Goal: Book appointment/travel/reservation: Book appointment/travel/reservation

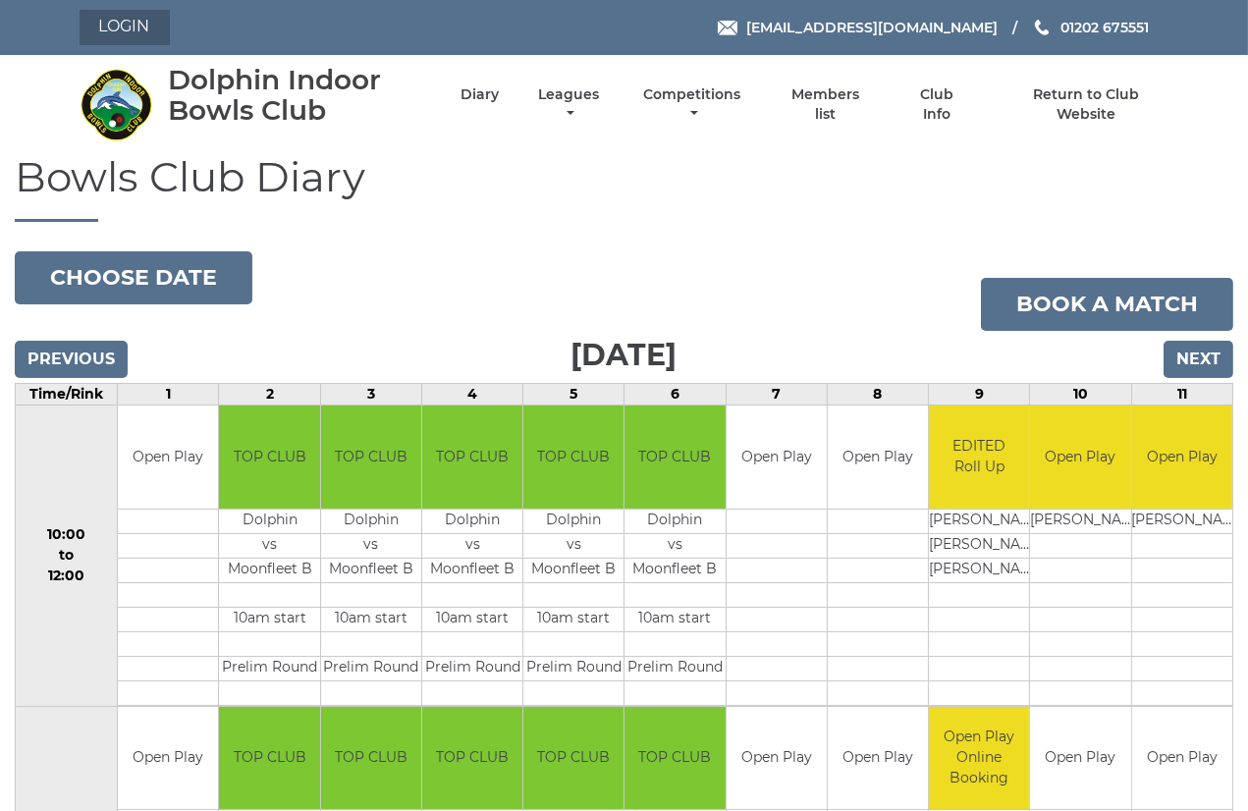
click at [137, 27] on link "Login" at bounding box center [125, 27] width 90 height 35
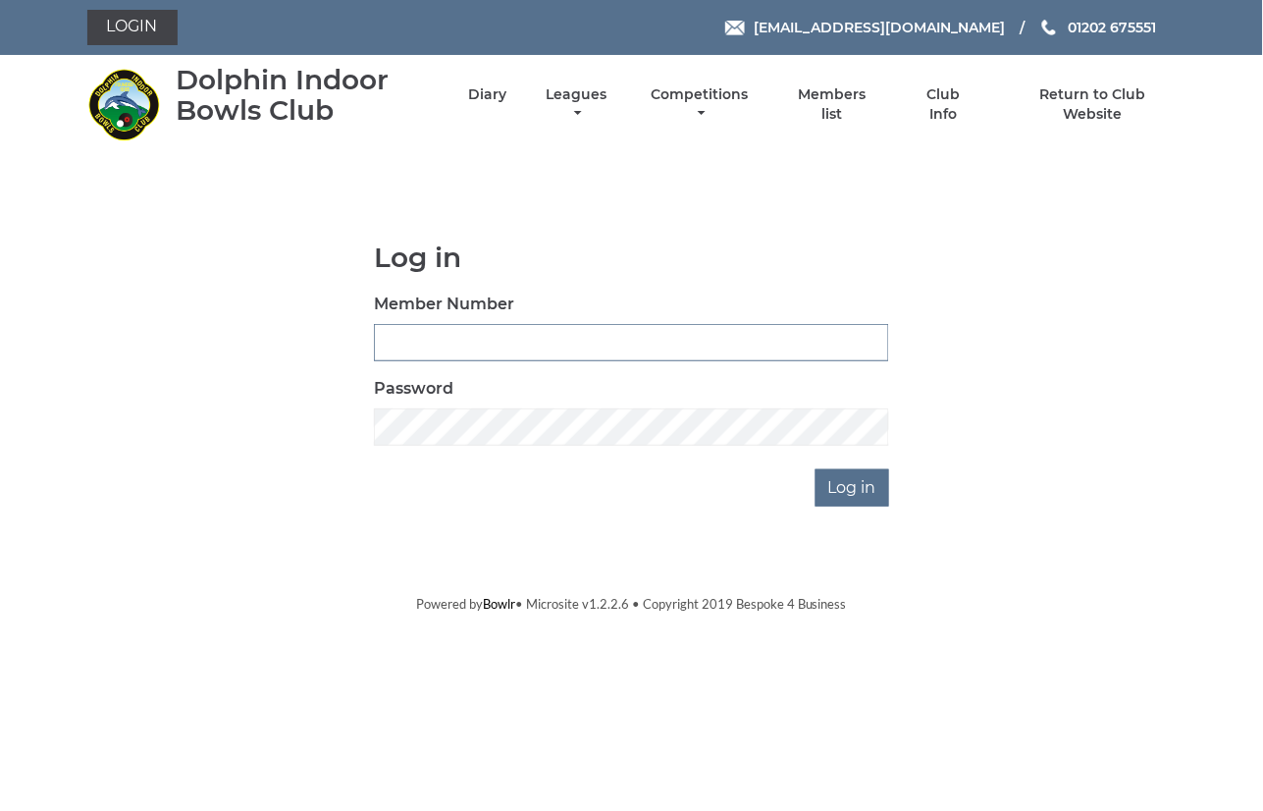
click at [438, 344] on input "Member Number" at bounding box center [631, 342] width 515 height 37
type input "1986"
click at [871, 508] on body "Login reception@dolphinibc.com 01202 675551" at bounding box center [631, 306] width 1263 height 613
click at [856, 491] on input "Log in" at bounding box center [853, 487] width 74 height 37
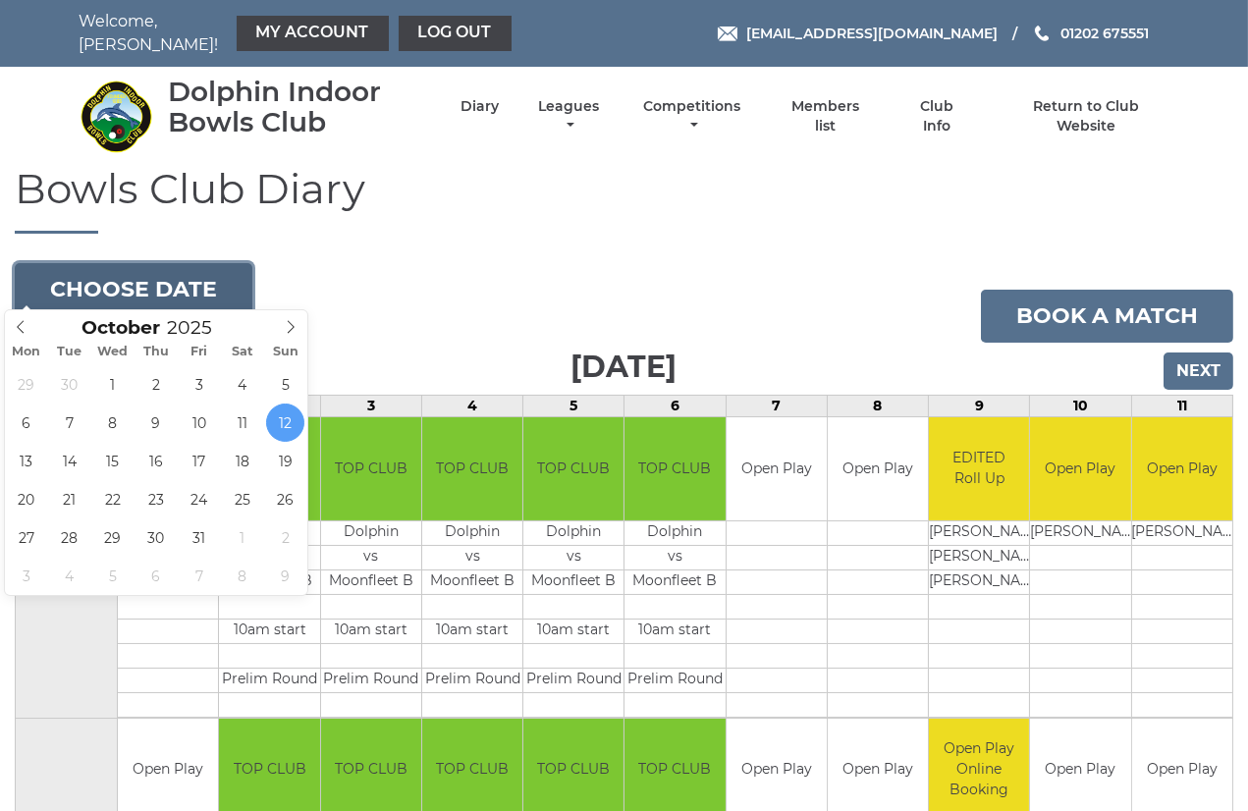
click at [116, 268] on button "Choose date" at bounding box center [134, 289] width 238 height 53
type input "[DATE]"
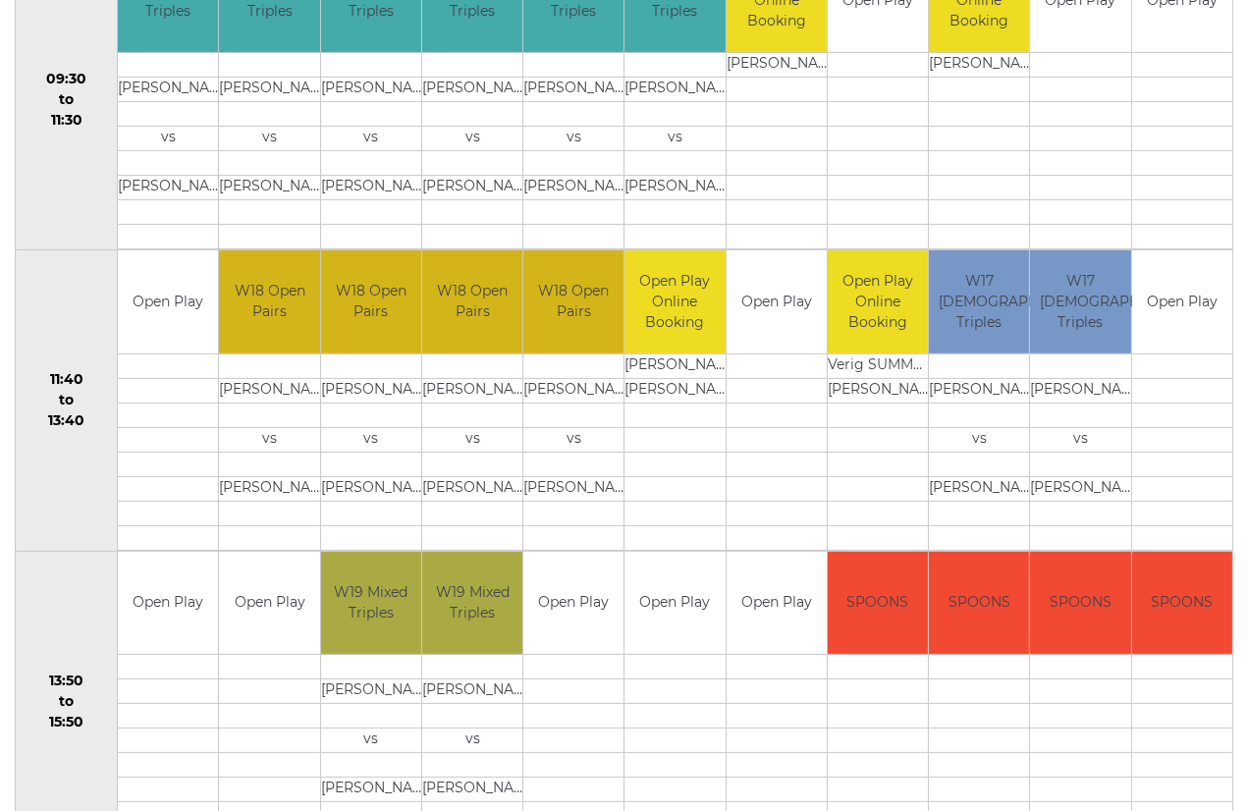
scroll to position [5, 0]
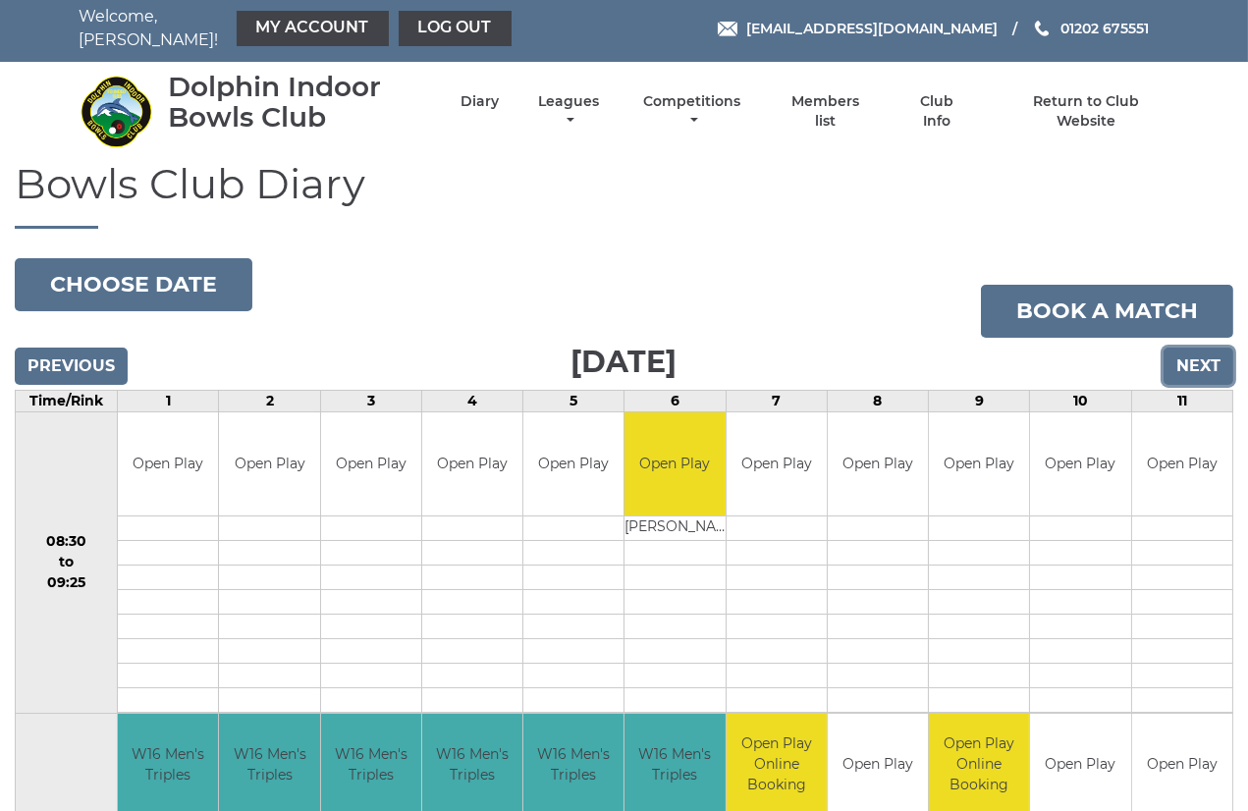
click at [1179, 355] on input "Next" at bounding box center [1198, 365] width 70 height 37
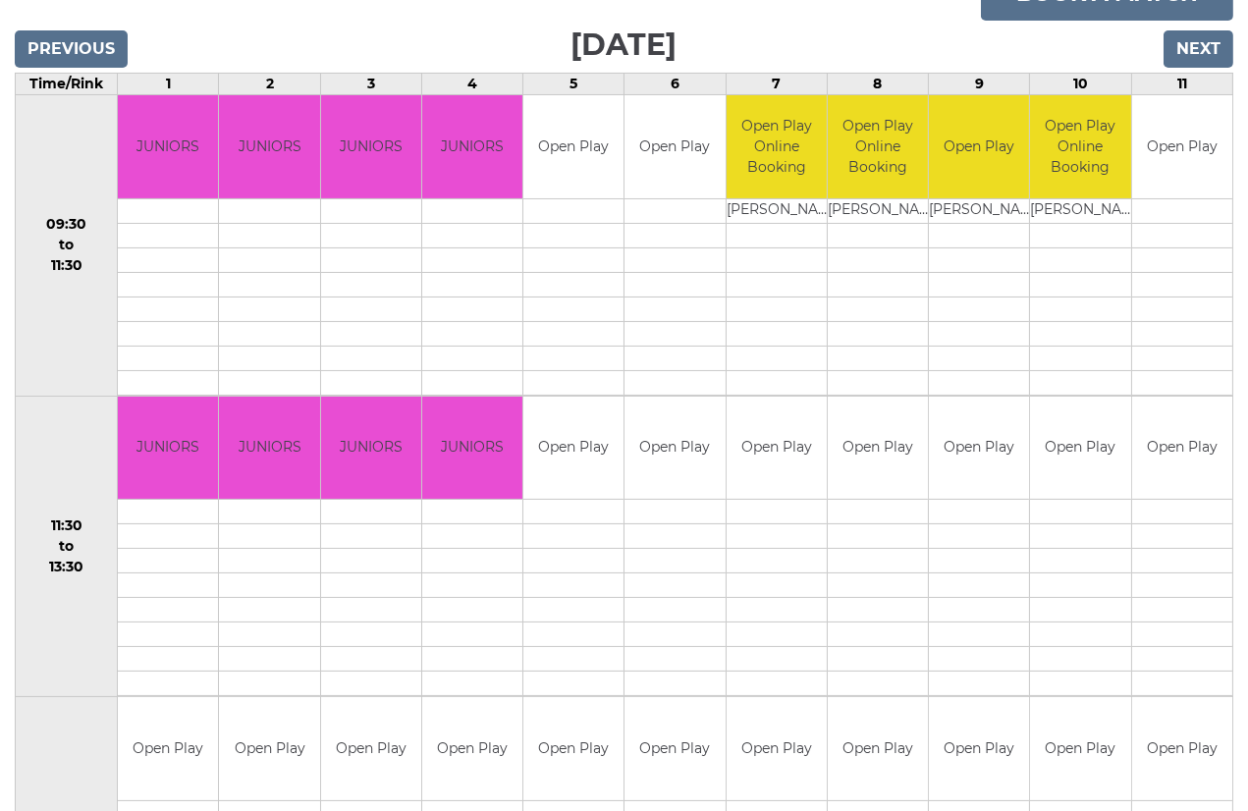
scroll to position [218, 0]
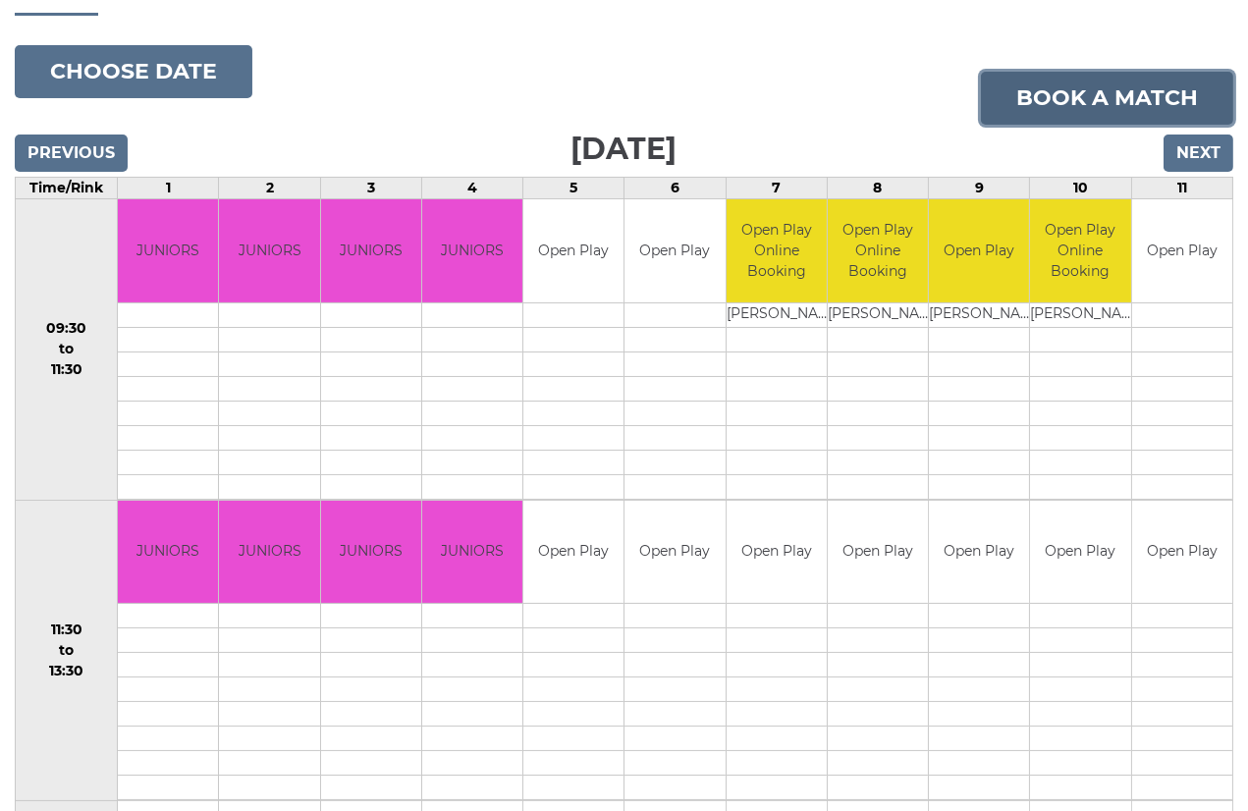
click at [1085, 94] on link "Book a match" at bounding box center [1107, 98] width 252 height 53
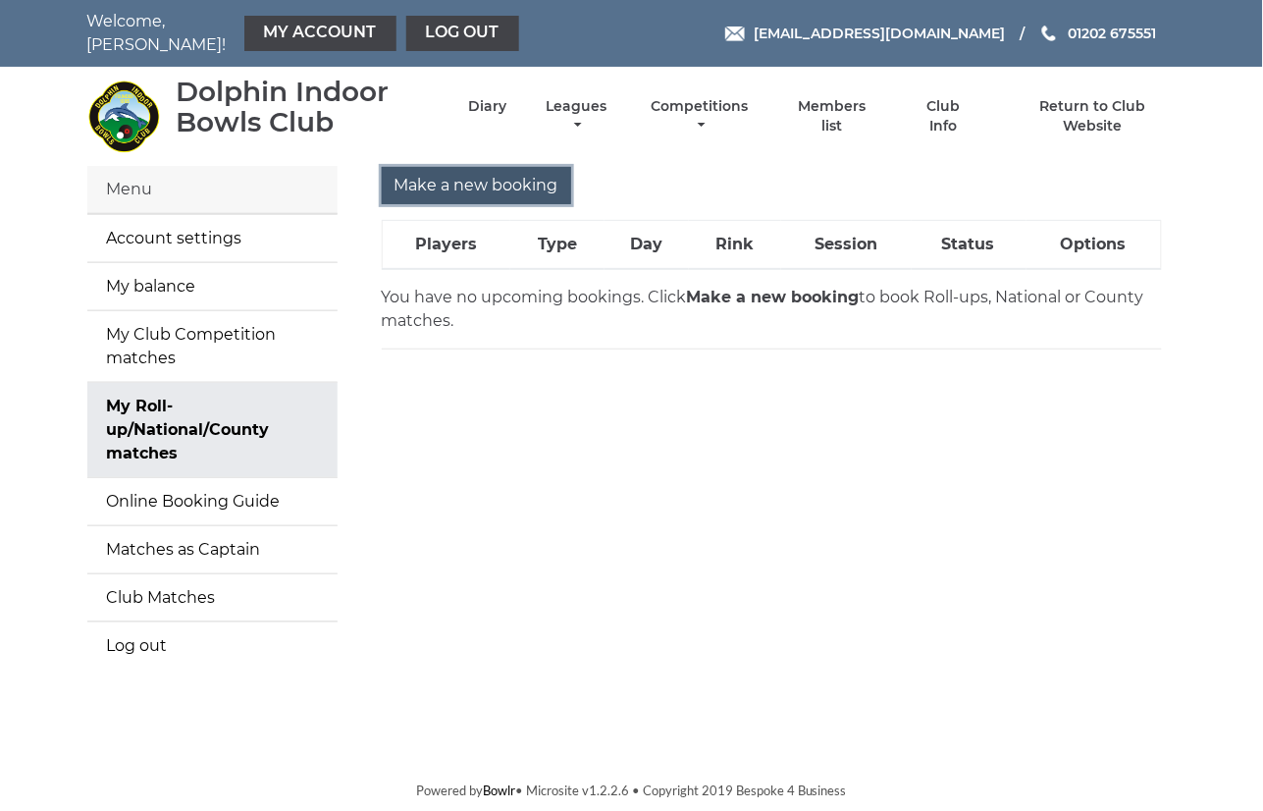
click at [449, 173] on input "Make a new booking" at bounding box center [476, 185] width 189 height 37
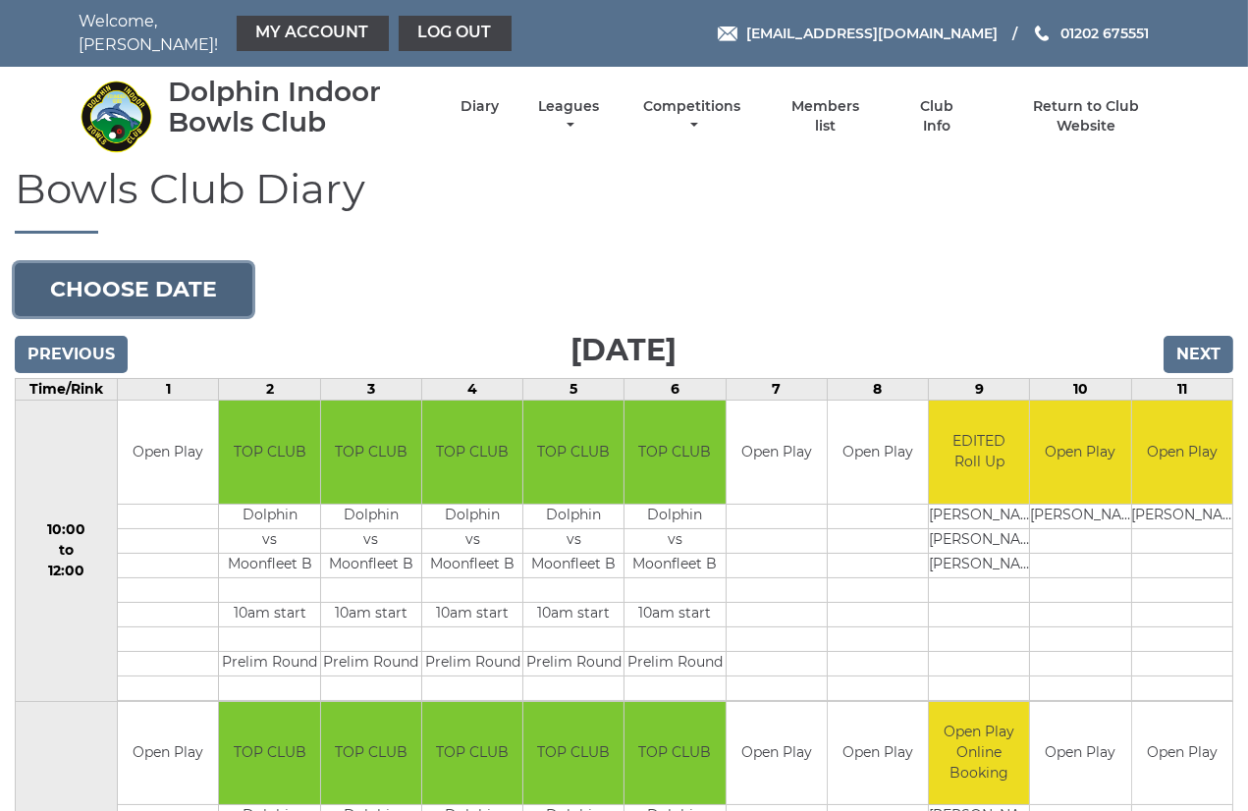
click at [133, 272] on button "Choose date" at bounding box center [134, 289] width 238 height 53
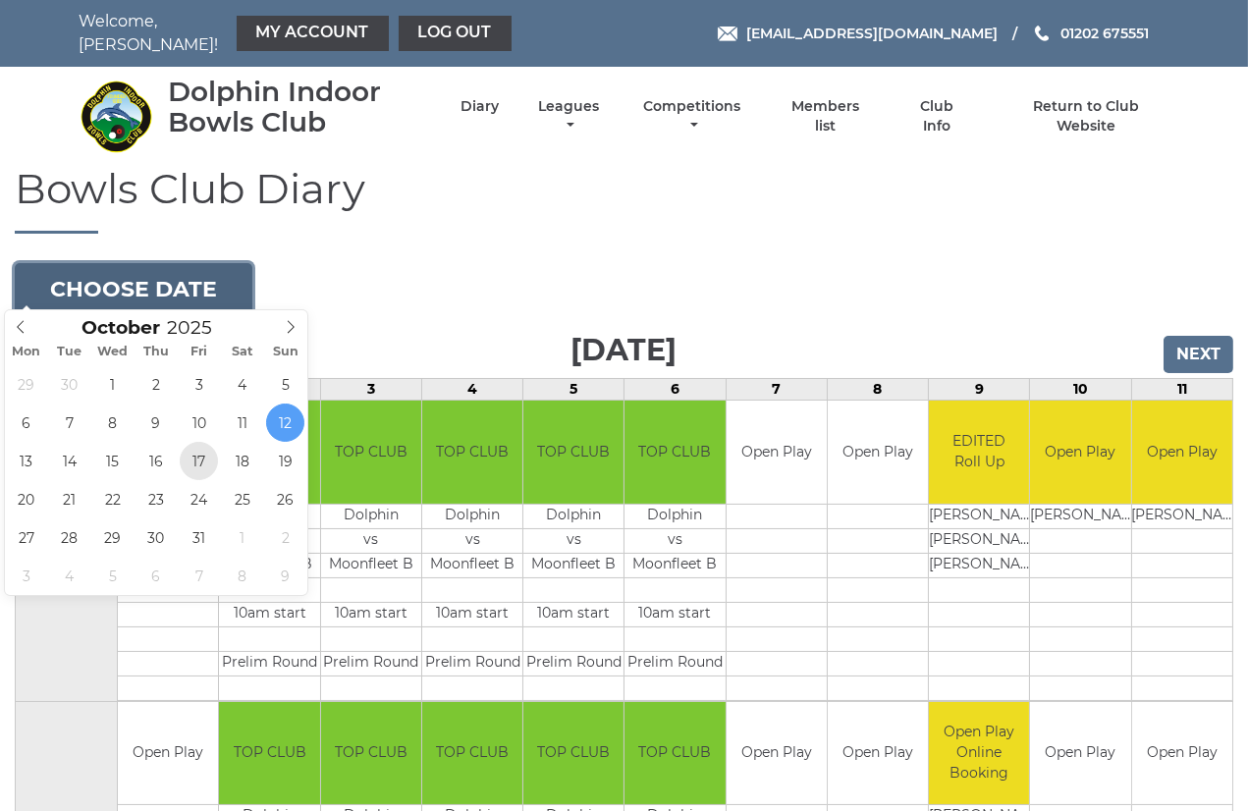
type input "2025-10-17"
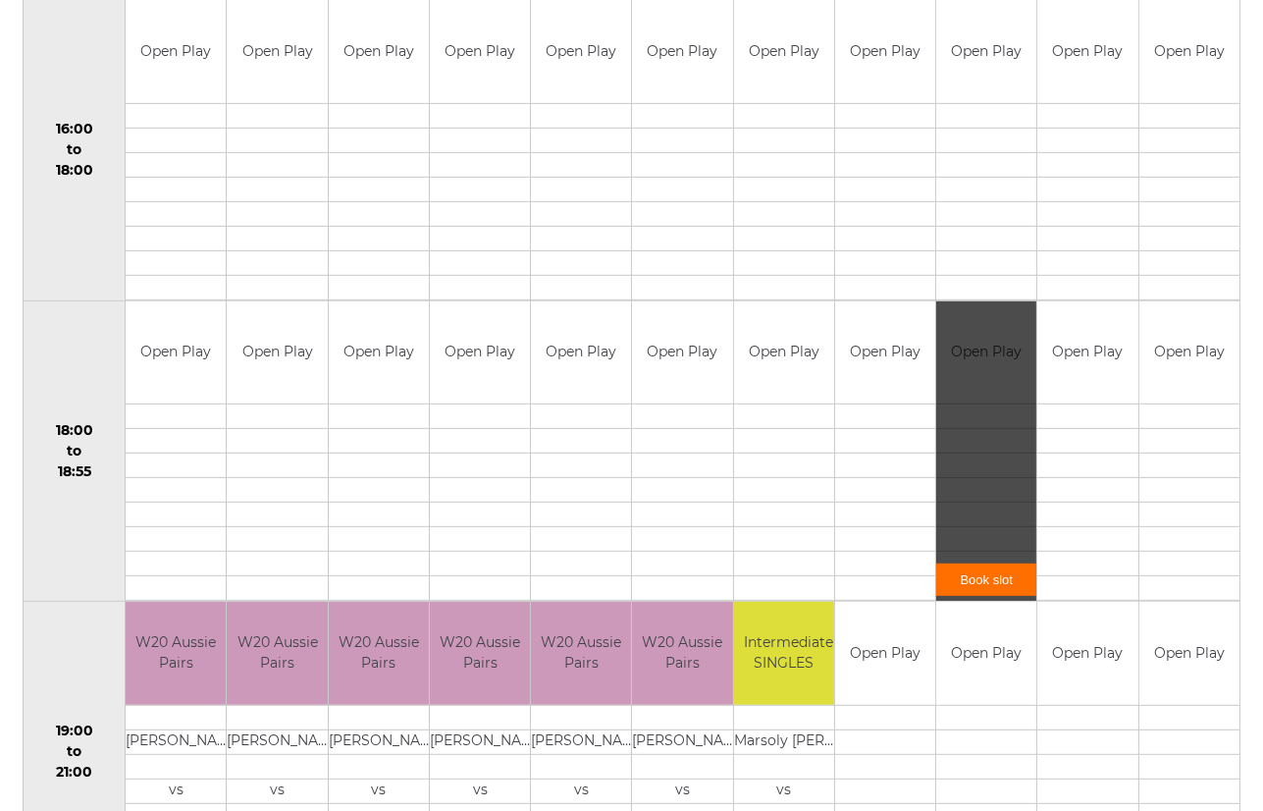
scroll to position [1732, 0]
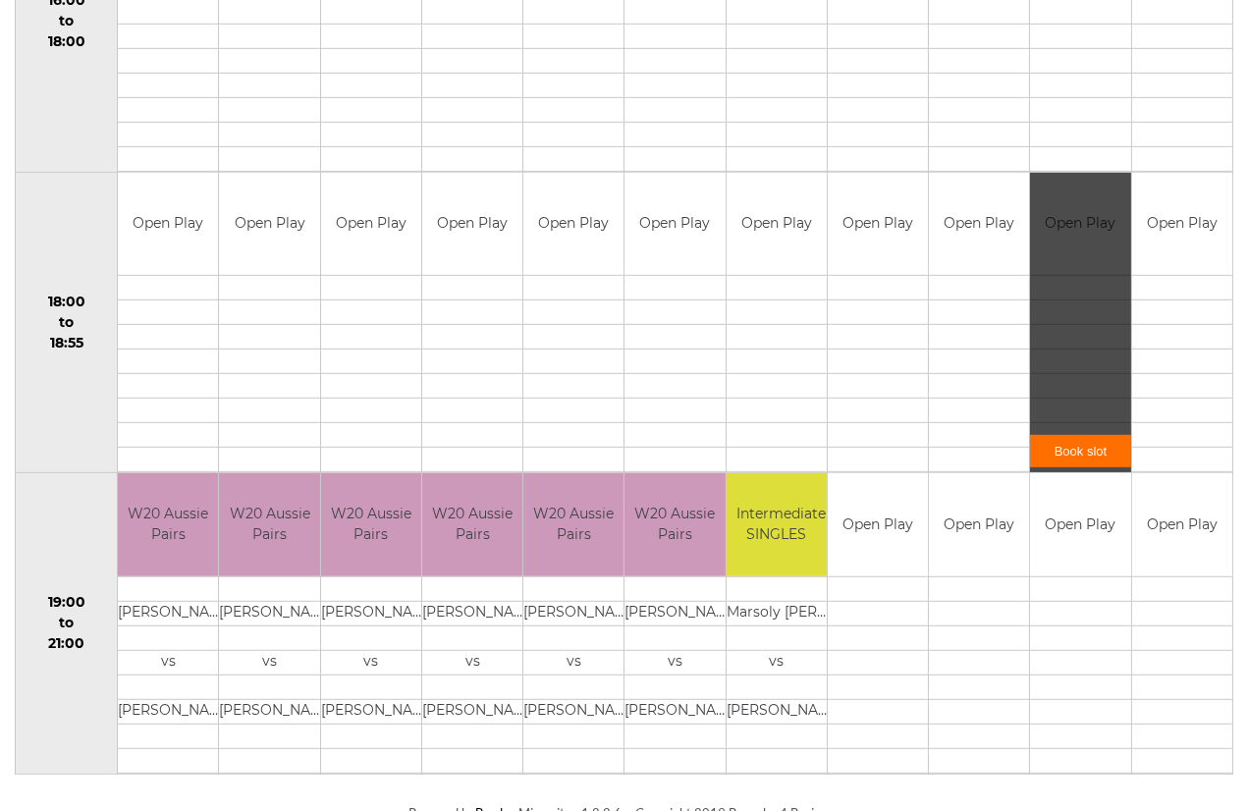
click at [1086, 443] on link "Book slot" at bounding box center [1080, 451] width 100 height 32
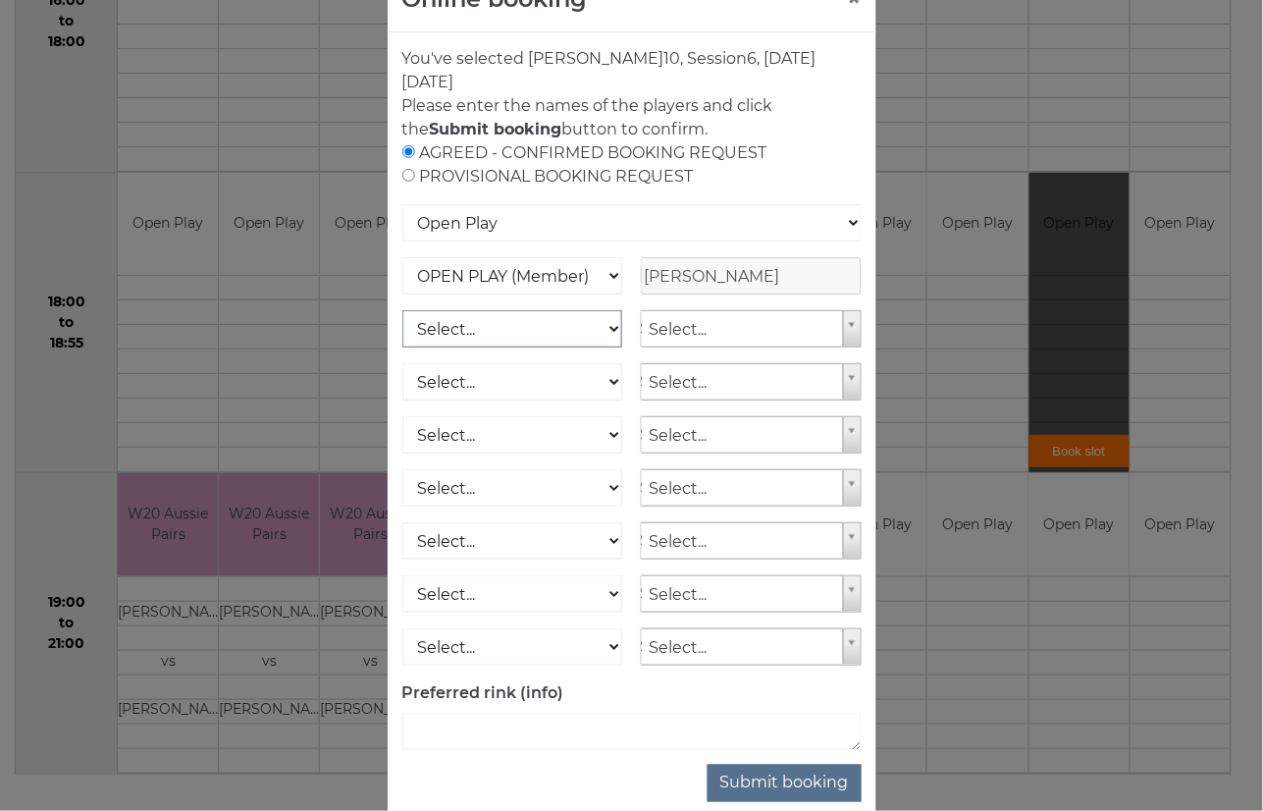
scroll to position [100, 0]
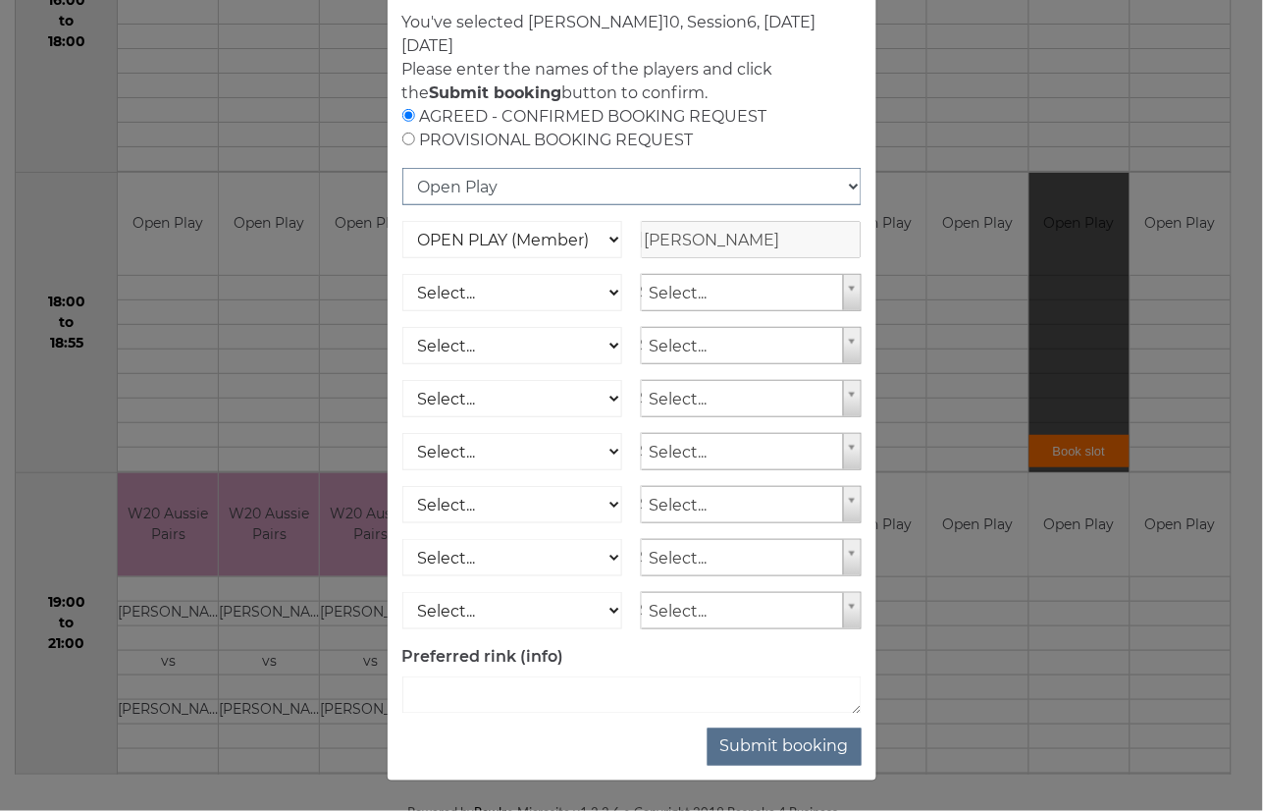
click at [847, 185] on select "Open Play National Competition - Singles National Competition - Pairs National …" at bounding box center [631, 186] width 459 height 37
click at [402, 138] on input "radio" at bounding box center [408, 139] width 13 height 13
radio input "true"
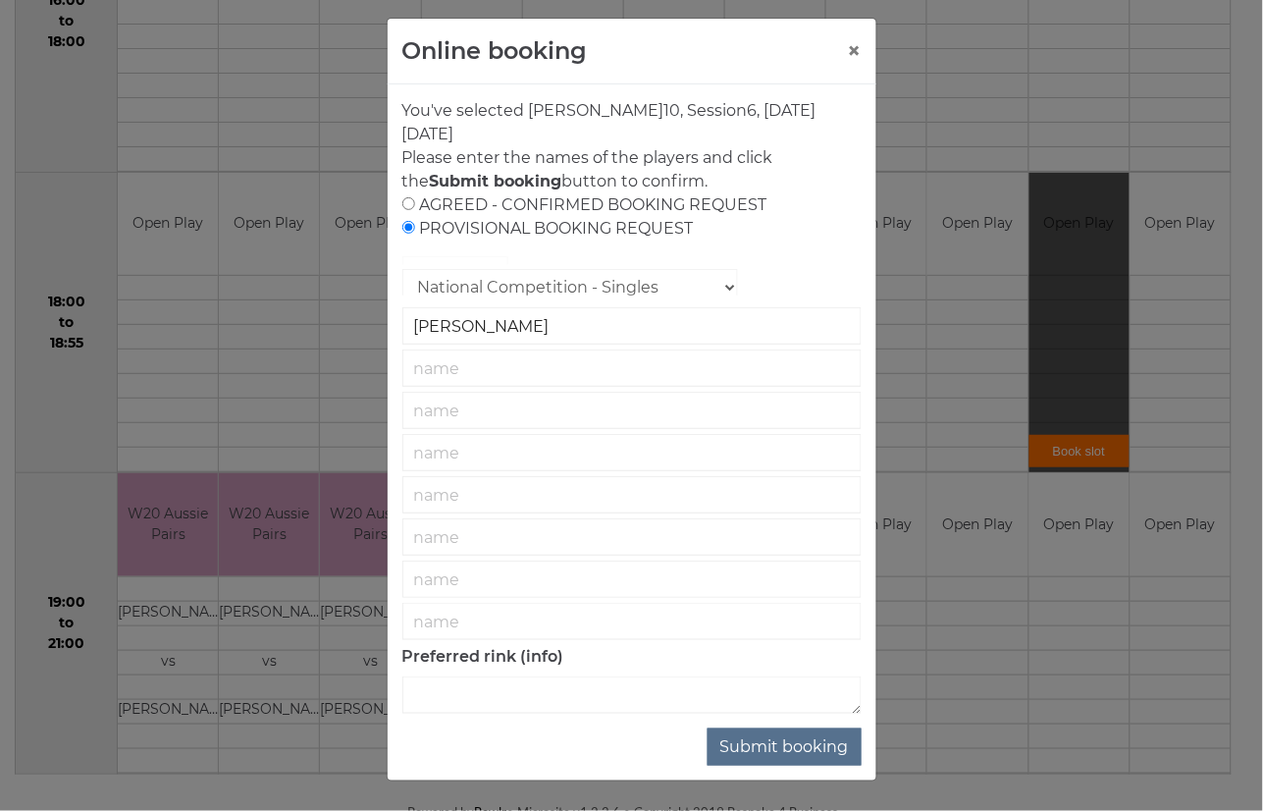
scroll to position [13, 0]
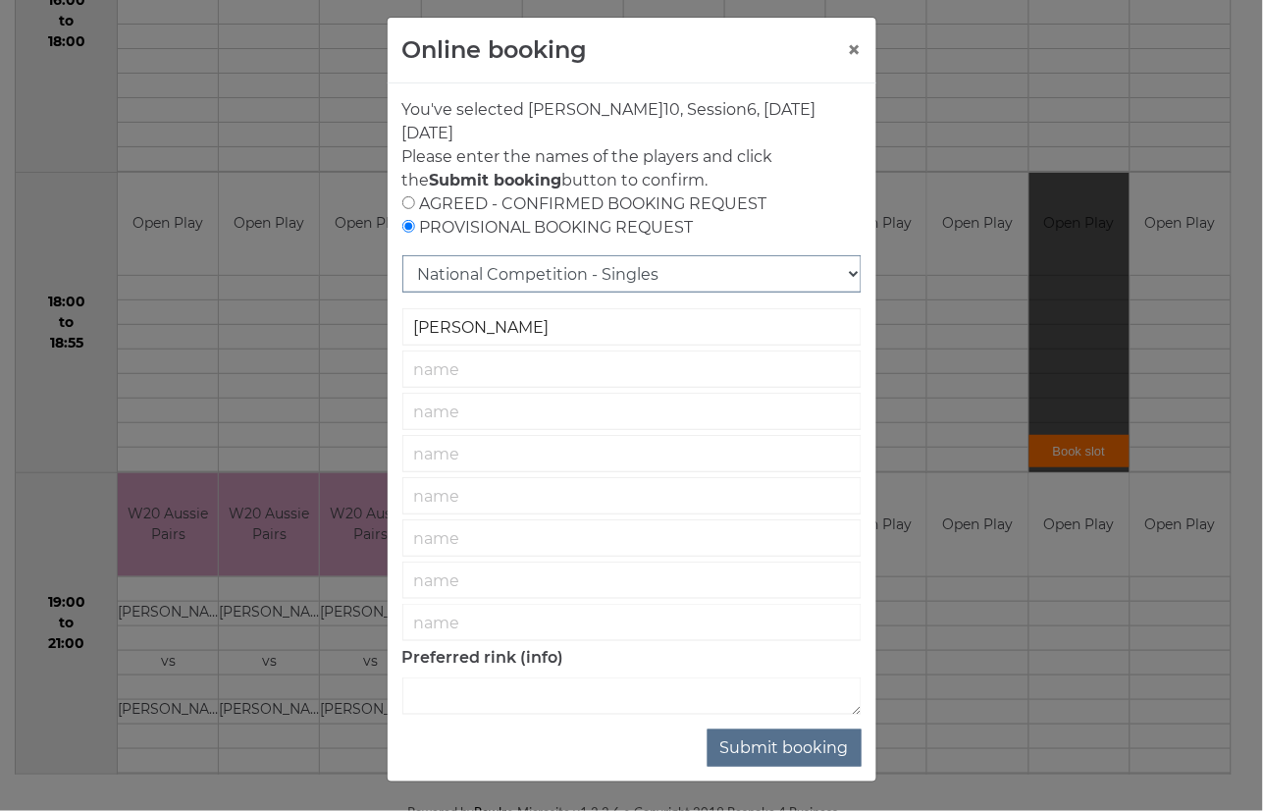
click at [840, 276] on select "National Competition - Singles National Competition - Pairs National Competitio…" at bounding box center [631, 273] width 459 height 37
click at [829, 200] on div "AGREED - CONFIRMED BOOKING REQUEST PROVISIONAL BOOKING REQUEST" at bounding box center [631, 215] width 459 height 47
click at [464, 367] on input "text" at bounding box center [631, 368] width 459 height 37
type input "Lee Croad"
click at [834, 270] on select "National Competition - Singles National Competition - Pairs National Competitio…" at bounding box center [631, 273] width 459 height 37
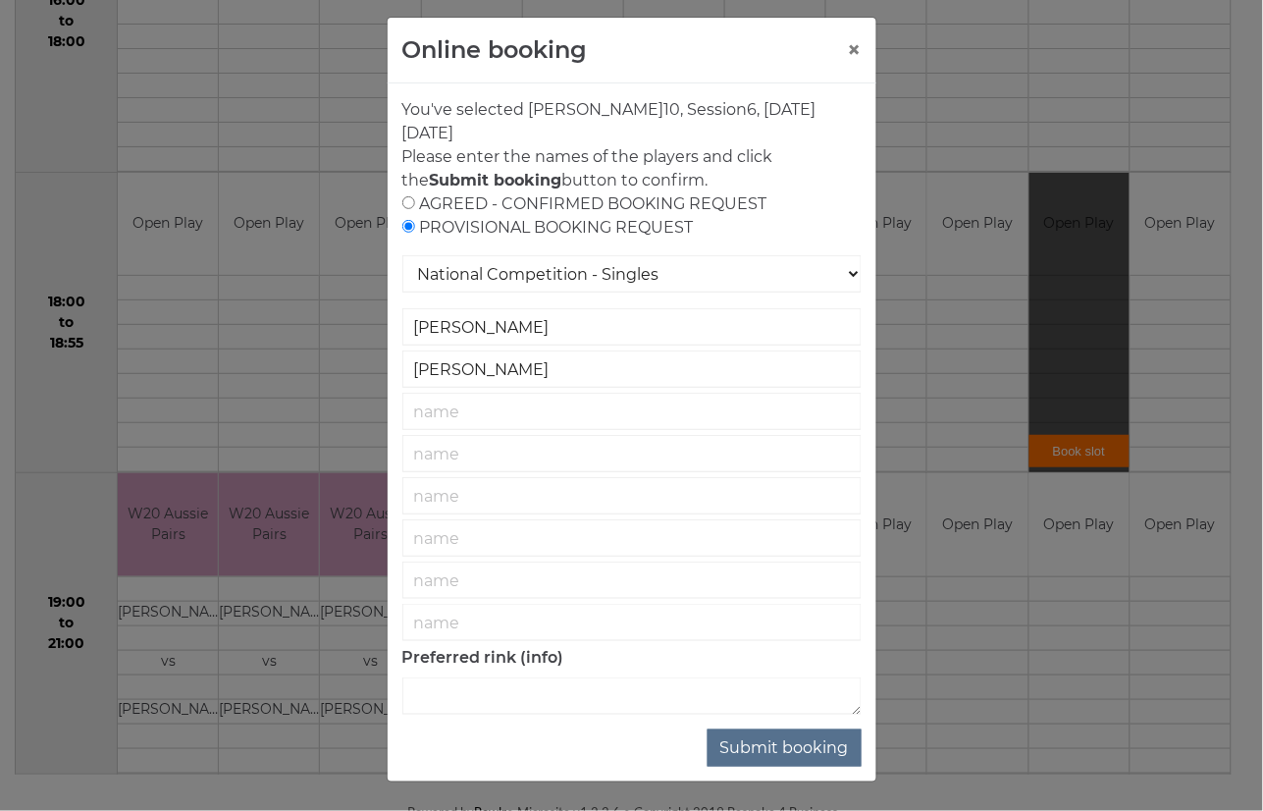
click at [827, 218] on div "AGREED - CONFIRMED BOOKING REQUEST PROVISIONAL BOOKING REQUEST" at bounding box center [631, 215] width 459 height 47
click at [780, 746] on button "Submit booking" at bounding box center [785, 747] width 154 height 37
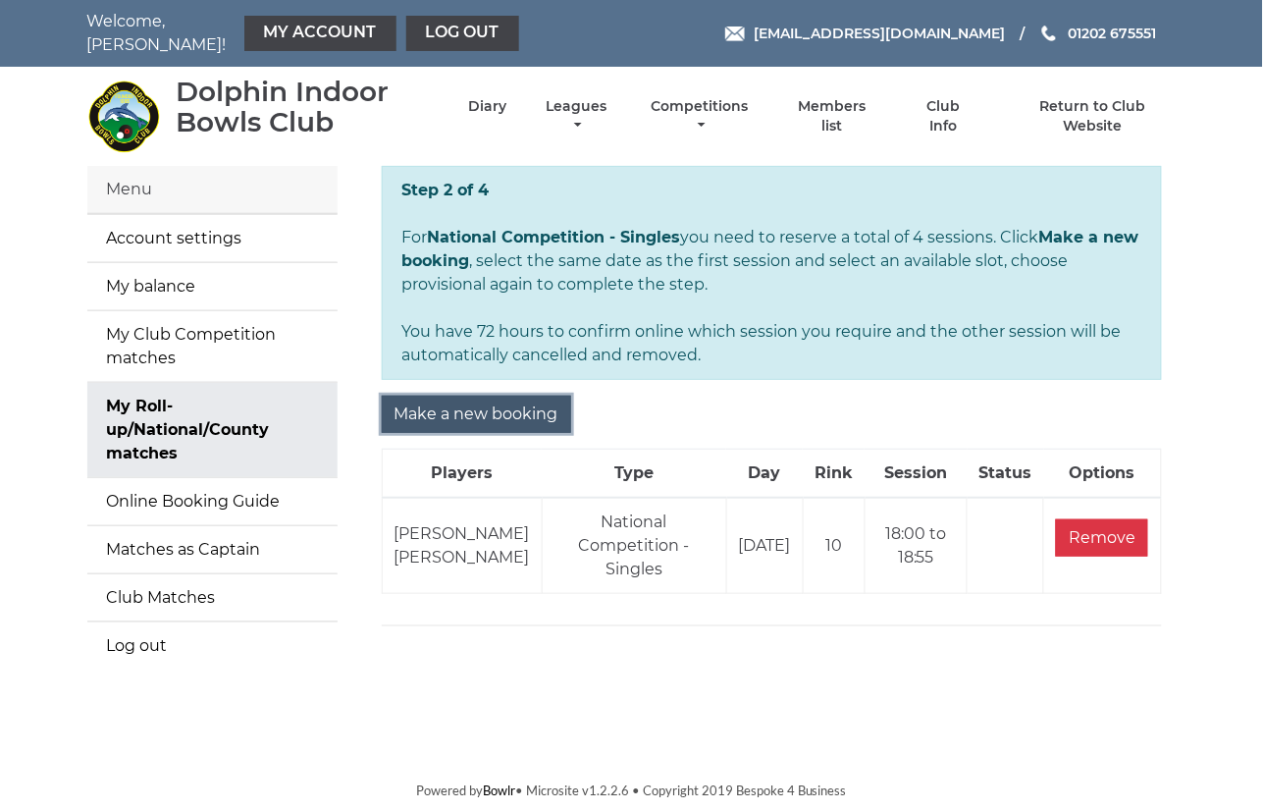
click at [471, 403] on input "Make a new booking" at bounding box center [476, 414] width 189 height 37
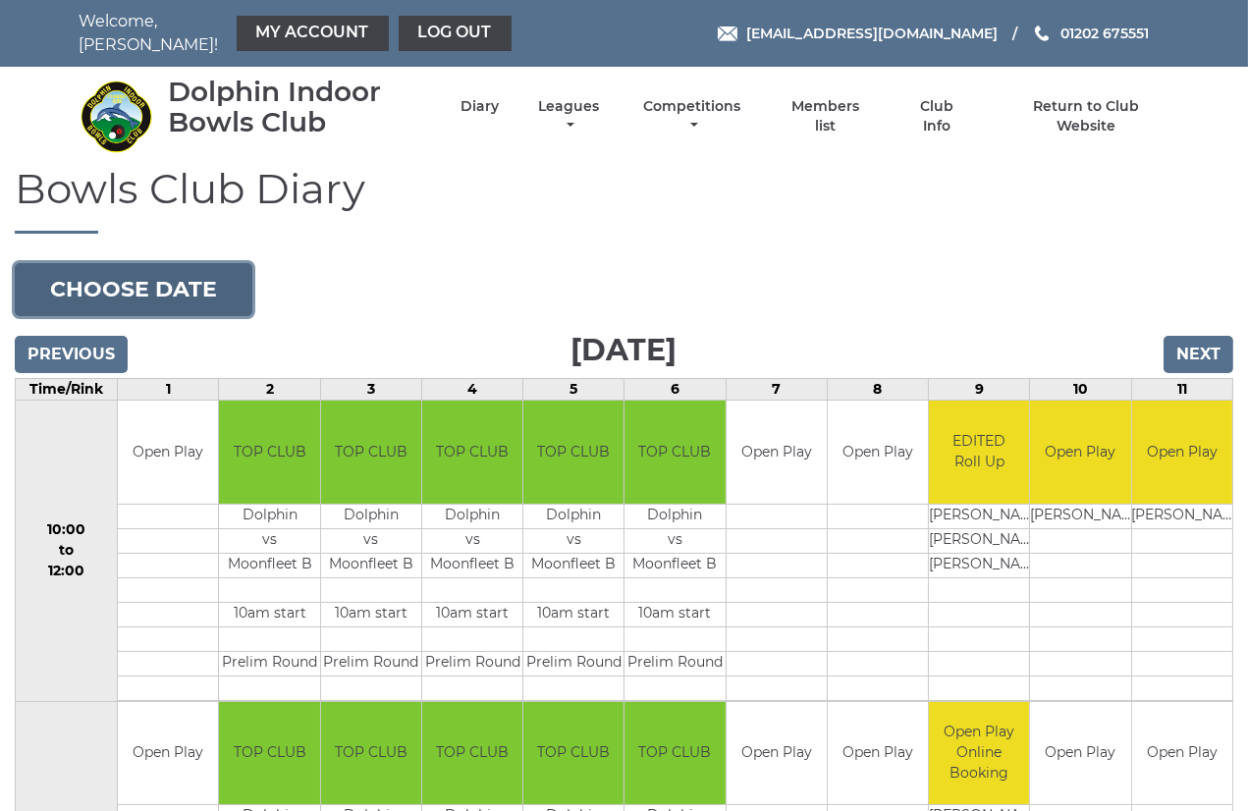
click at [180, 276] on button "Choose date" at bounding box center [134, 289] width 238 height 53
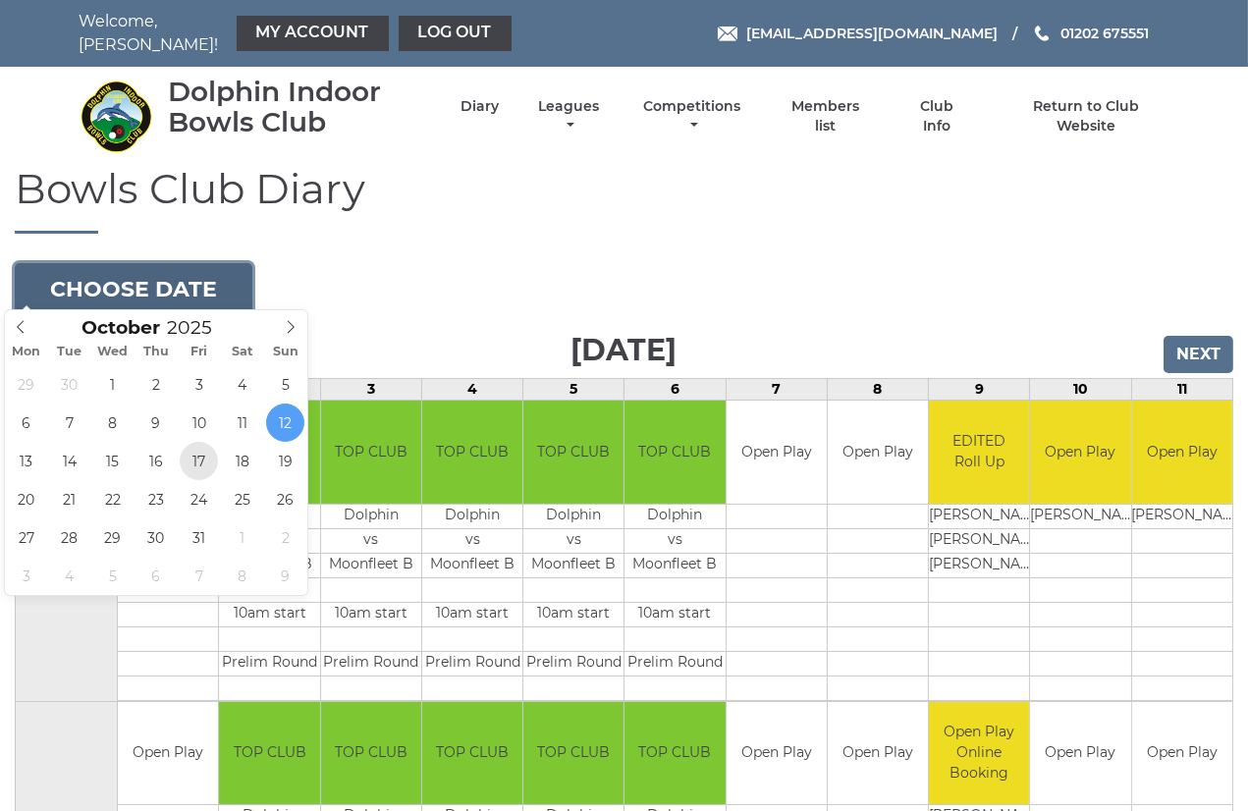
type input "[DATE]"
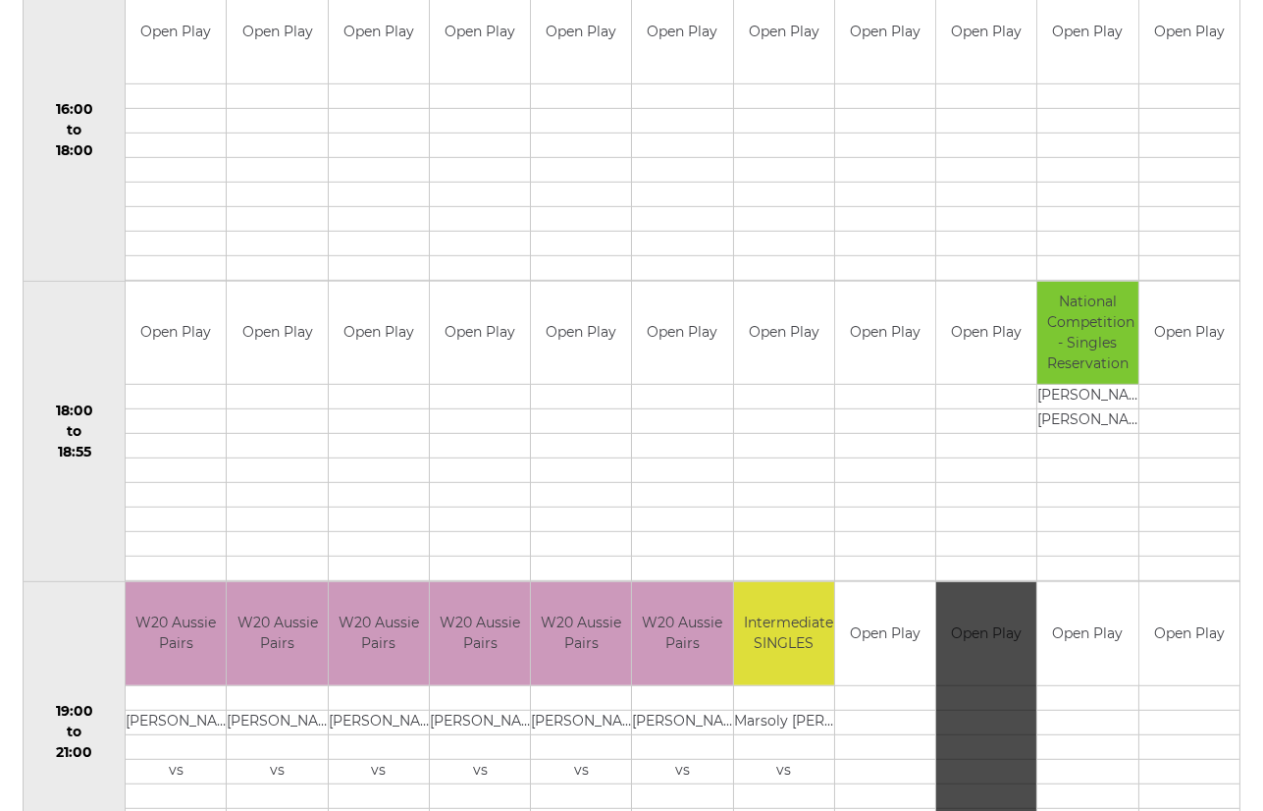
scroll to position [1732, 0]
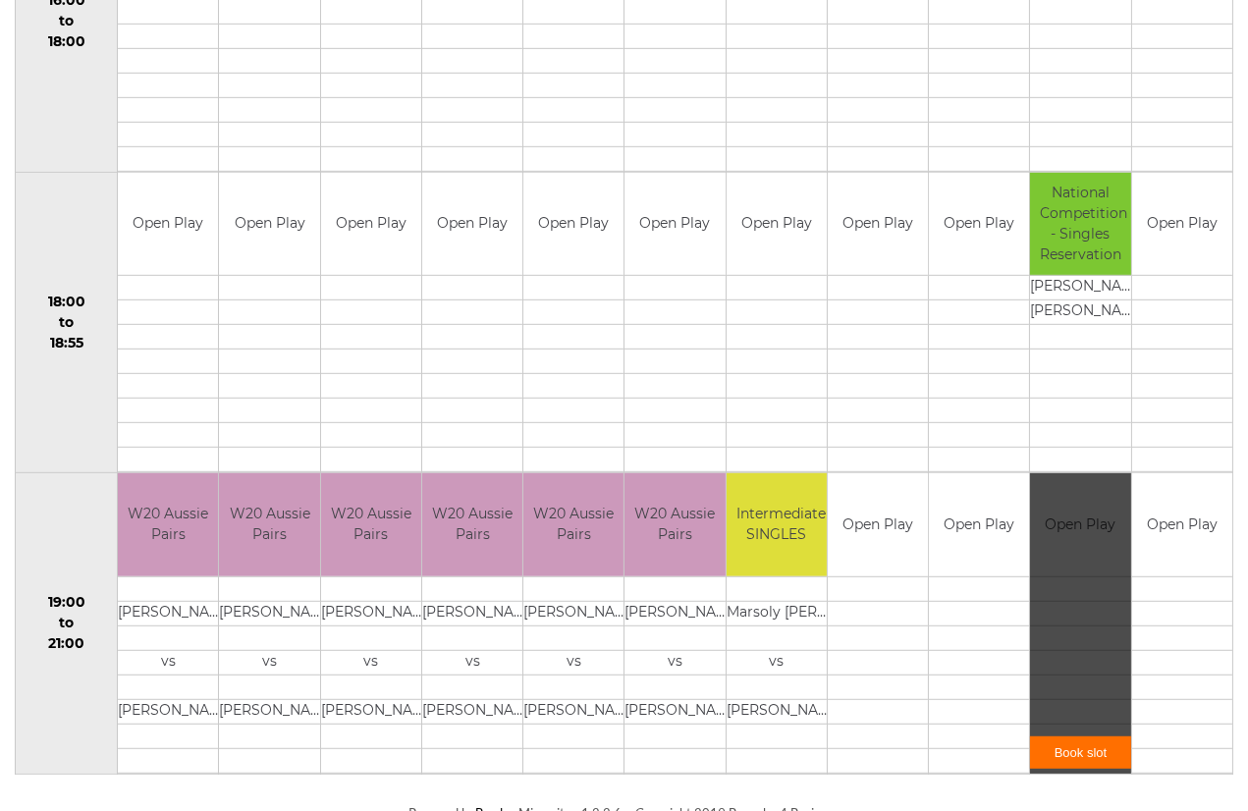
click at [1080, 743] on link "Book slot" at bounding box center [1080, 752] width 100 height 32
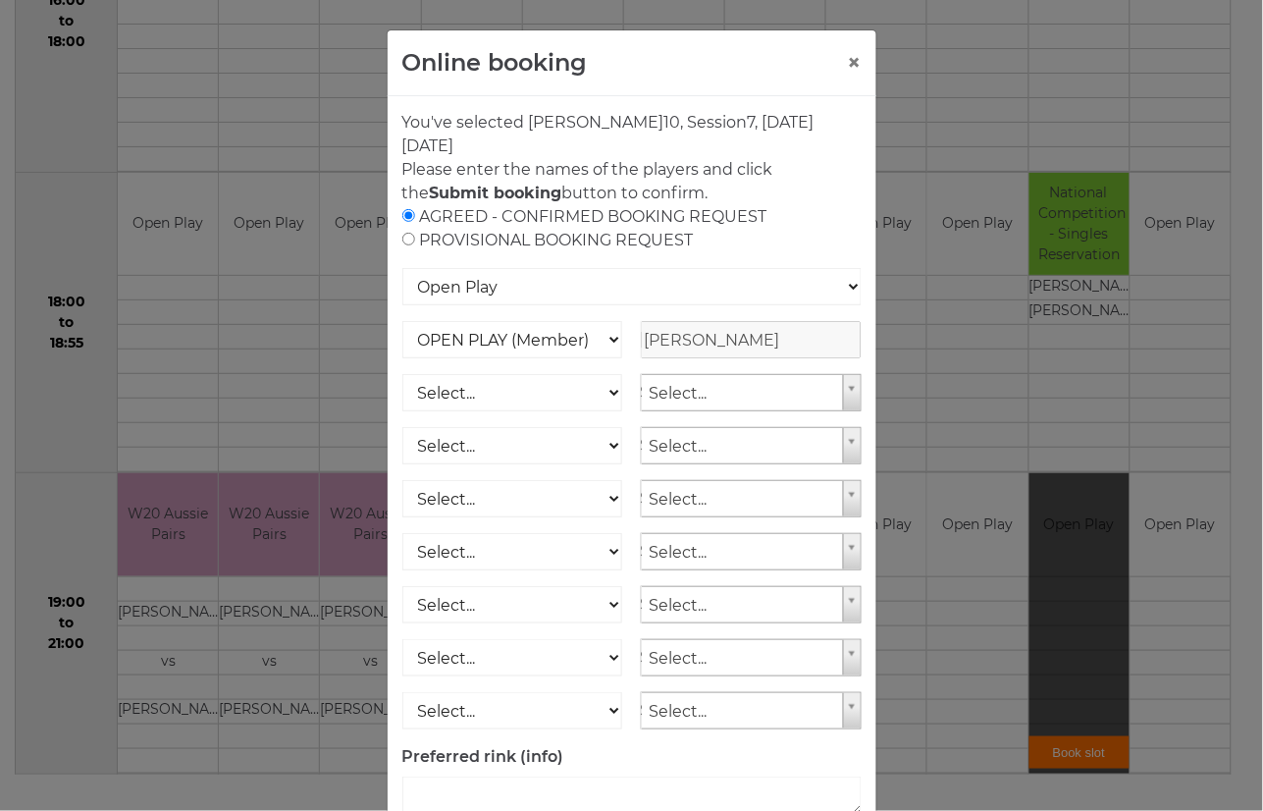
click at [465, 238] on div "AGREED - CONFIRMED BOOKING REQUEST PROVISIONAL BOOKING REQUEST" at bounding box center [631, 228] width 459 height 47
click at [402, 241] on input "radio" at bounding box center [408, 239] width 13 height 13
radio input "true"
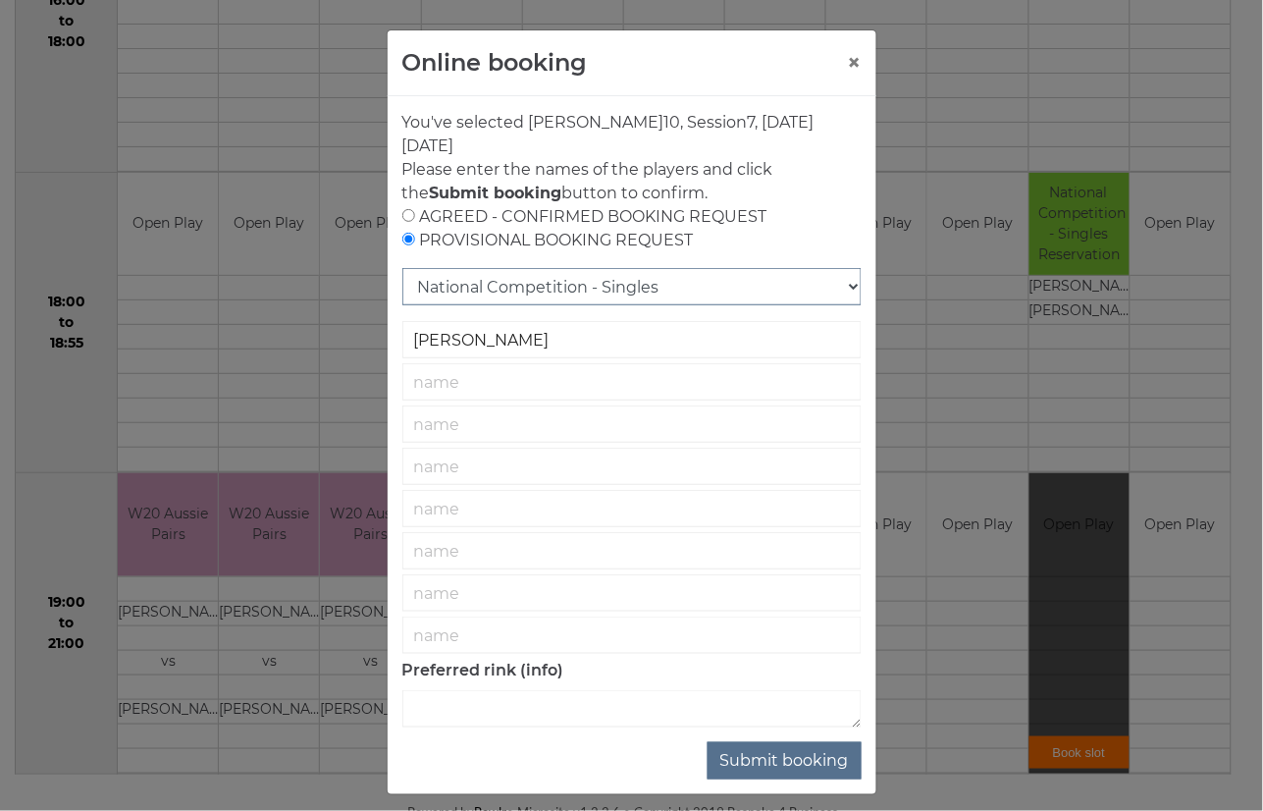
click at [846, 287] on select "National Competition - Singles National Competition - Pairs National Competitio…" at bounding box center [631, 286] width 459 height 37
click at [402, 268] on select "National Competition - Singles National Competition - Pairs National Competitio…" at bounding box center [631, 286] width 459 height 37
click at [454, 388] on input "text" at bounding box center [631, 381] width 459 height 37
type input "[PERSON_NAME]"
click at [844, 285] on select "National Competition - Singles National Competition - Pairs National Competitio…" at bounding box center [631, 286] width 459 height 37
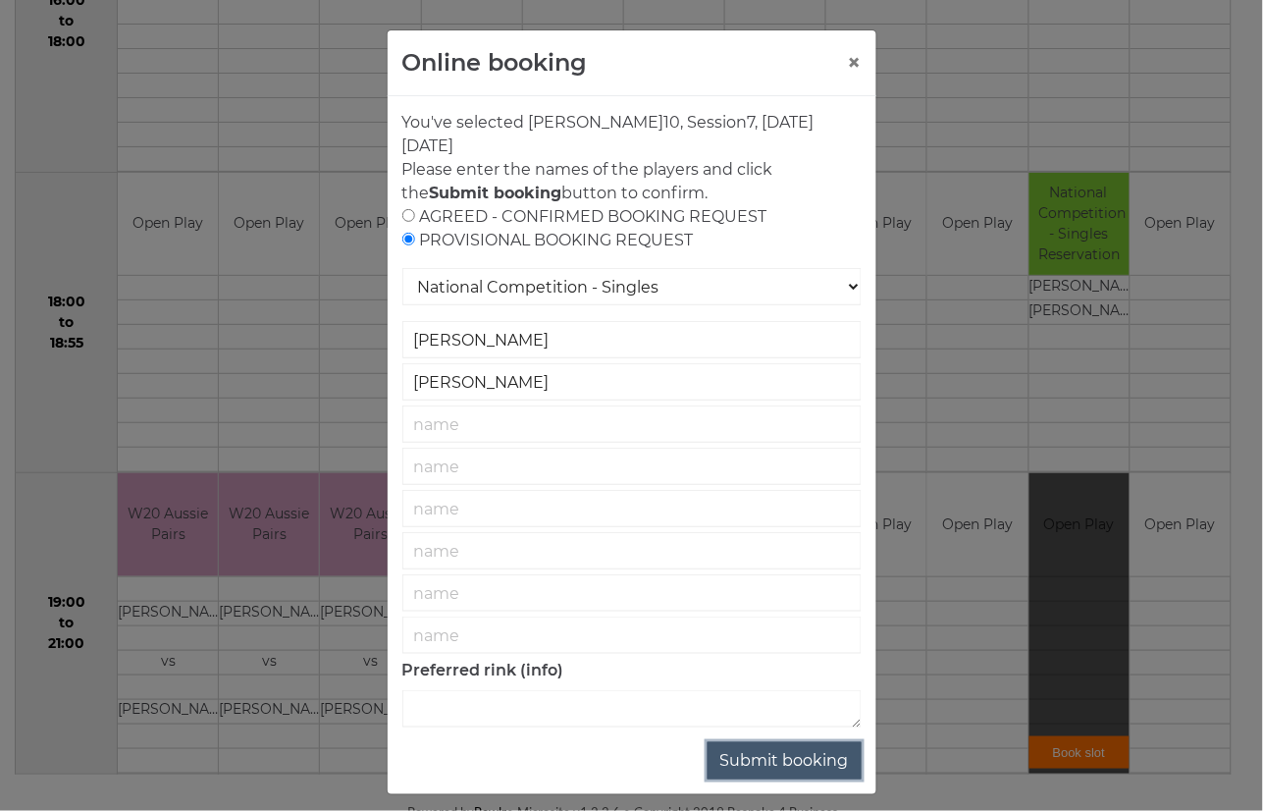
click at [759, 763] on button "Submit booking" at bounding box center [785, 760] width 154 height 37
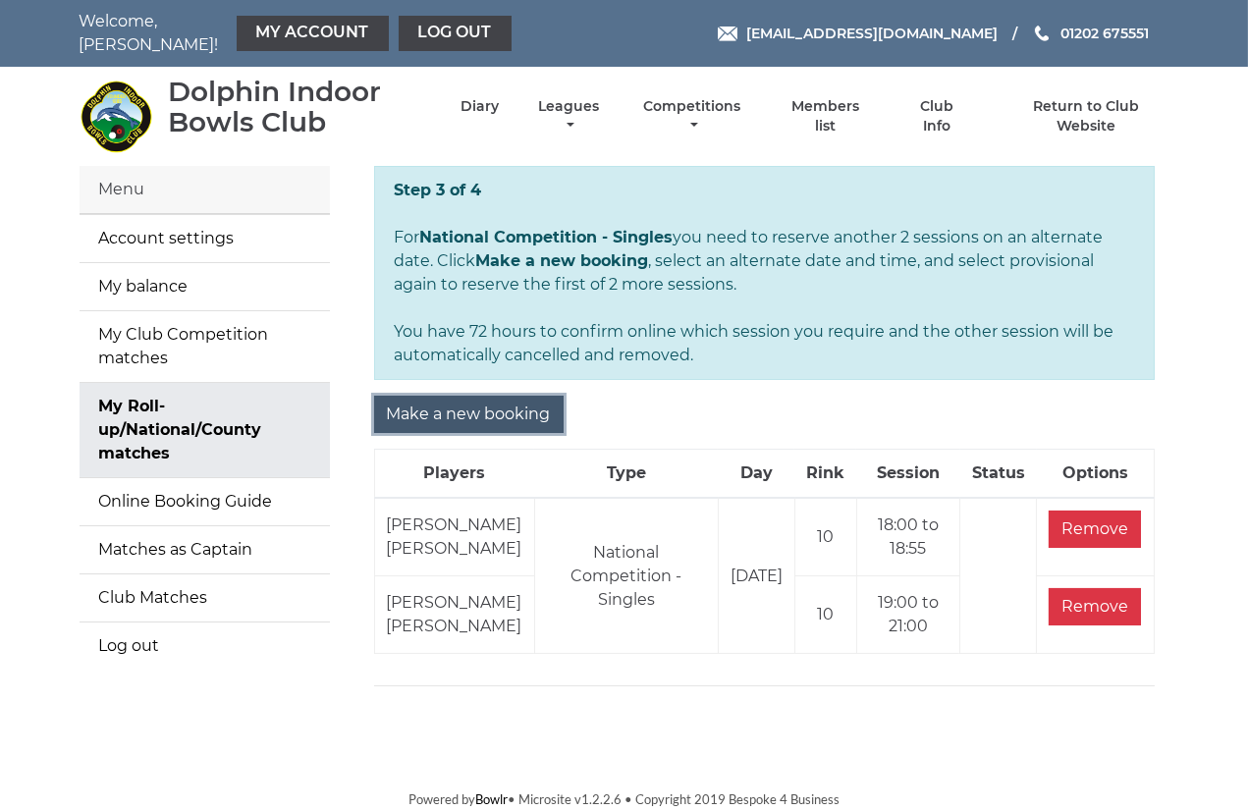
click at [485, 400] on input "Make a new booking" at bounding box center [468, 414] width 189 height 37
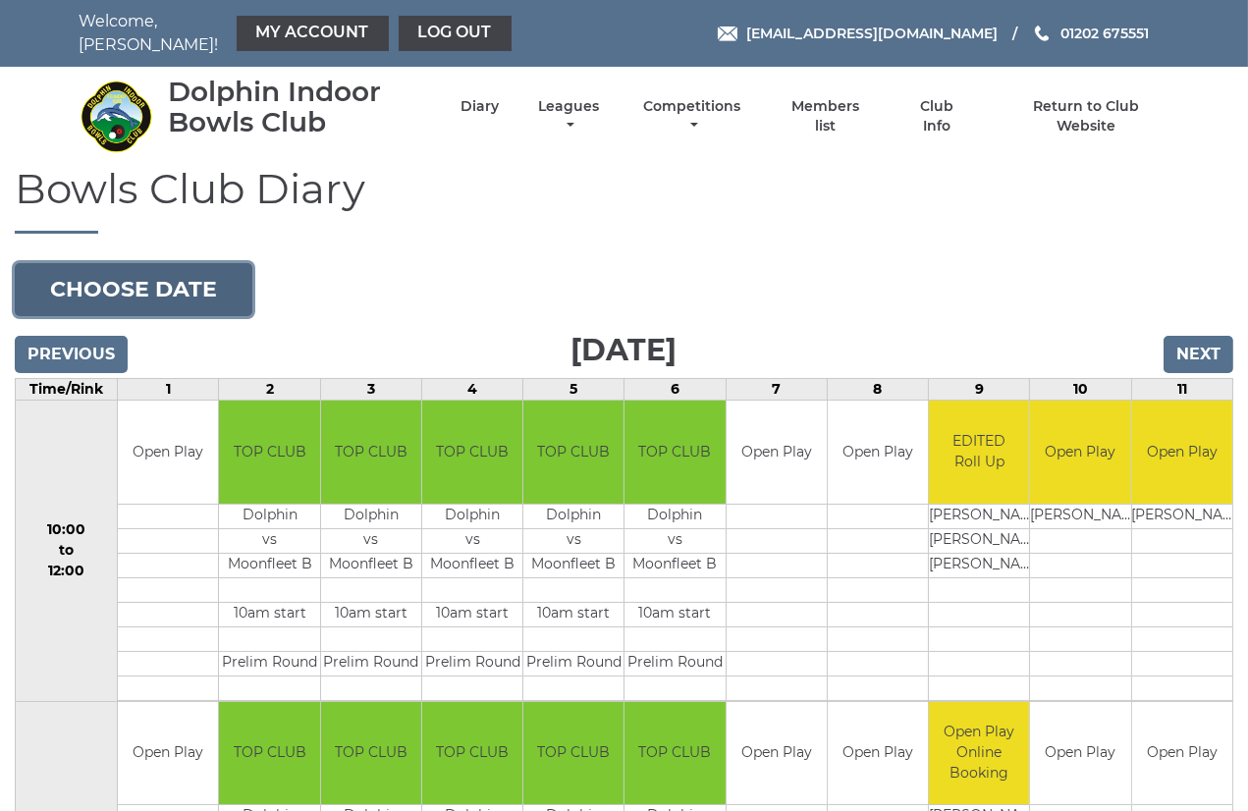
click at [126, 271] on button "Choose date" at bounding box center [134, 289] width 238 height 53
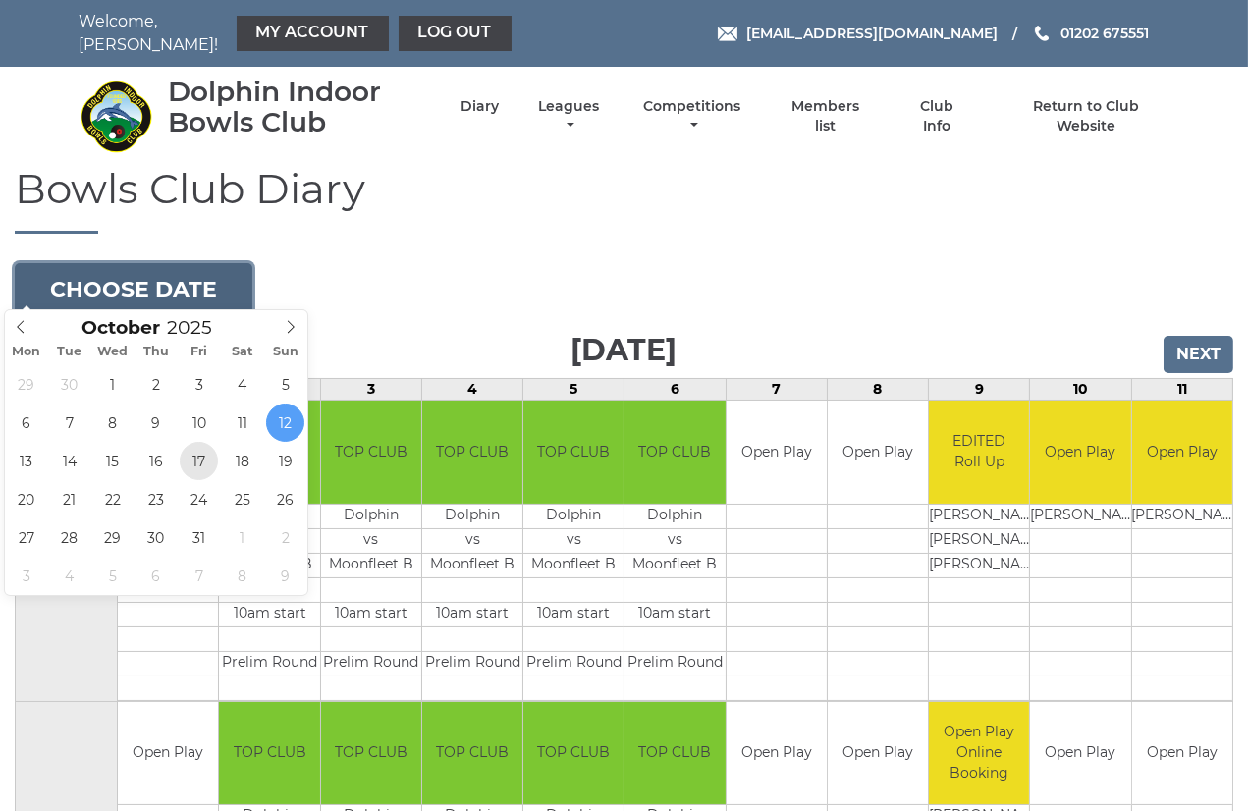
type input "[DATE]"
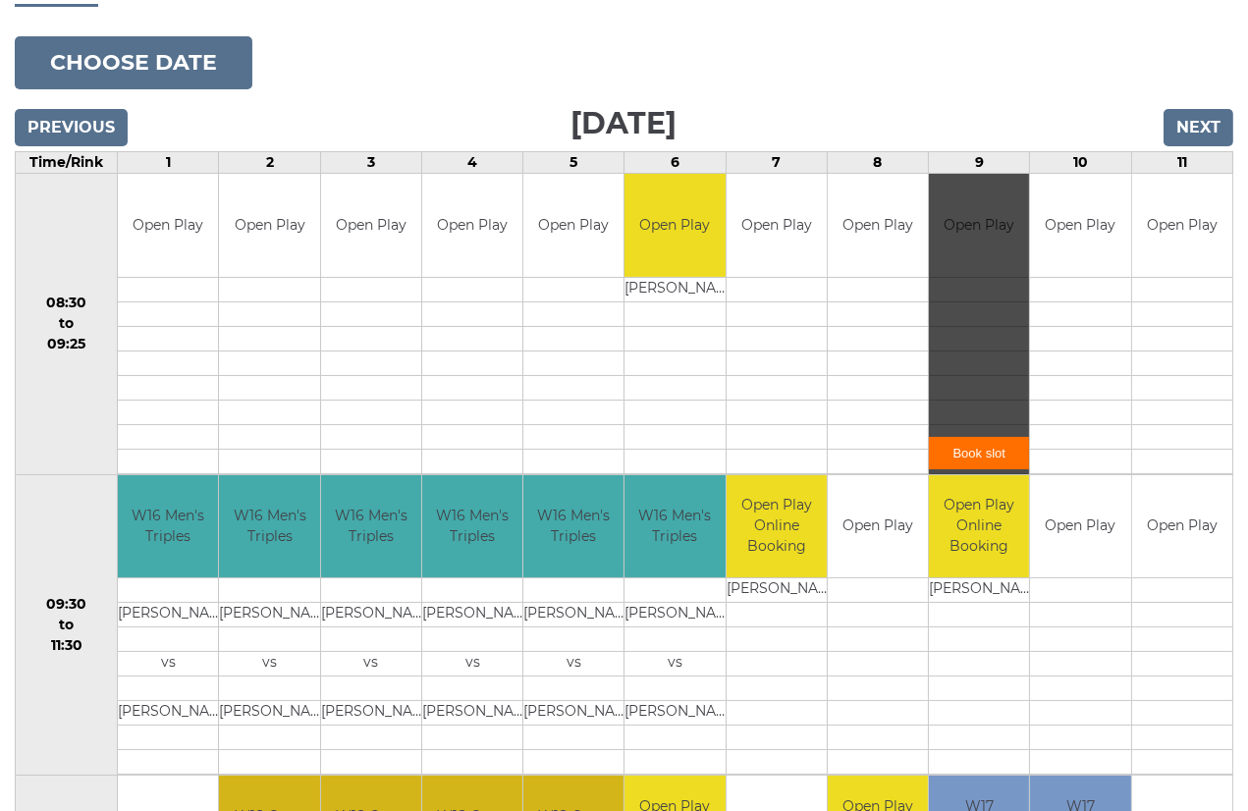
scroll to position [206, 0]
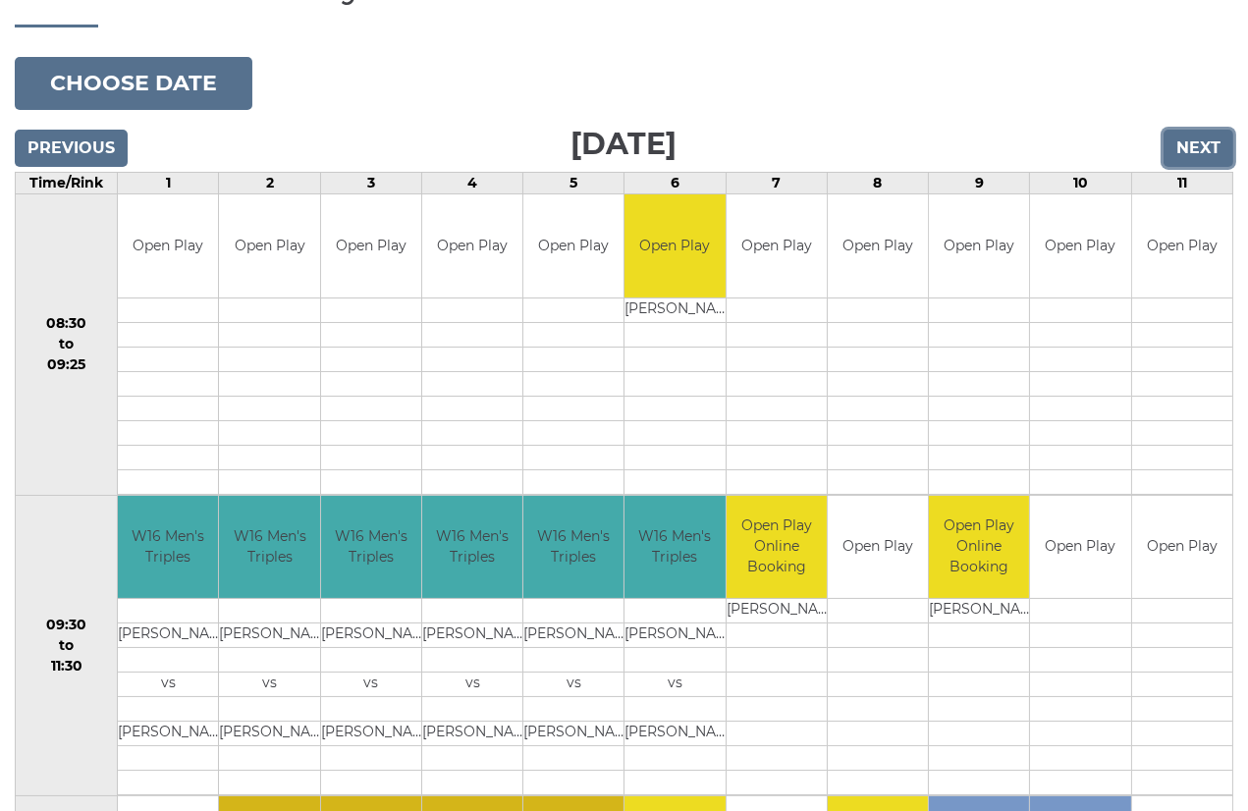
click at [1180, 134] on input "Next" at bounding box center [1198, 148] width 70 height 37
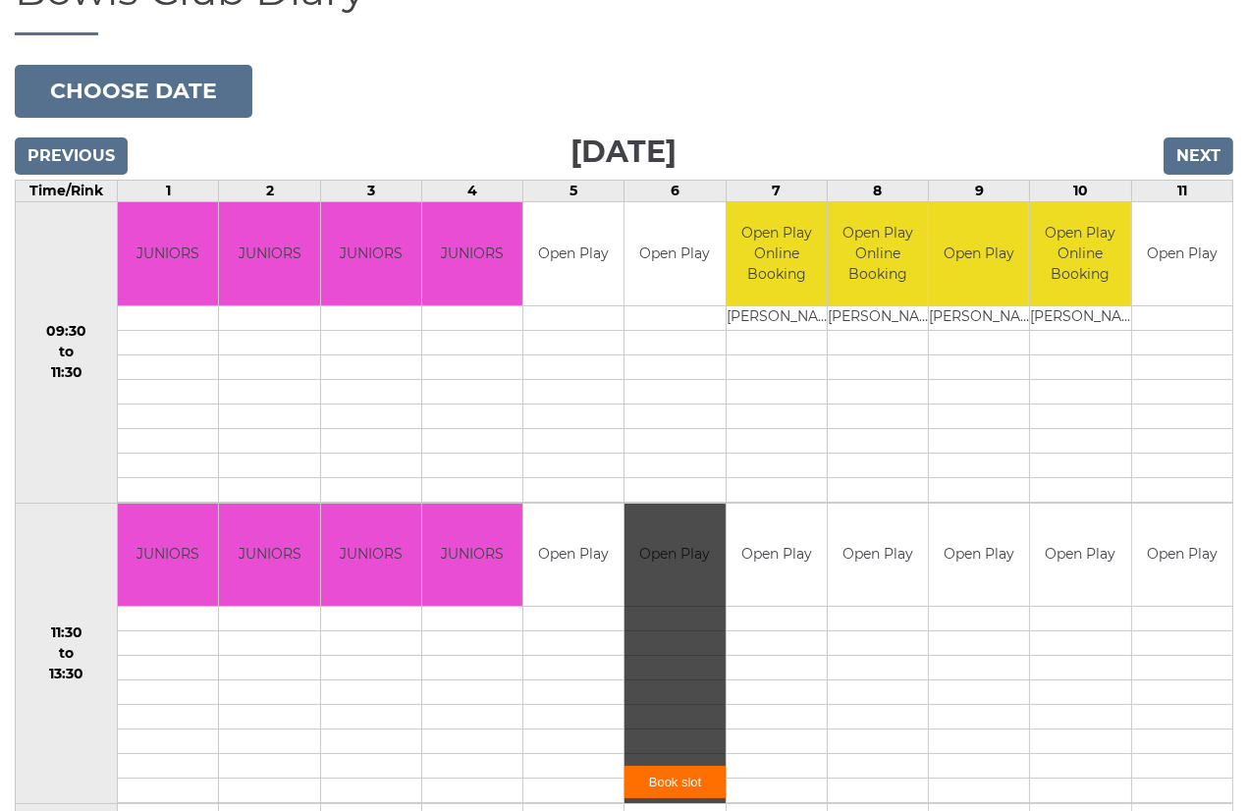
scroll to position [218, 0]
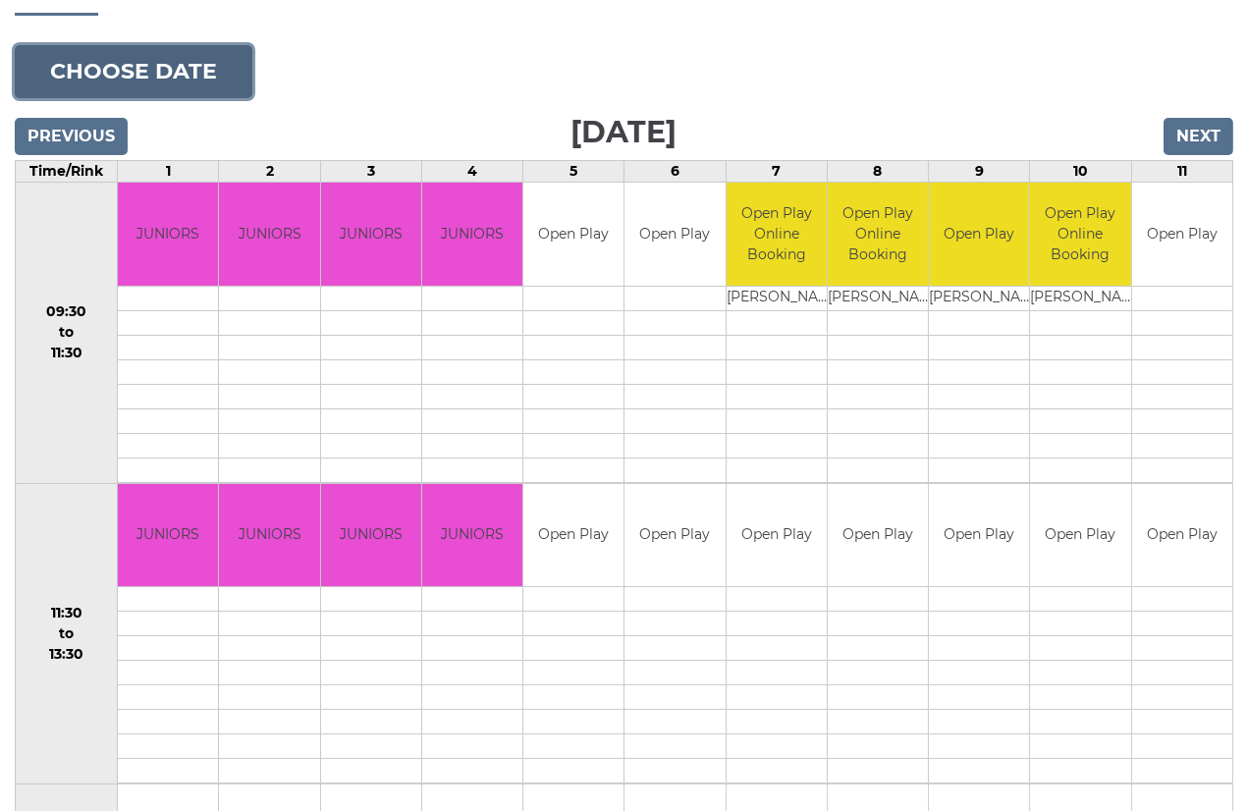
click at [135, 60] on button "Choose date" at bounding box center [134, 71] width 238 height 53
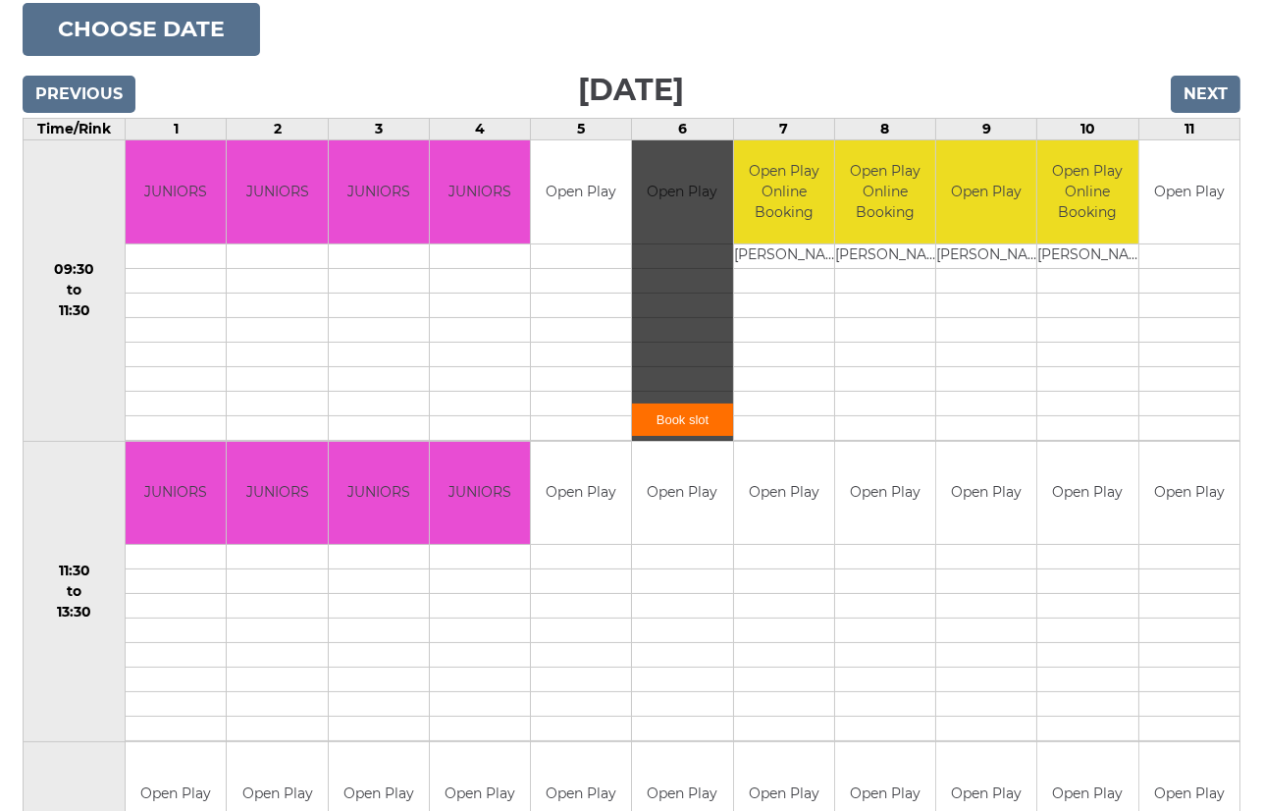
scroll to position [40, 0]
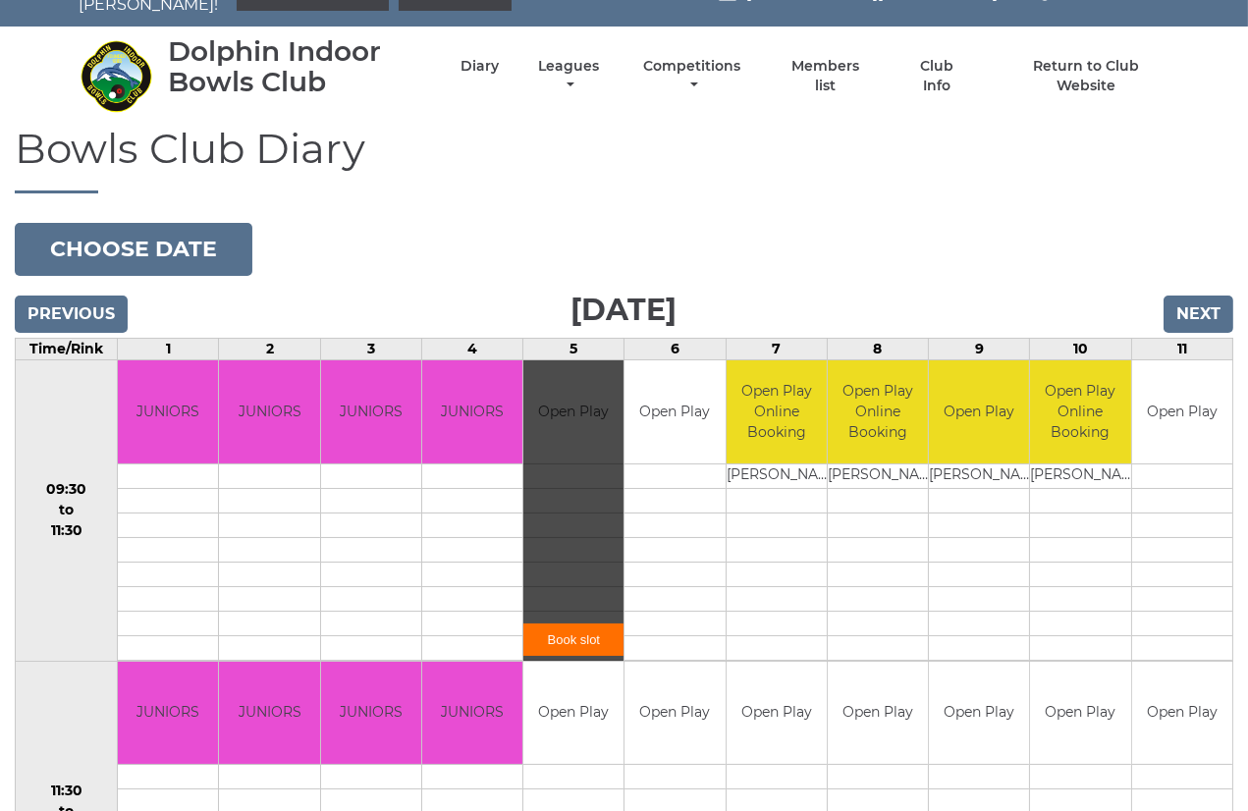
click at [586, 630] on link "Book slot" at bounding box center [573, 639] width 100 height 32
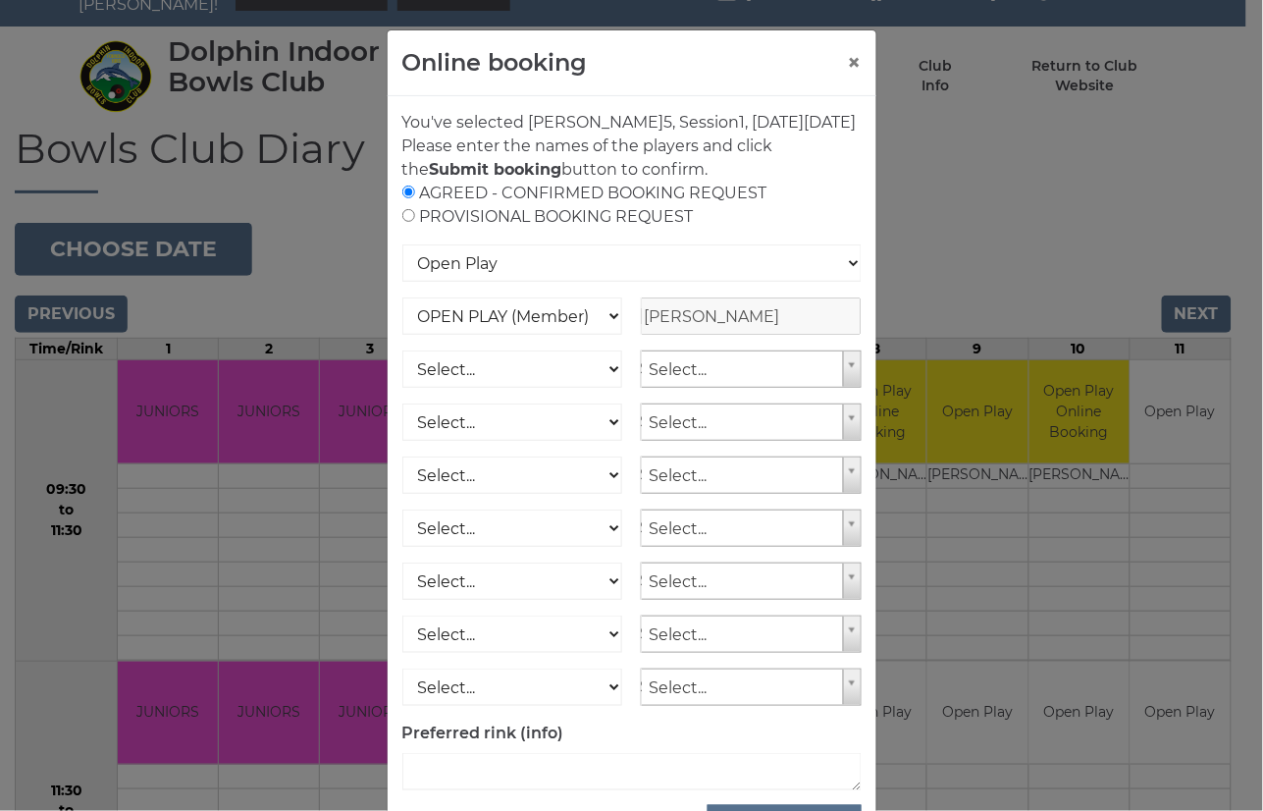
click at [466, 229] on div "AGREED - CONFIRMED BOOKING REQUEST PROVISIONAL BOOKING REQUEST" at bounding box center [631, 205] width 459 height 47
click at [402, 222] on input "radio" at bounding box center [408, 215] width 13 height 13
radio input "true"
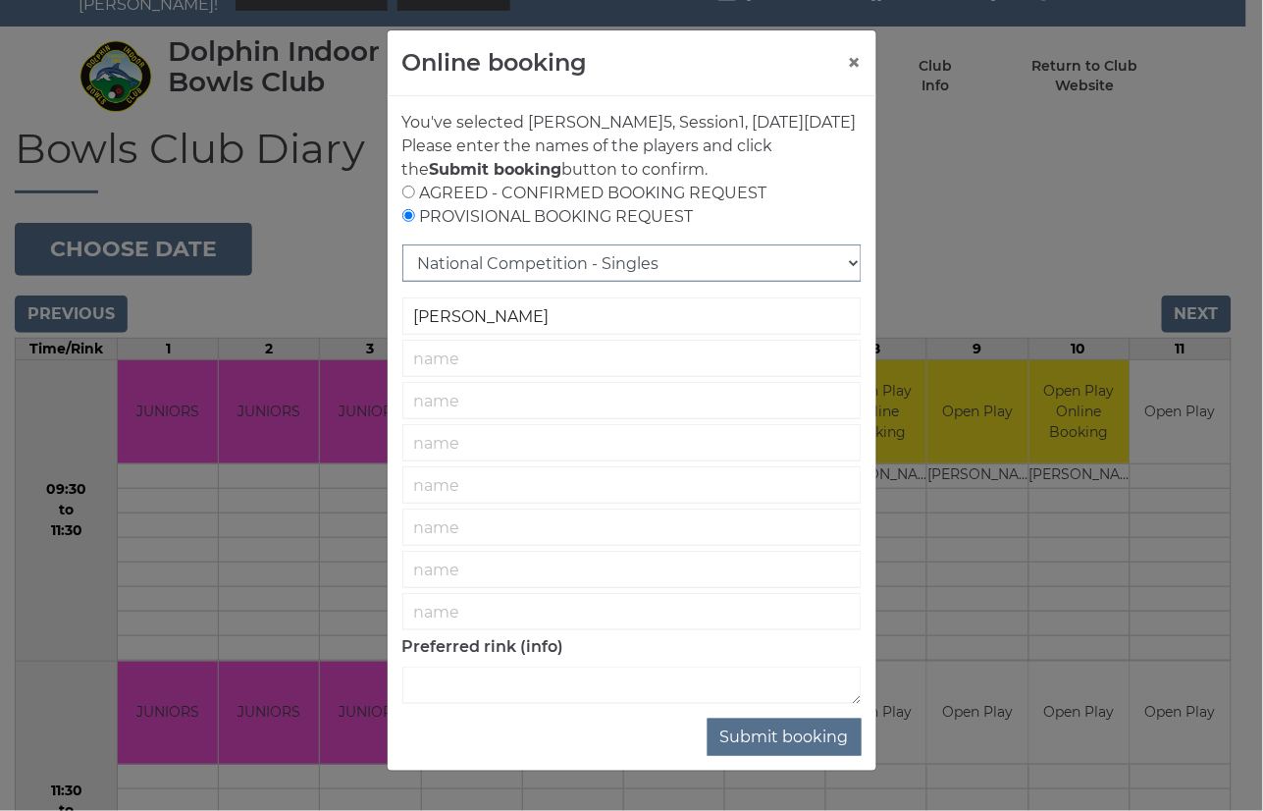
click at [845, 282] on select "National Competition - Singles National Competition - Pairs National Competitio…" at bounding box center [631, 262] width 459 height 37
click at [402, 268] on select "National Competition - Singles National Competition - Pairs National Competitio…" at bounding box center [631, 262] width 459 height 37
click at [450, 377] on input "text" at bounding box center [631, 358] width 459 height 37
type input "Lee Croad"
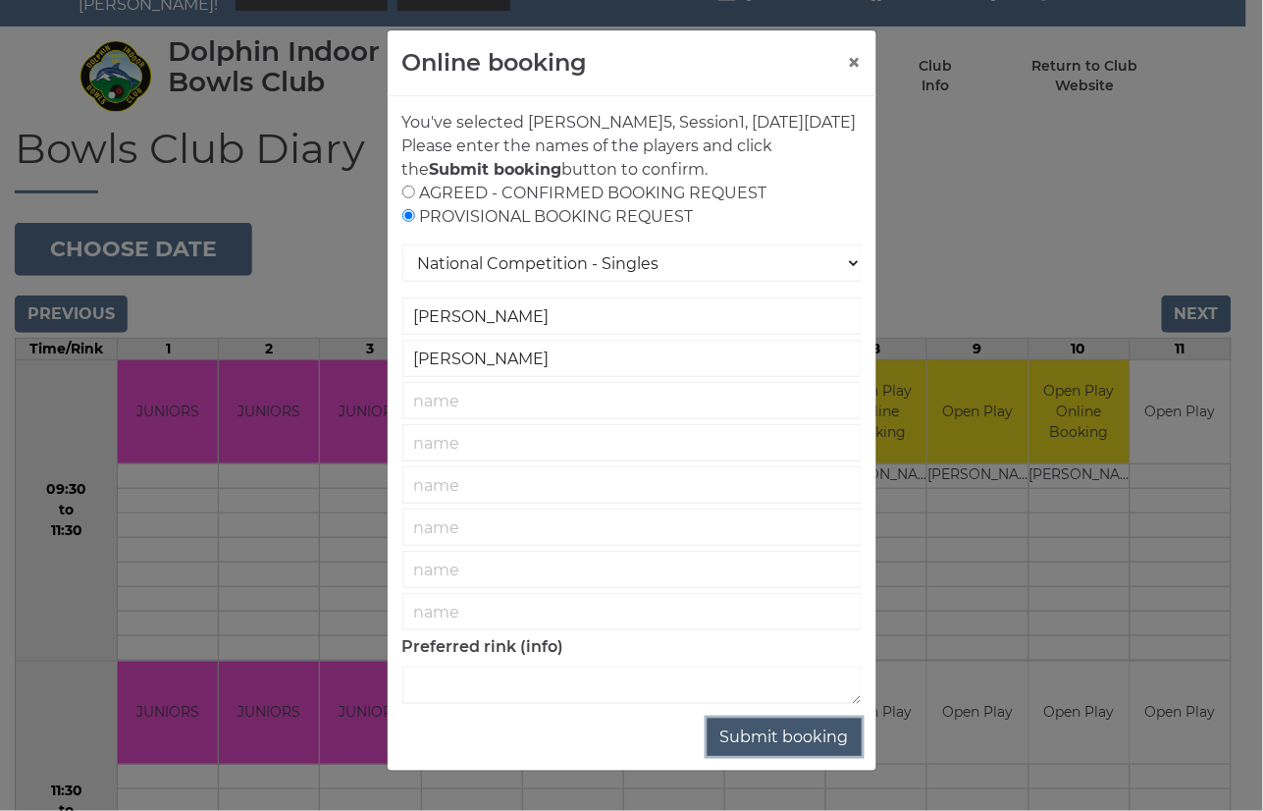
click at [770, 756] on button "Submit booking" at bounding box center [785, 737] width 154 height 37
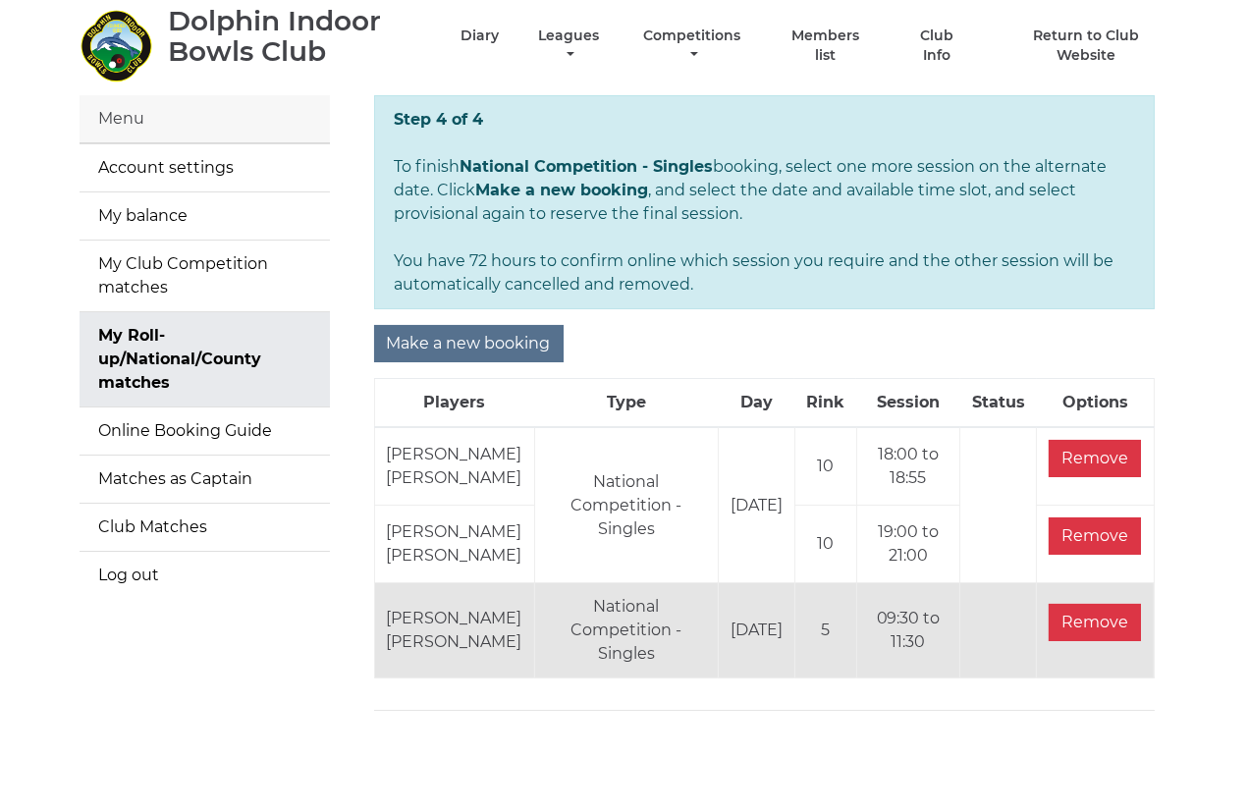
scroll to position [109, 0]
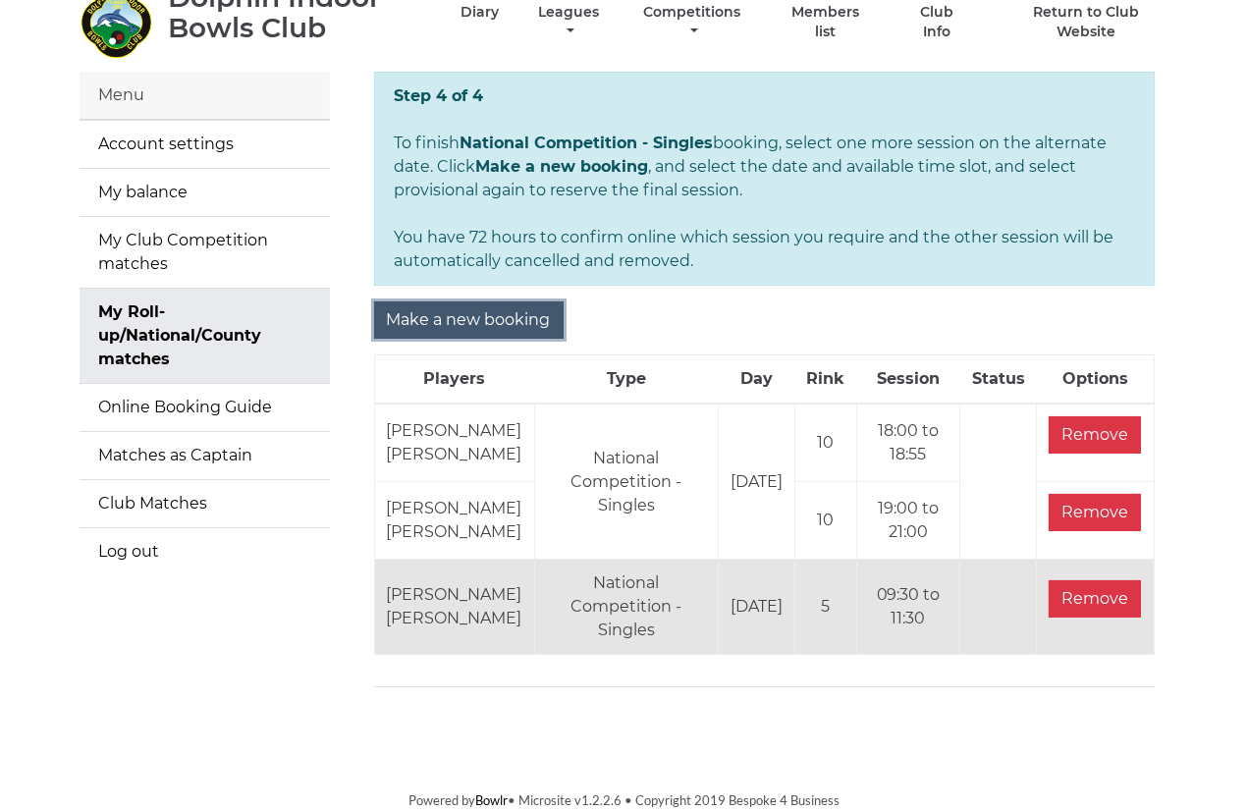
click at [477, 301] on input "Make a new booking" at bounding box center [468, 319] width 189 height 37
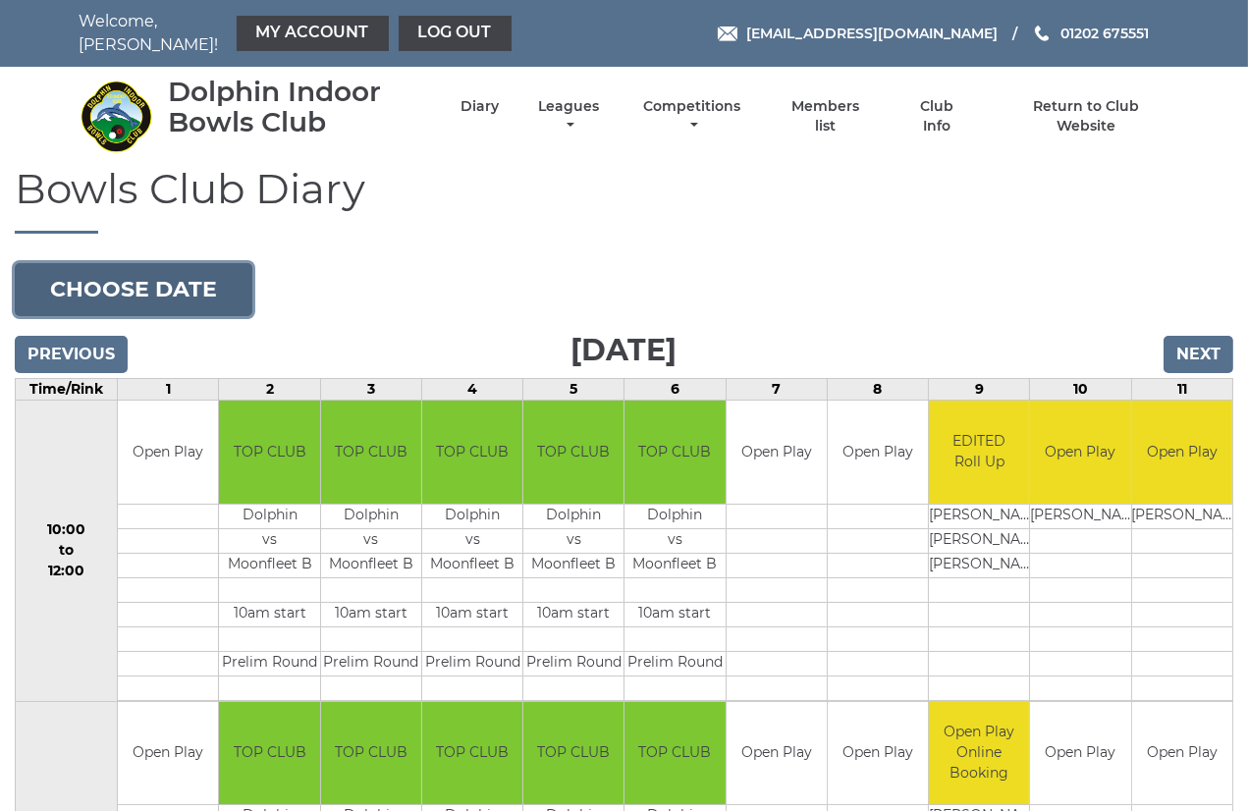
click at [190, 266] on button "Choose date" at bounding box center [134, 289] width 238 height 53
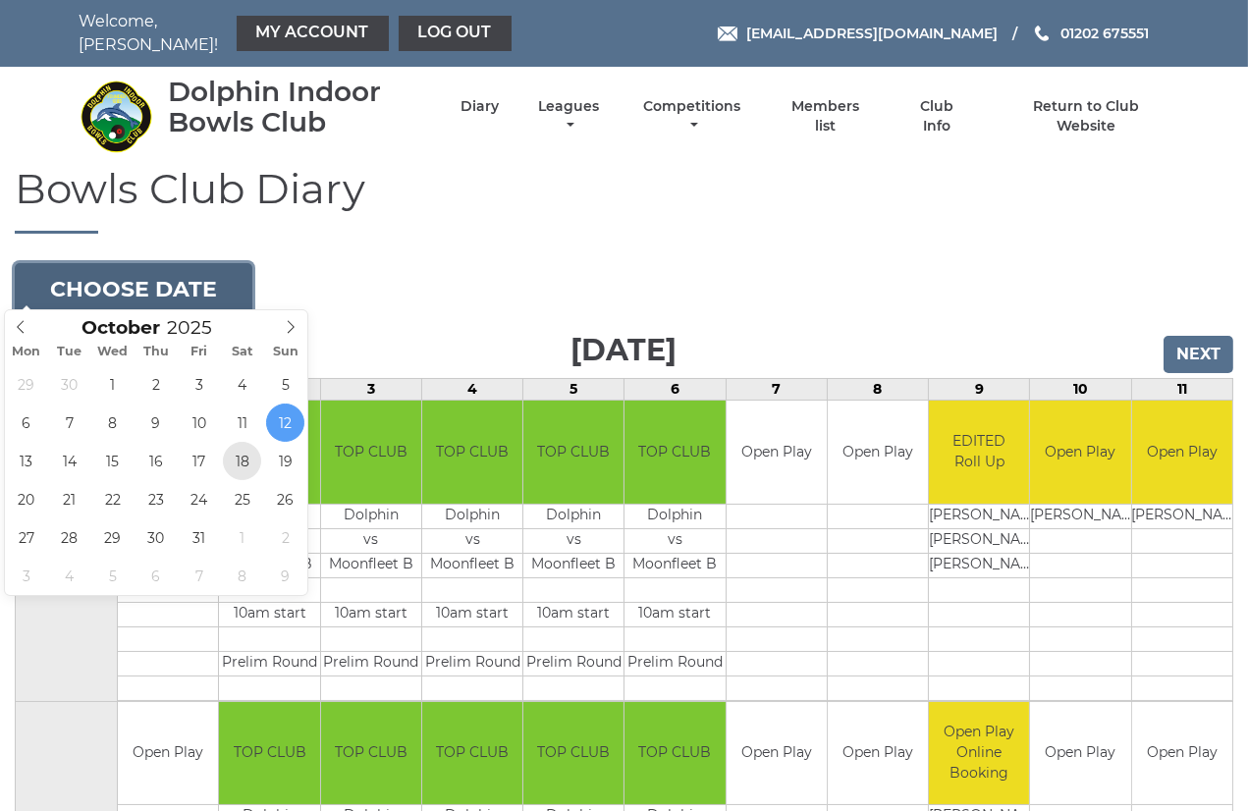
type input "[DATE]"
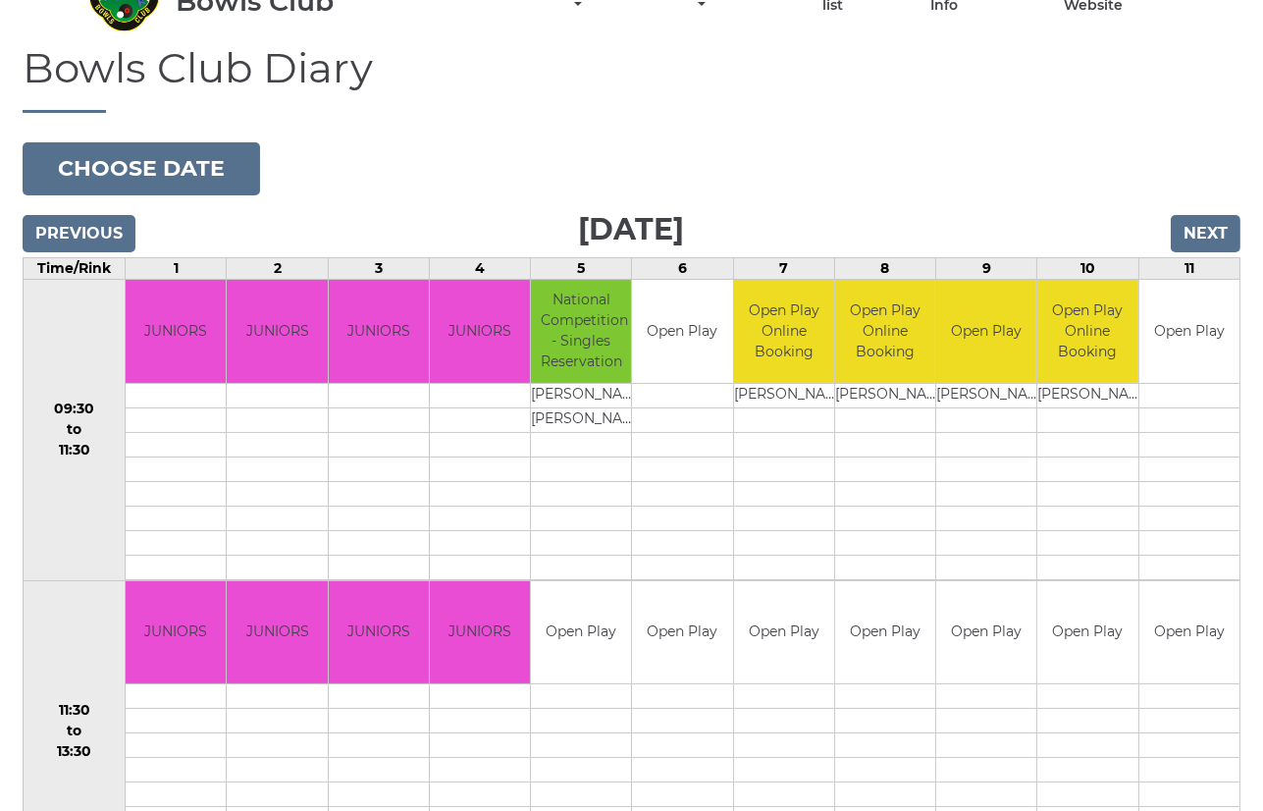
scroll to position [218, 0]
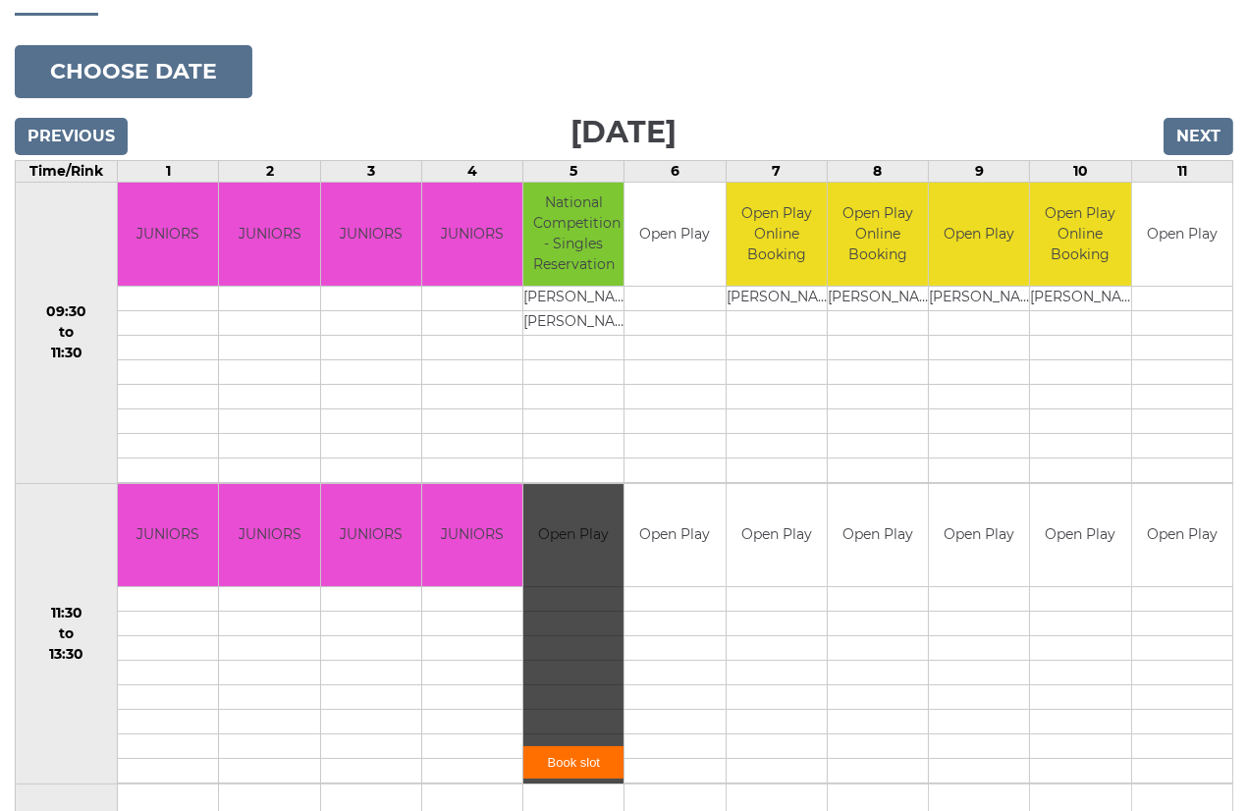
click at [566, 746] on link "Book slot" at bounding box center [573, 762] width 100 height 32
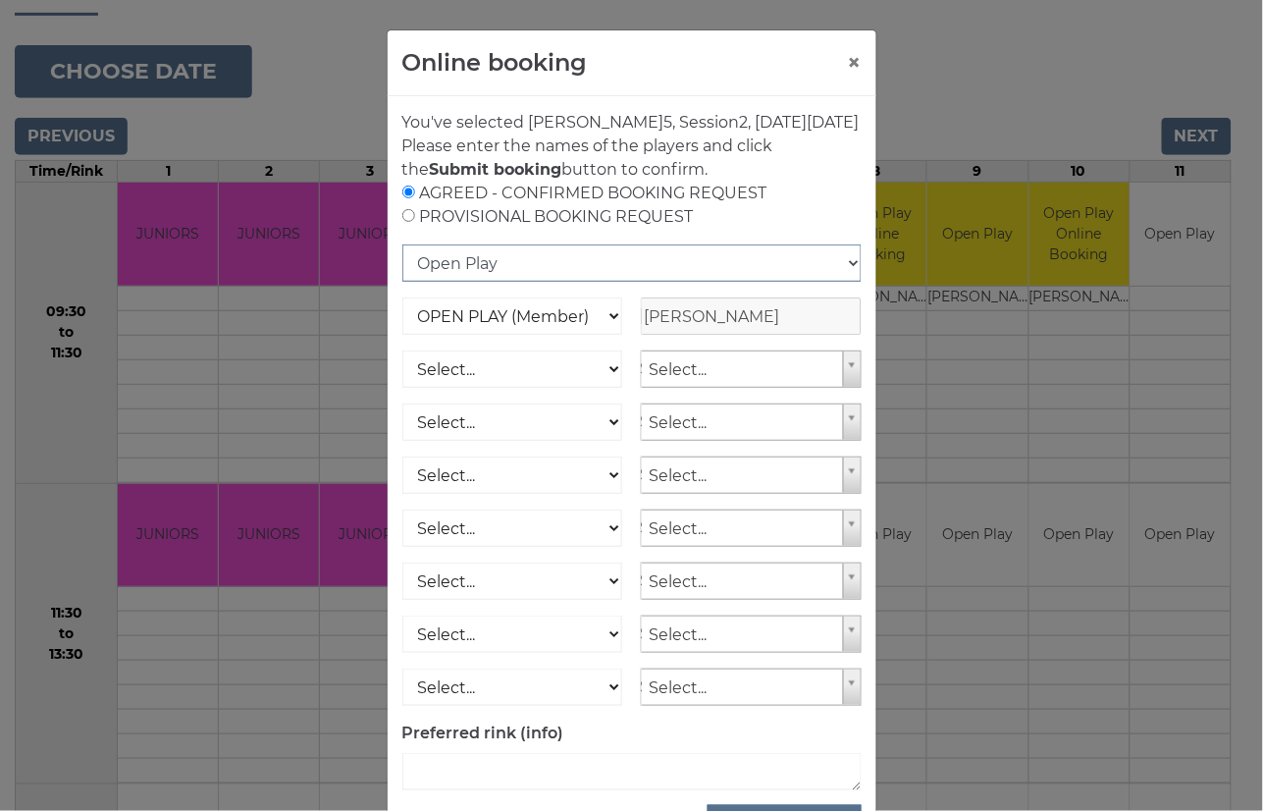
click at [467, 282] on select "Open Play National Competition - Singles National Competition - Pairs National …" at bounding box center [631, 262] width 459 height 37
select select "10"
click at [402, 268] on select "Open Play National Competition - Singles National Competition - Pairs National …" at bounding box center [631, 262] width 459 height 37
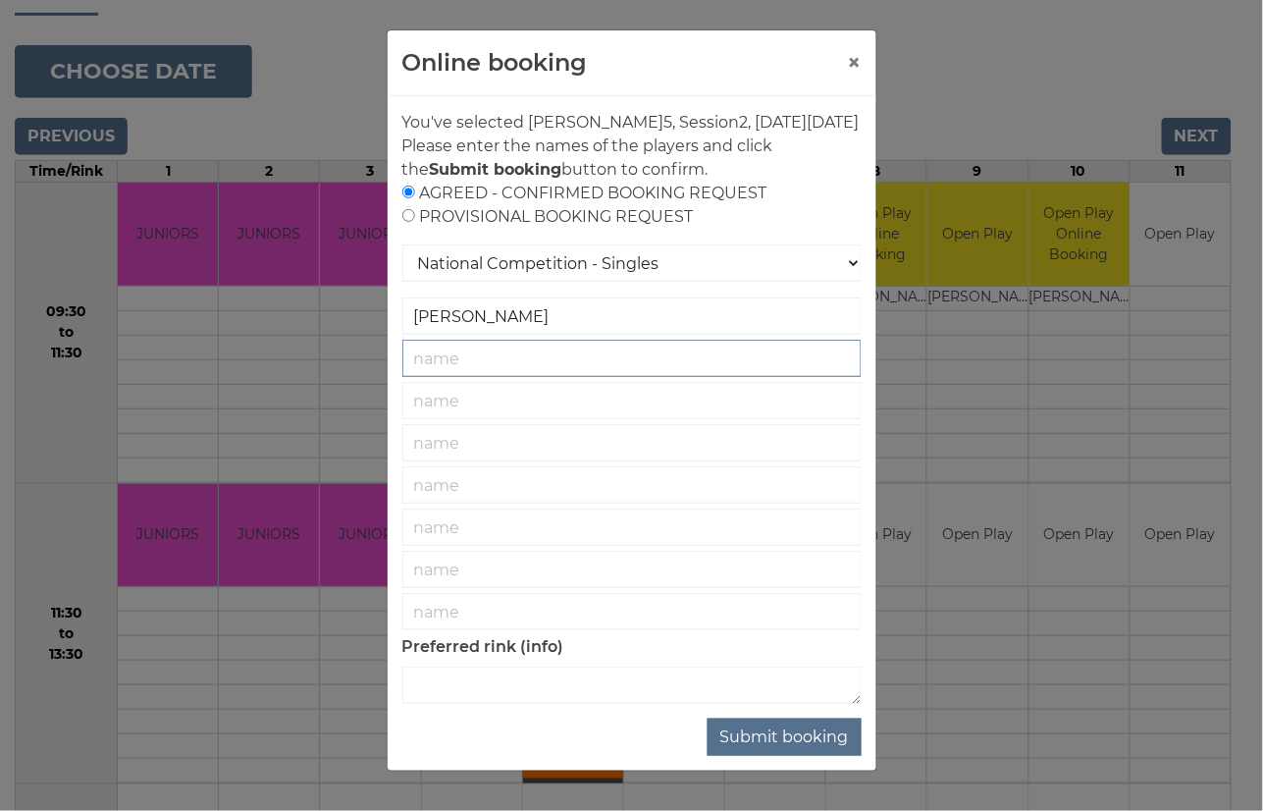
click at [526, 377] on input "text" at bounding box center [631, 358] width 459 height 37
type input "[PERSON_NAME]"
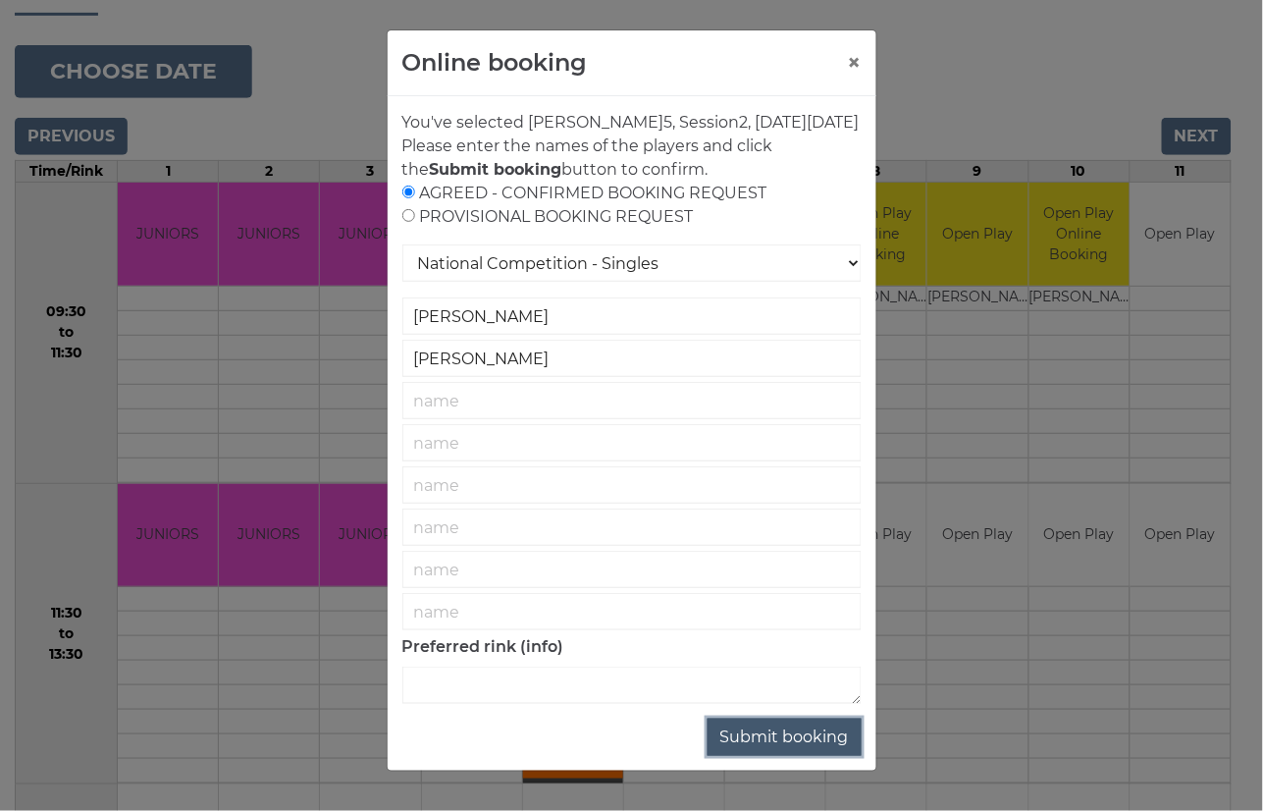
click at [766, 756] on button "Submit booking" at bounding box center [785, 737] width 154 height 37
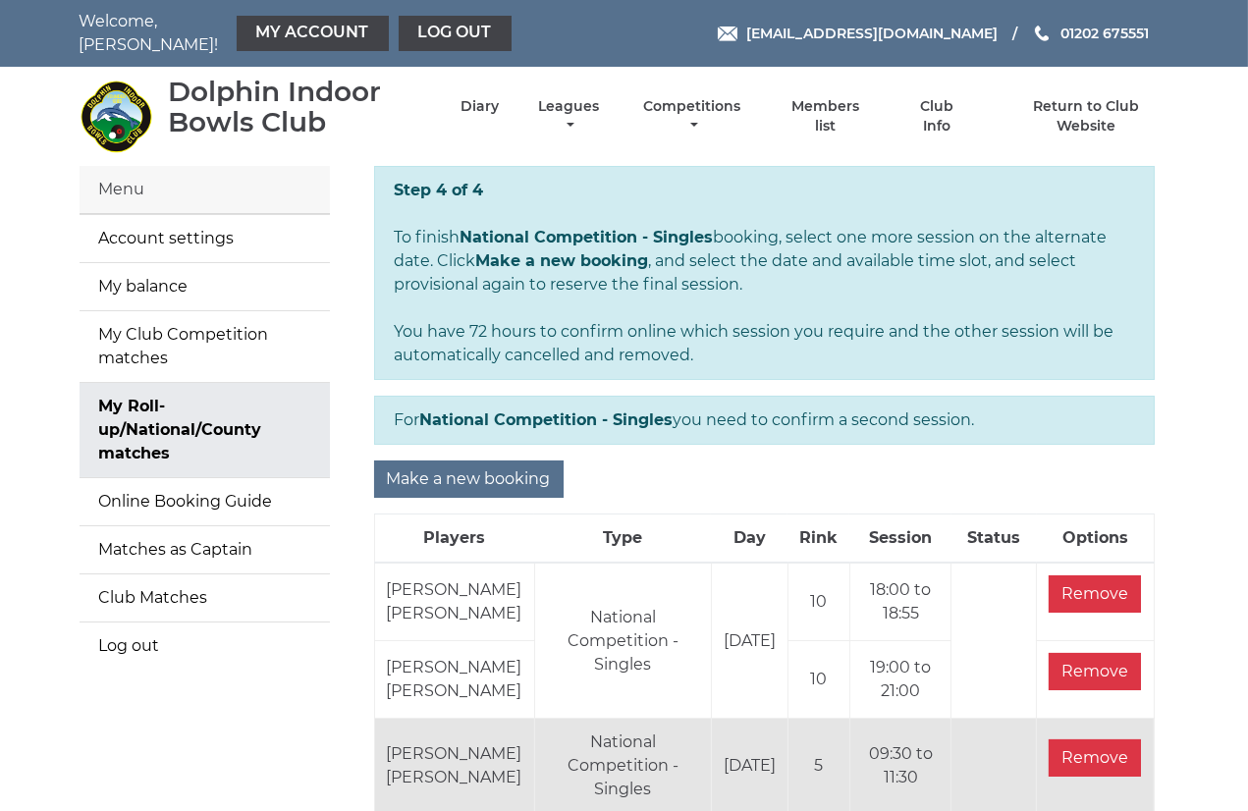
click at [126, 179] on div "Menu" at bounding box center [205, 190] width 250 height 48
click at [474, 99] on link "Diary" at bounding box center [479, 108] width 38 height 19
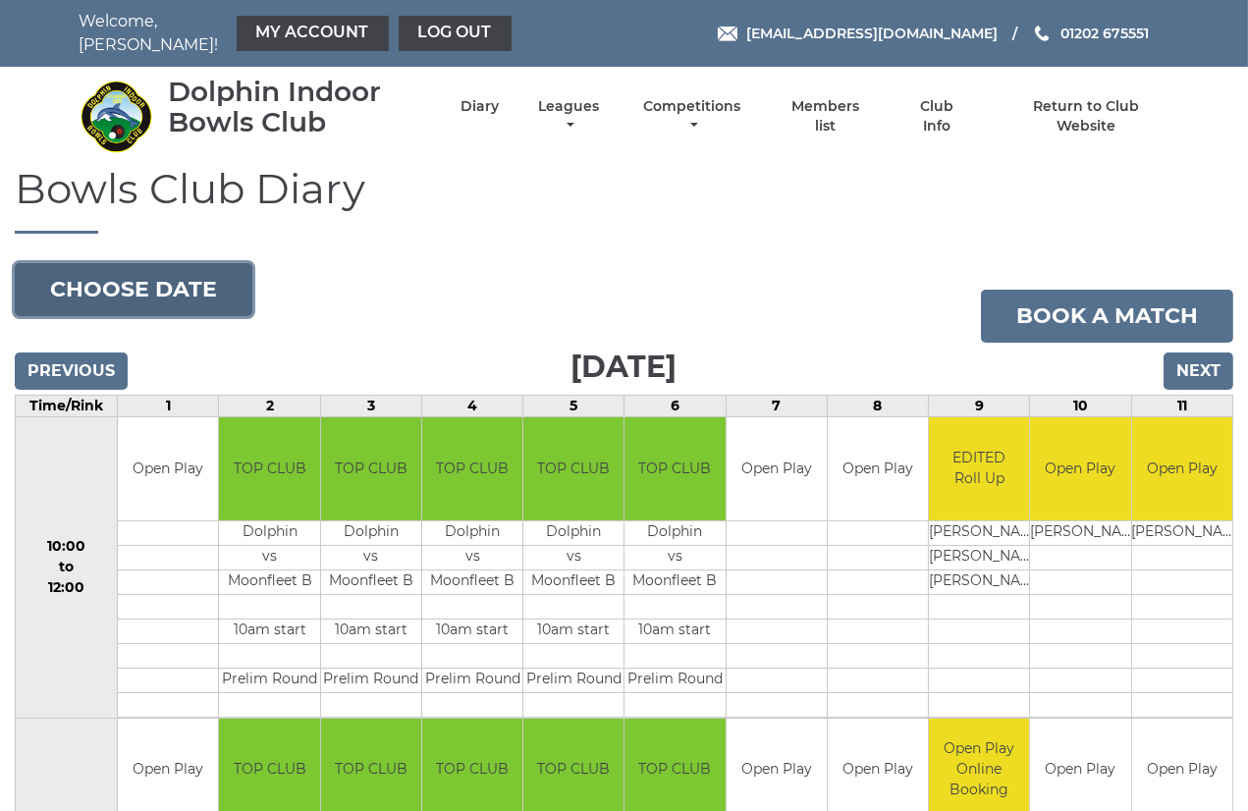
click at [174, 277] on button "Choose date" at bounding box center [134, 289] width 238 height 53
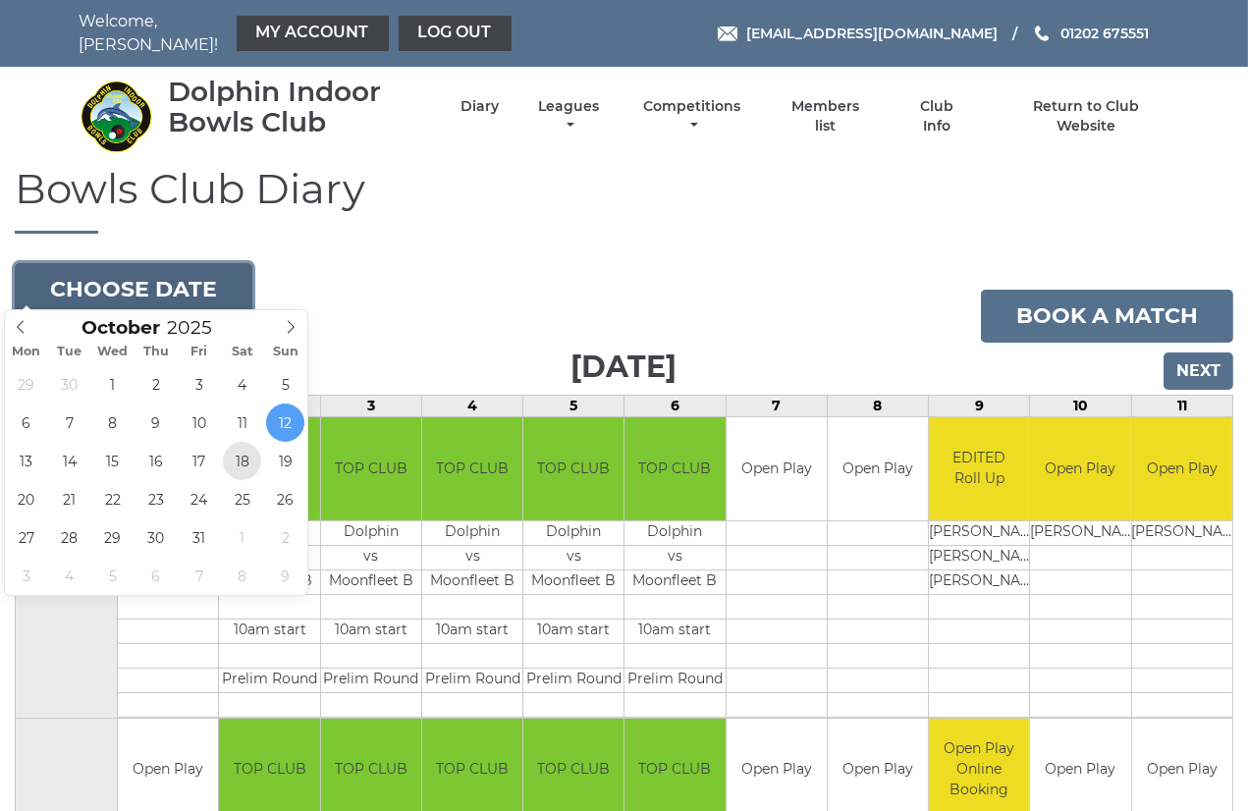
type input "[DATE]"
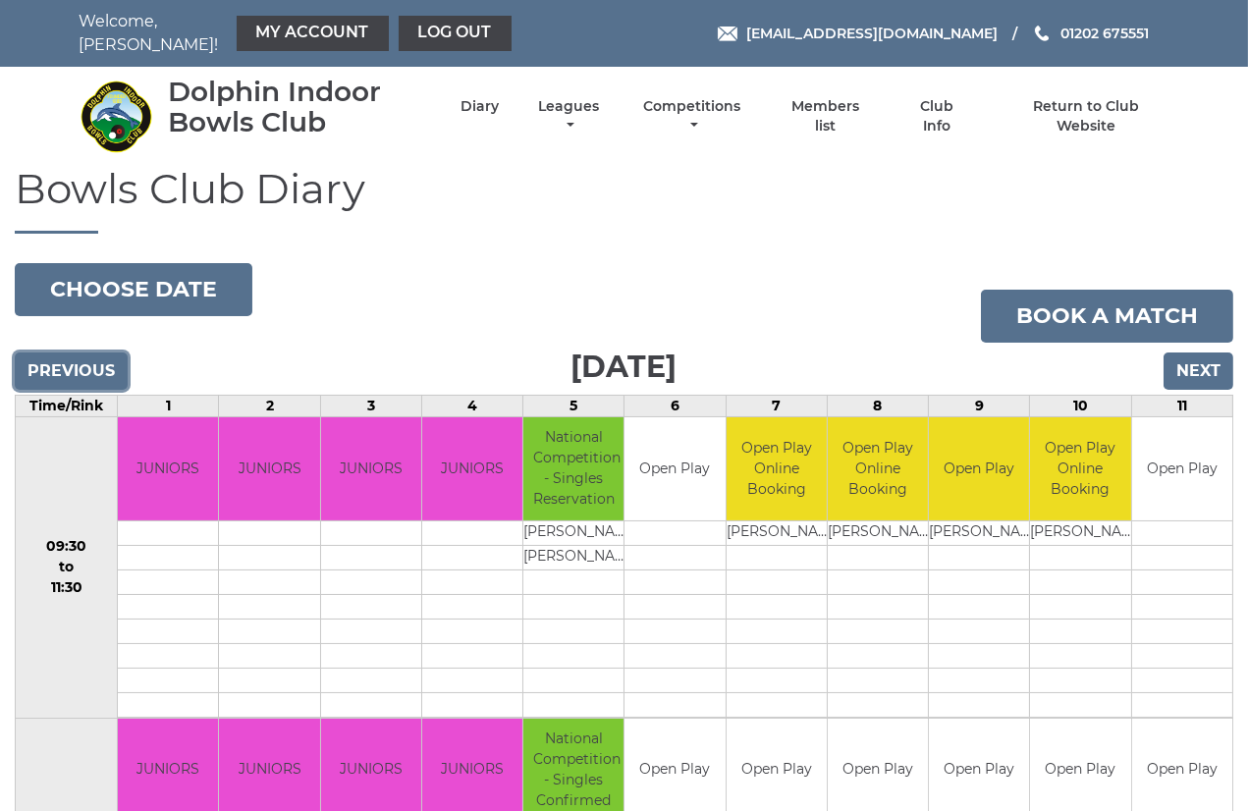
click at [71, 365] on input "Previous" at bounding box center [71, 370] width 113 height 37
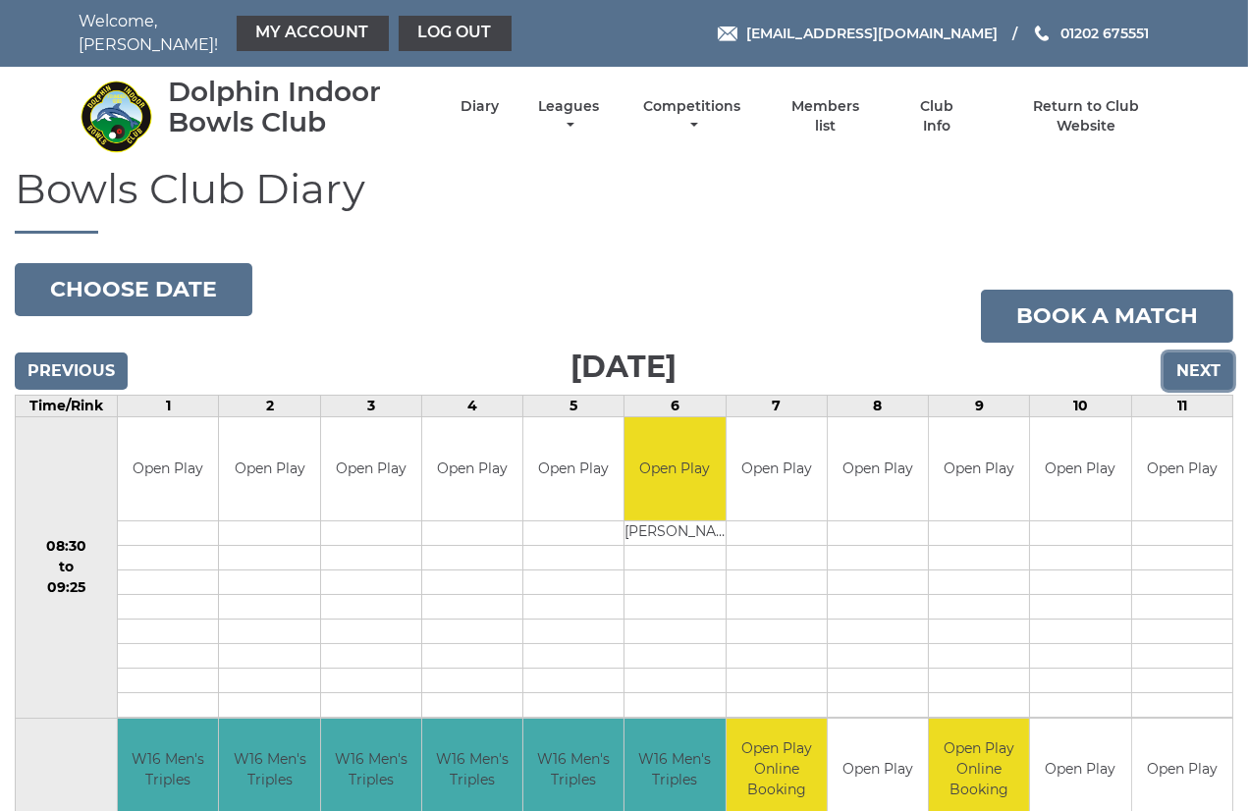
click at [1200, 357] on input "Next" at bounding box center [1198, 370] width 70 height 37
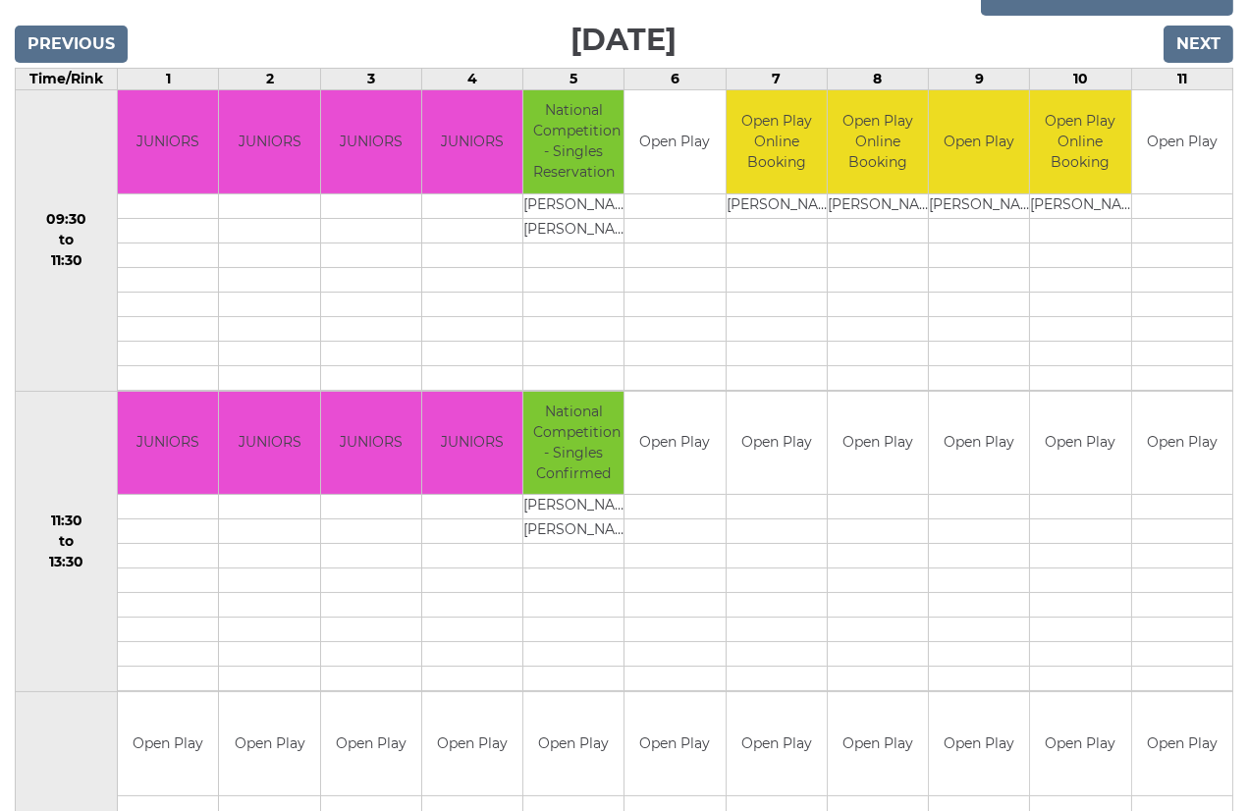
scroll to position [654, 0]
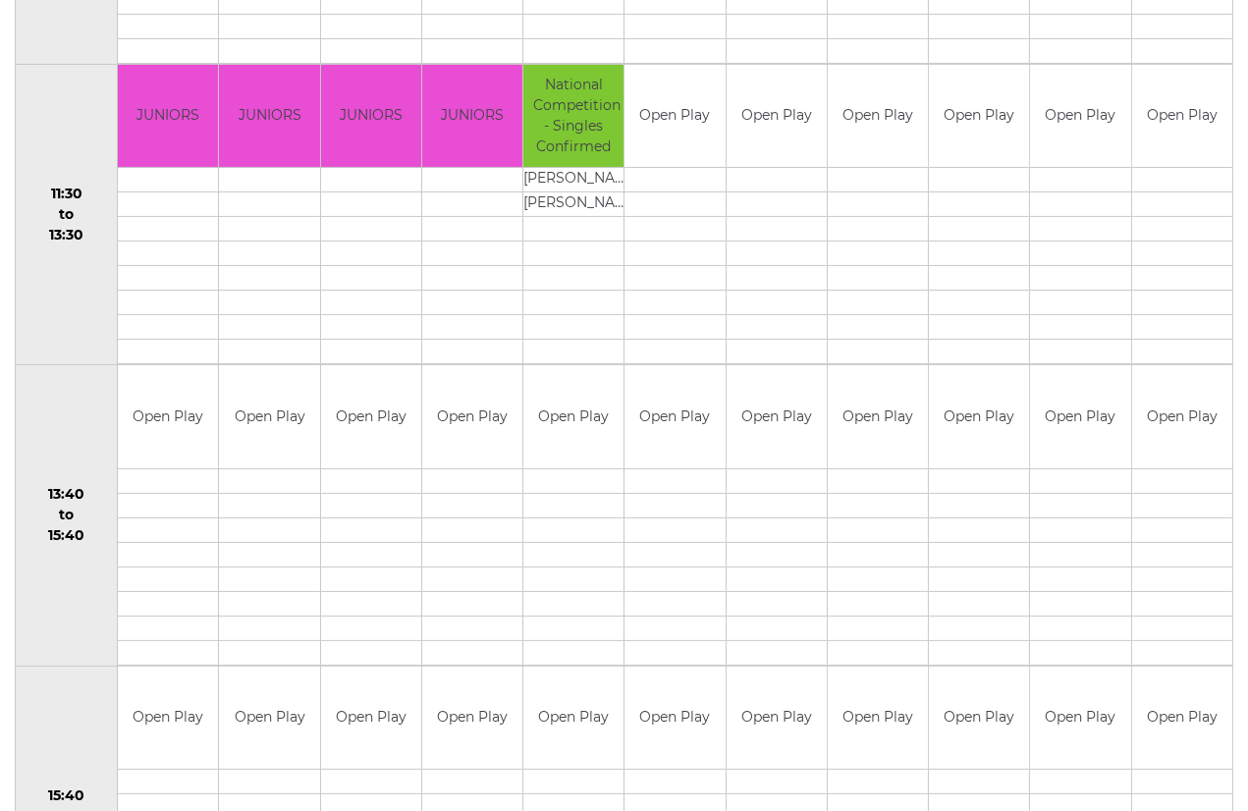
drag, startPoint x: 546, startPoint y: 102, endPoint x: 556, endPoint y: 108, distance: 11.4
click at [546, 103] on td "National Competition - Singles Confirmed" at bounding box center [573, 116] width 100 height 103
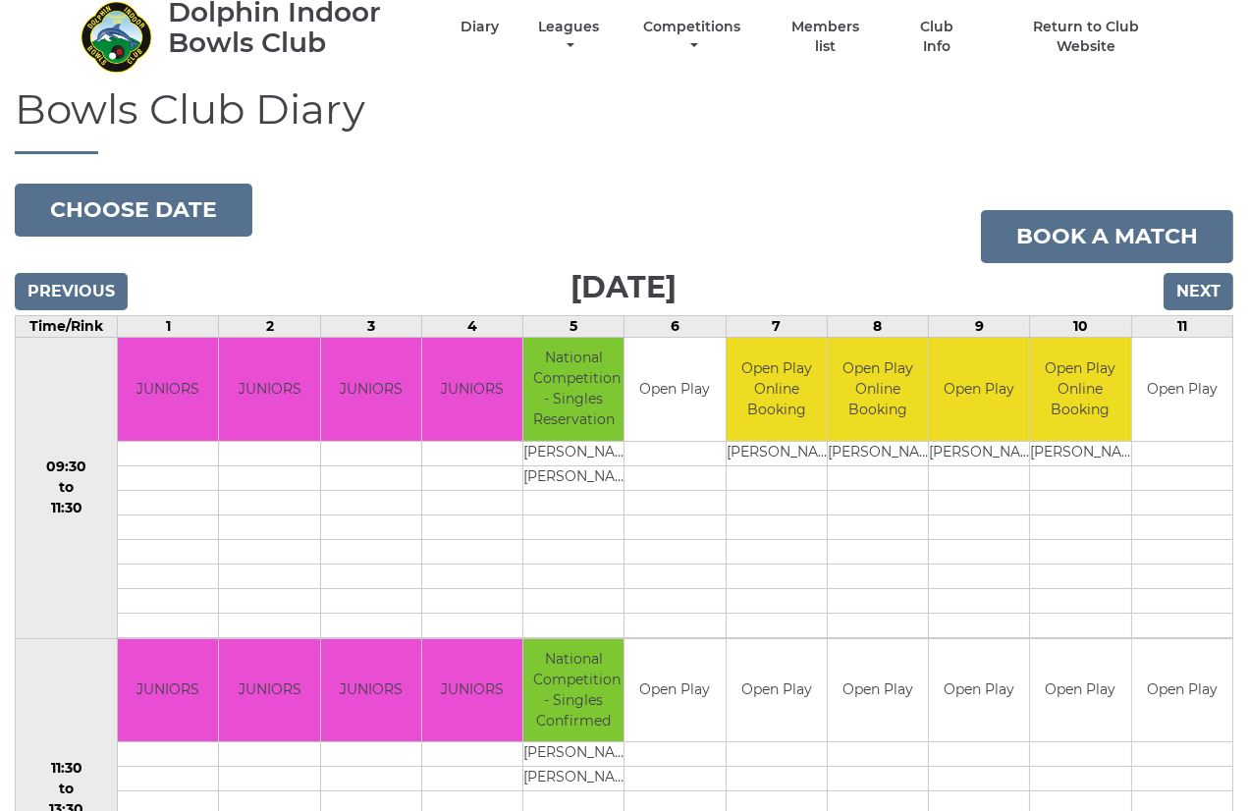
scroll to position [0, 0]
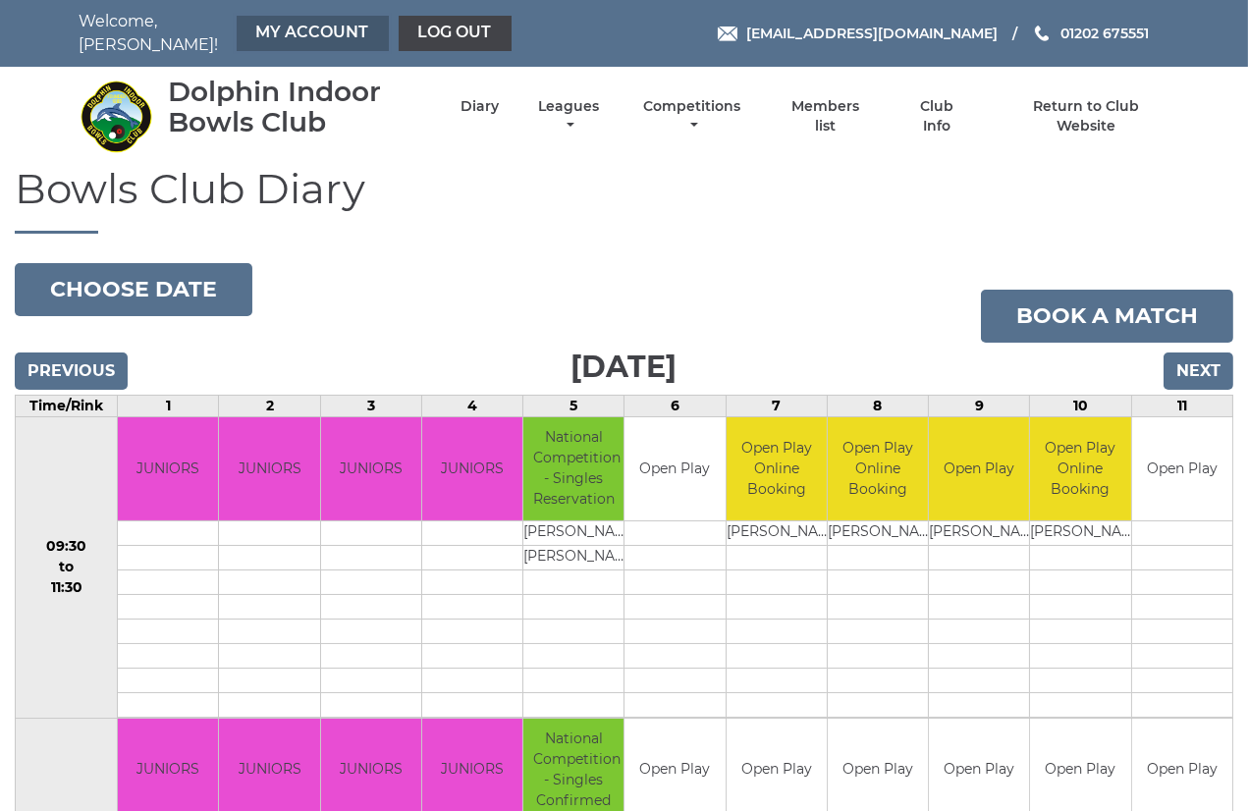
click at [267, 26] on link "My Account" at bounding box center [313, 33] width 152 height 35
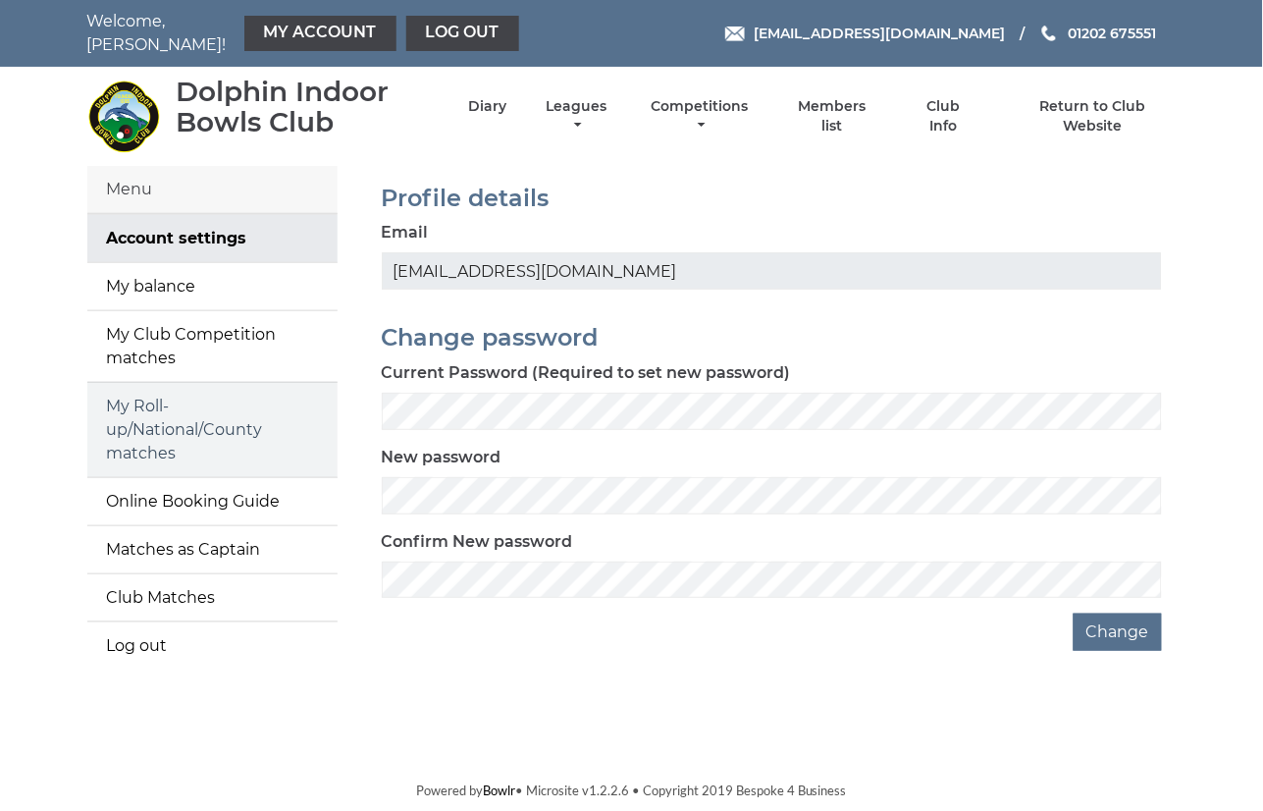
click at [128, 422] on link "My Roll-up/National/County matches" at bounding box center [212, 430] width 250 height 94
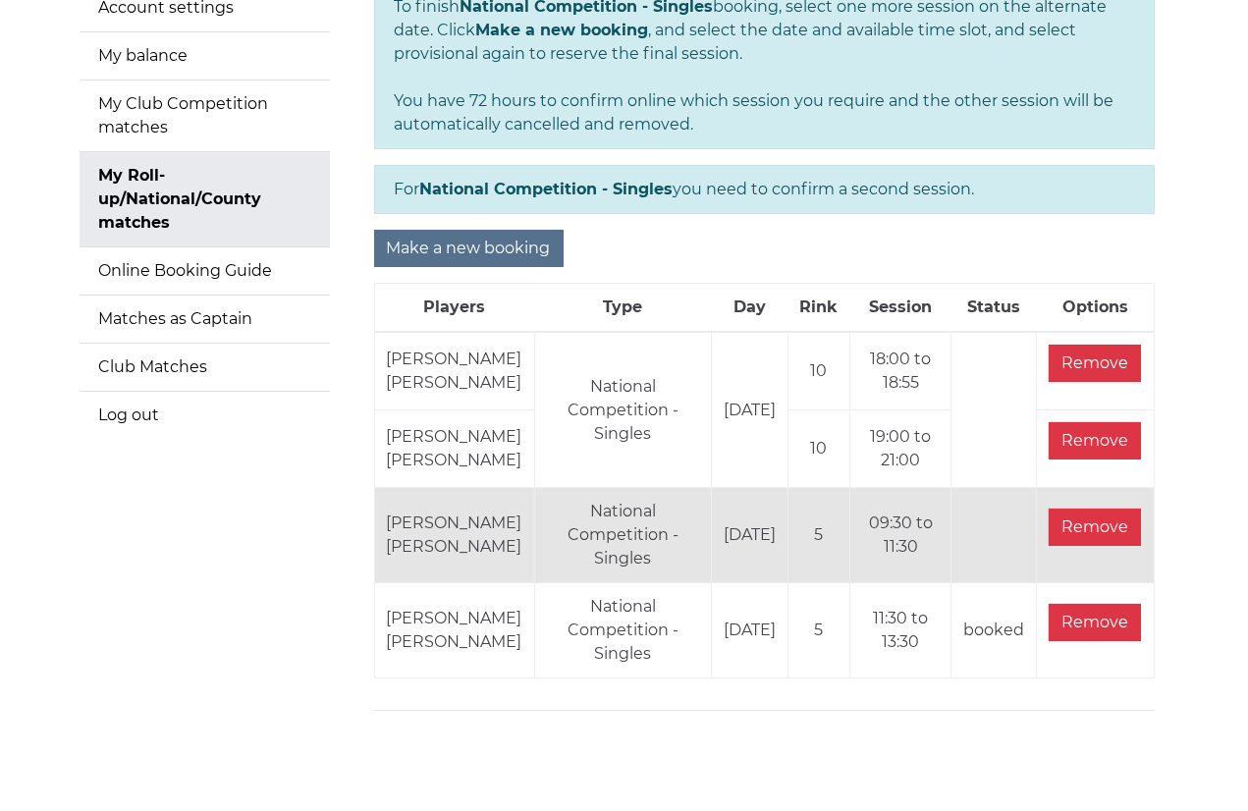
scroll to position [277, 0]
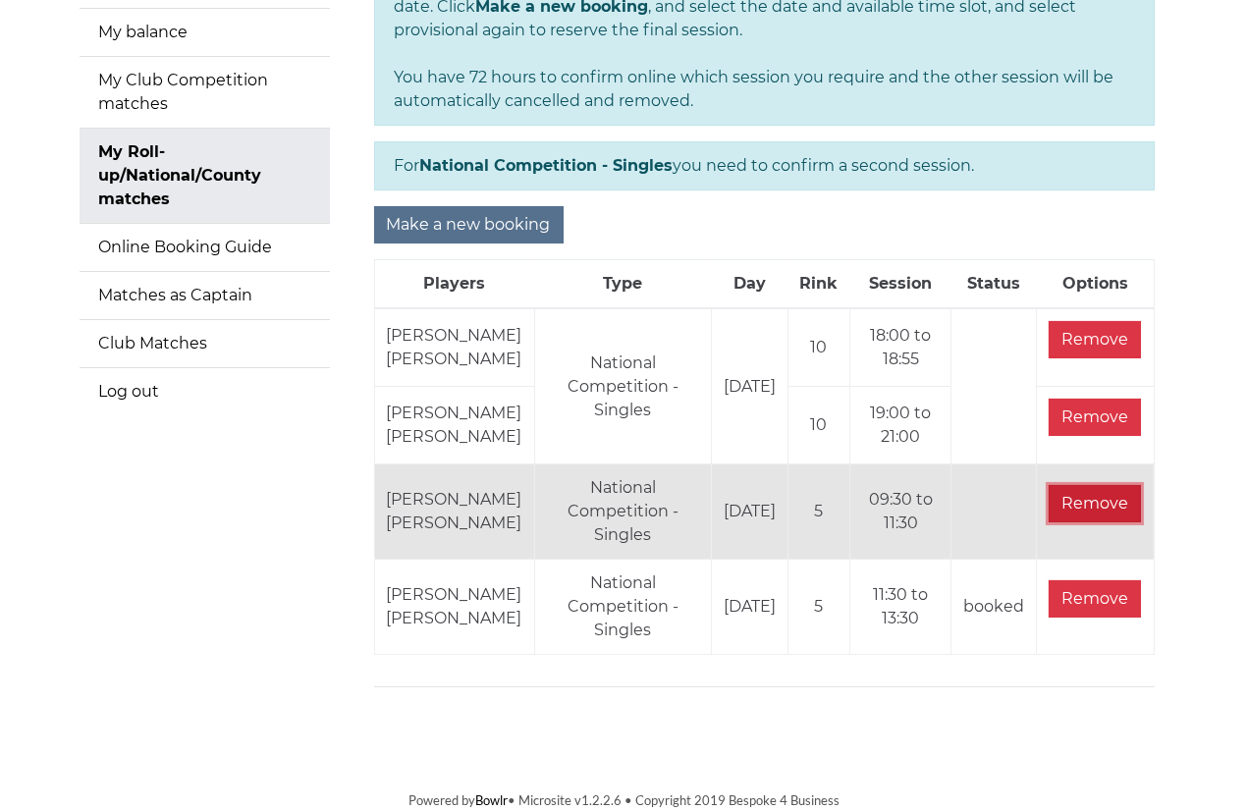
click at [1103, 511] on input "Remove" at bounding box center [1094, 503] width 92 height 37
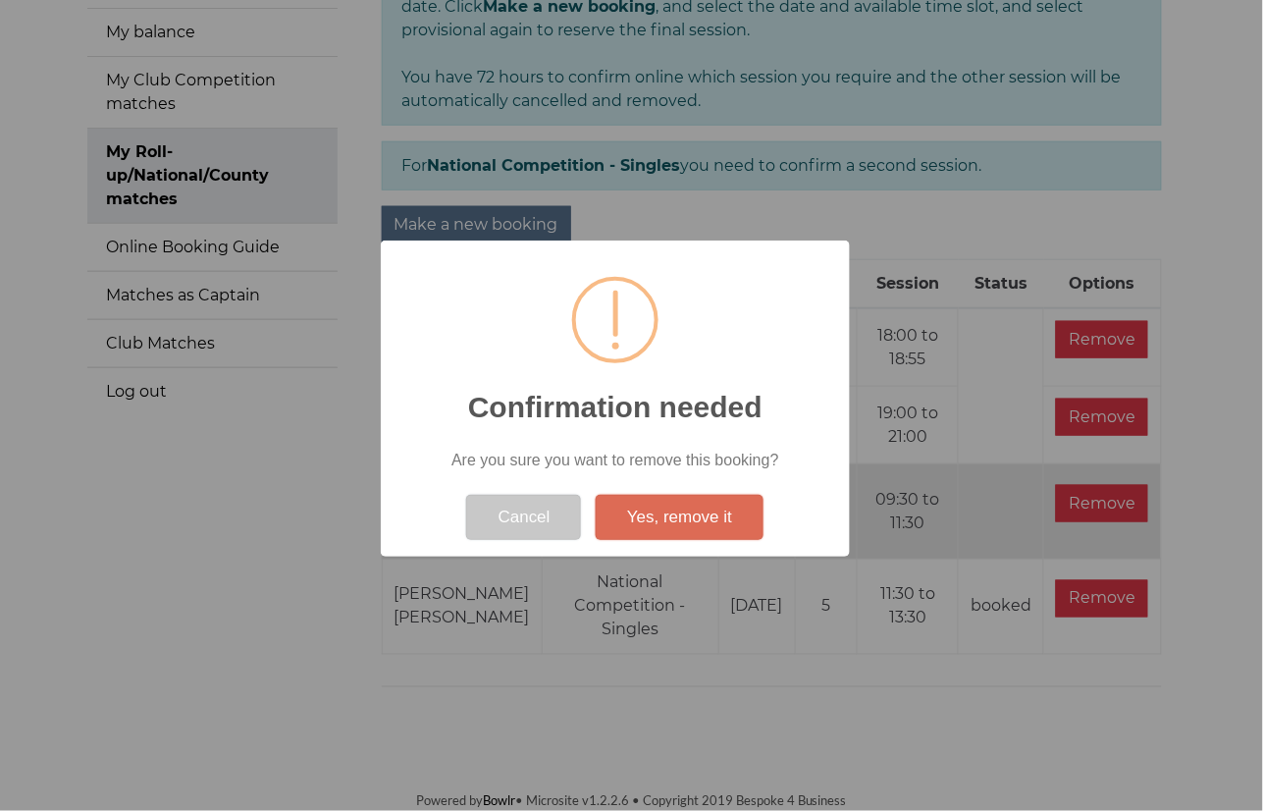
click at [499, 511] on button "Cancel" at bounding box center [523, 517] width 115 height 45
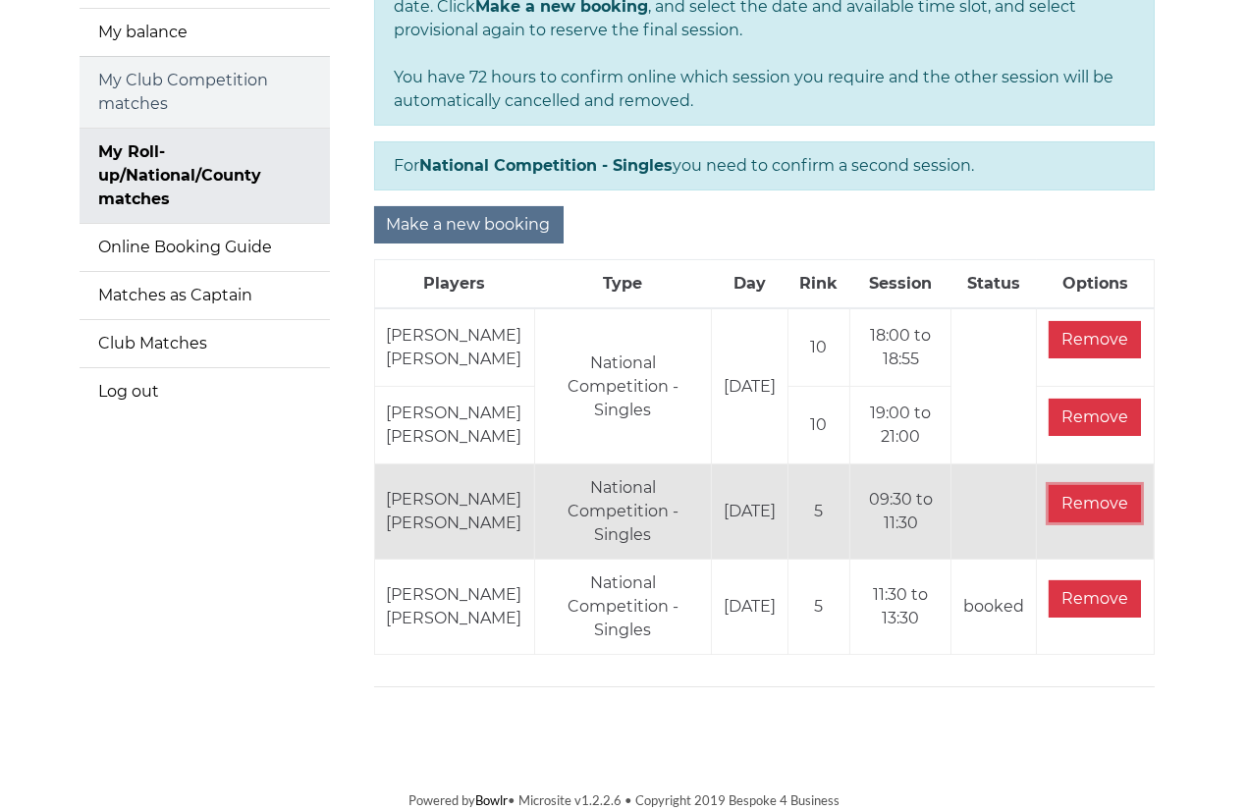
scroll to position [0, 0]
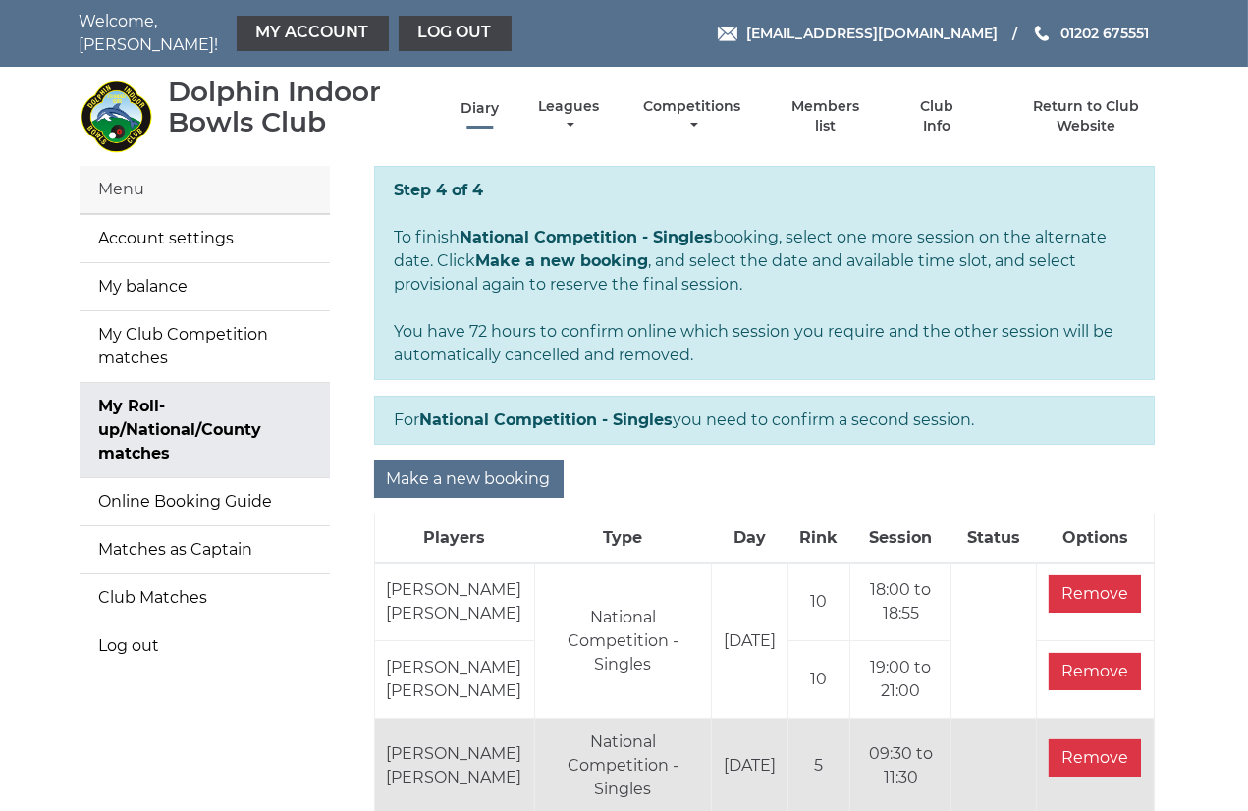
click at [471, 99] on link "Diary" at bounding box center [479, 108] width 38 height 19
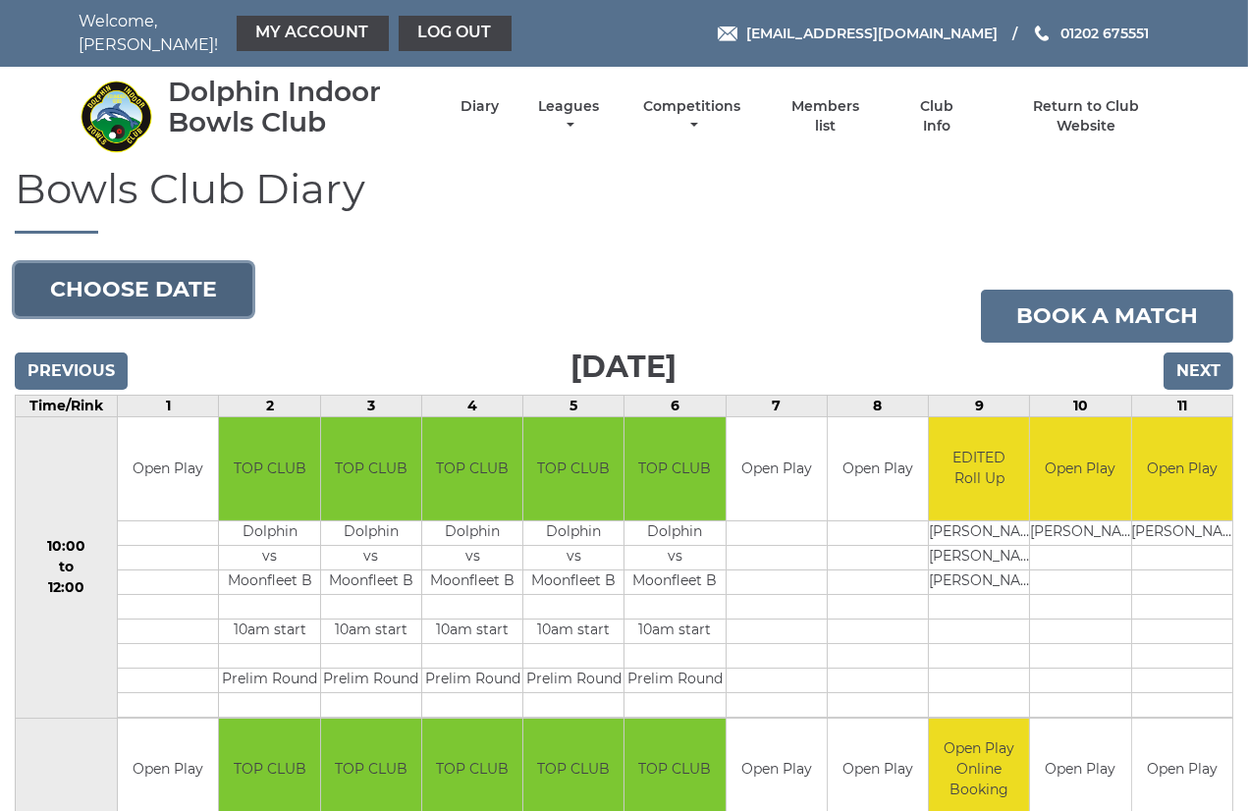
click at [150, 278] on button "Choose date" at bounding box center [134, 289] width 238 height 53
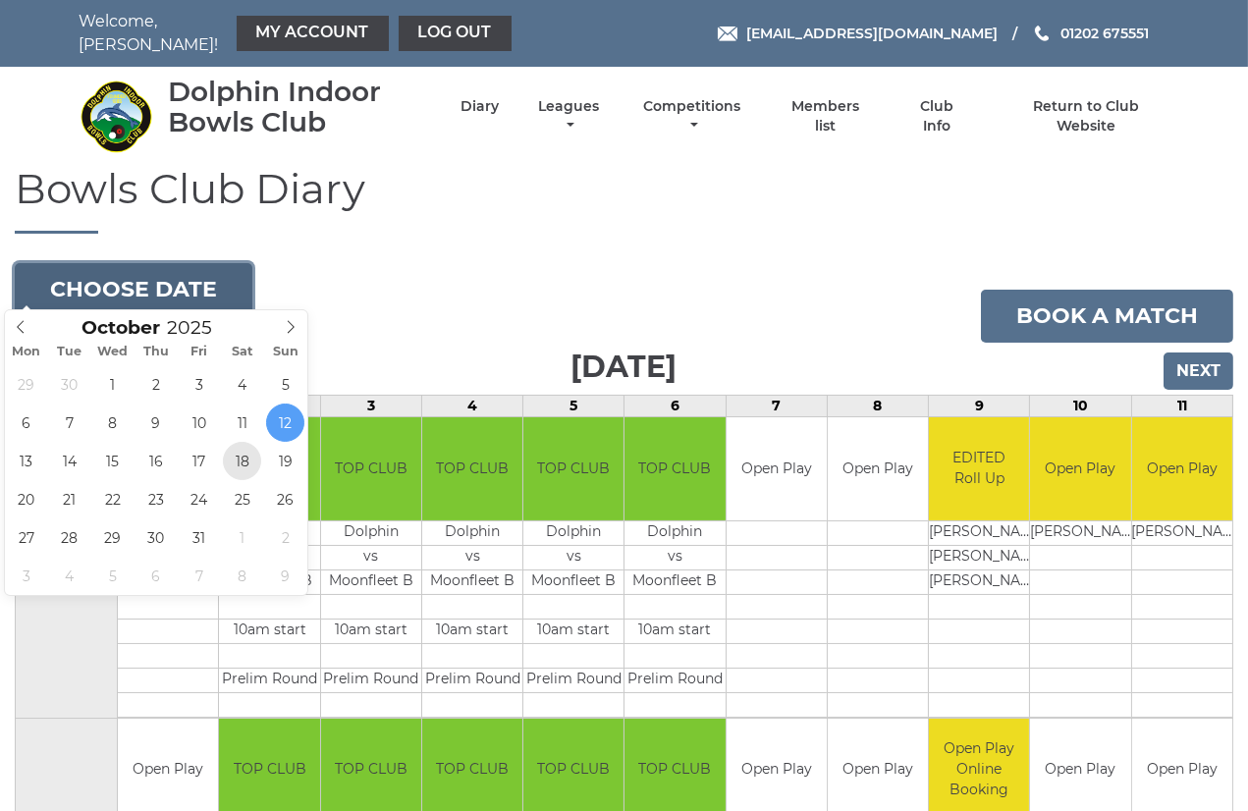
type input "[DATE]"
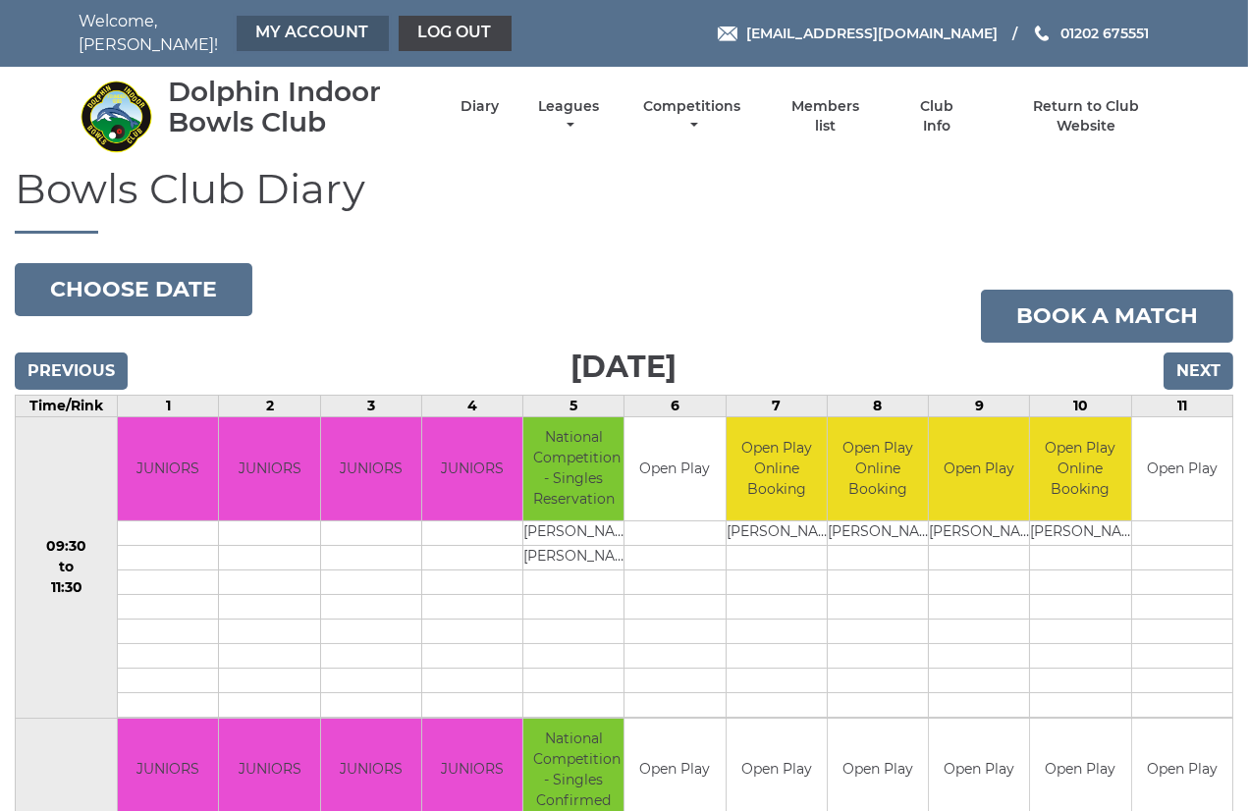
click at [286, 25] on link "My Account" at bounding box center [313, 33] width 152 height 35
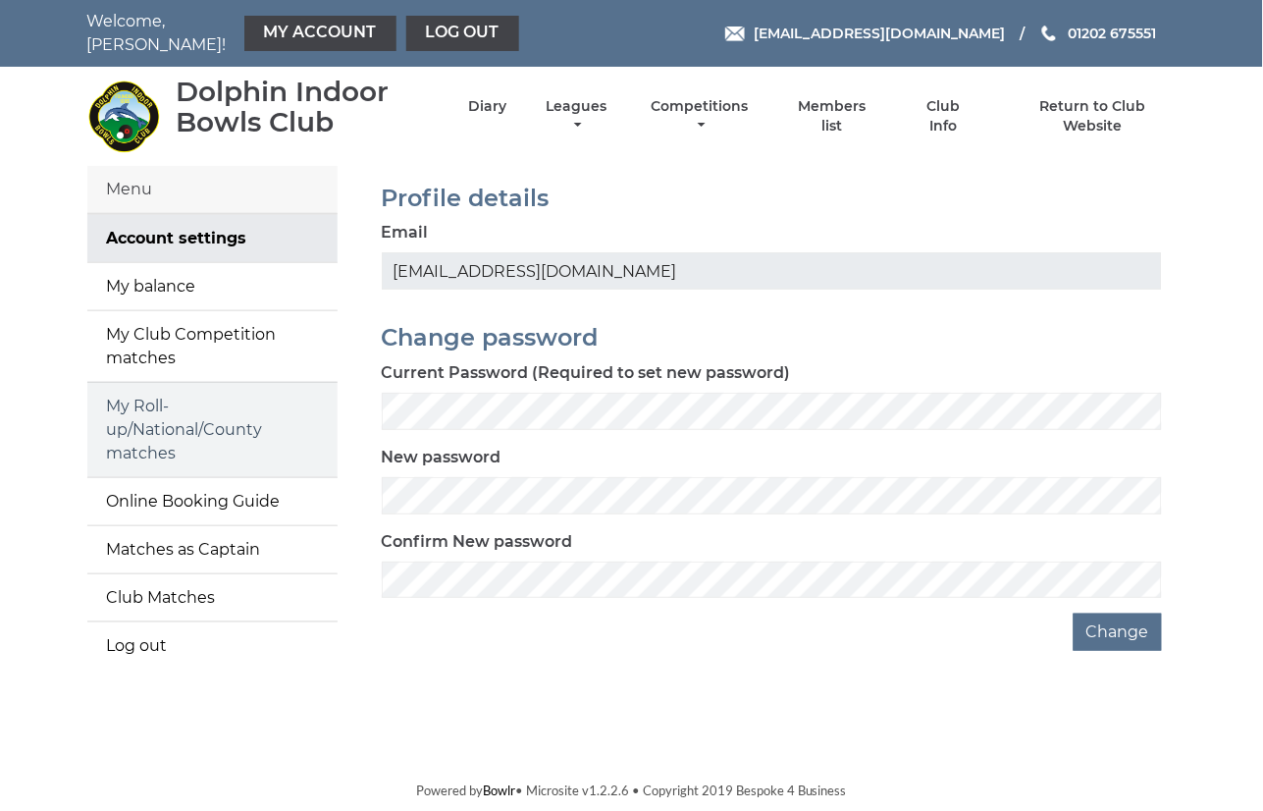
click at [150, 427] on link "My Roll-up/National/County matches" at bounding box center [212, 430] width 250 height 94
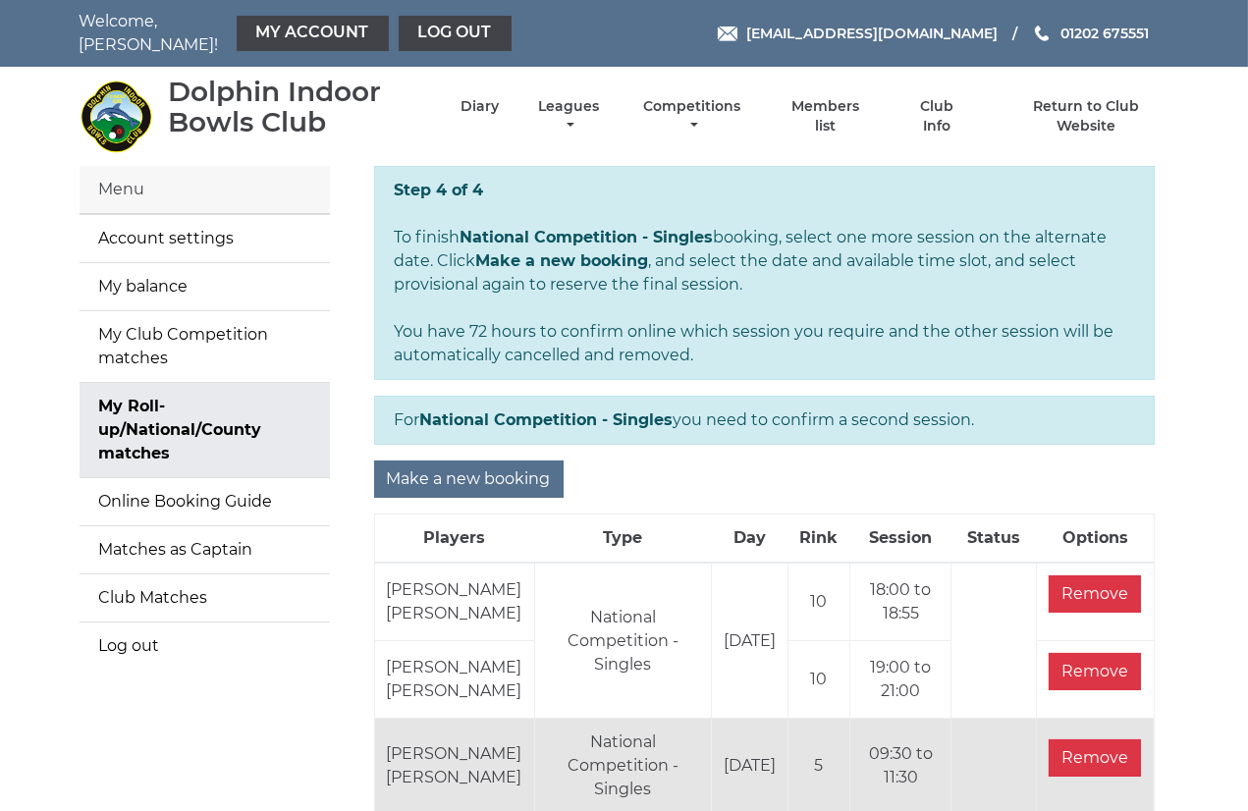
scroll to position [277, 0]
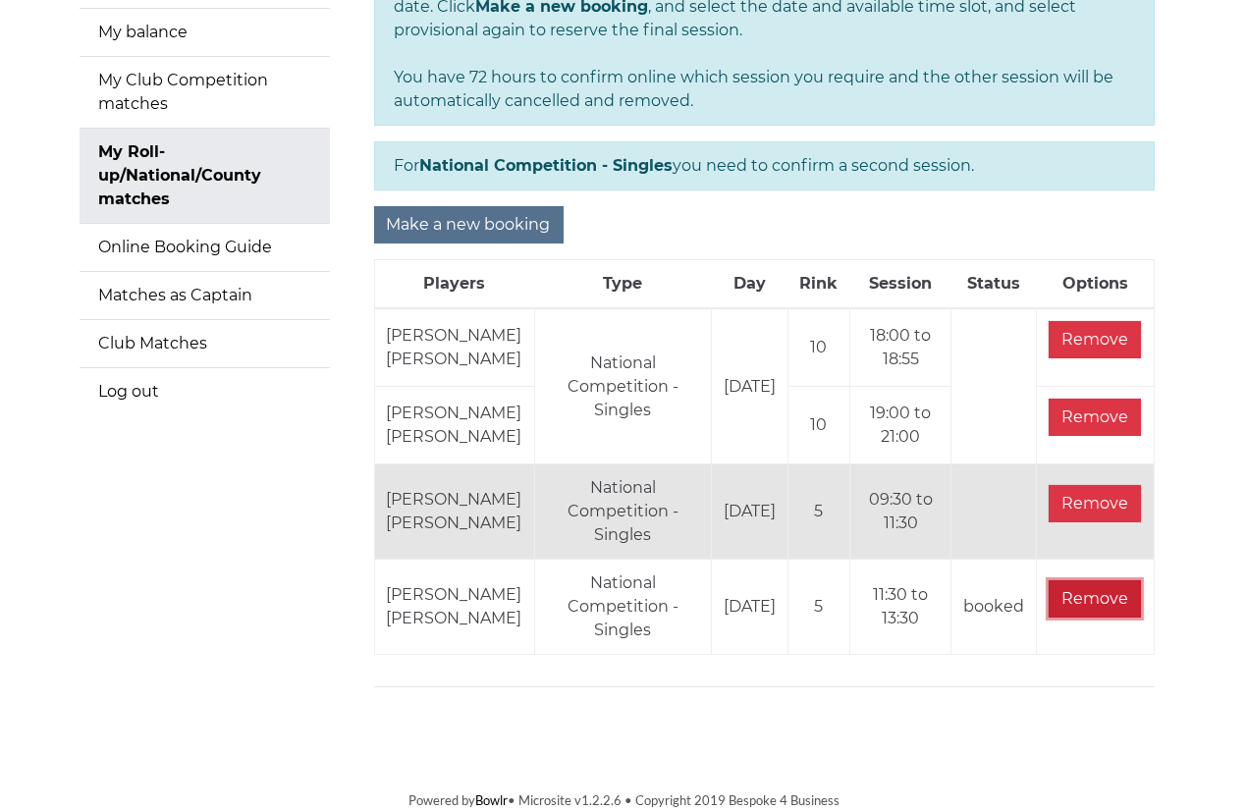
click at [1054, 595] on input "Remove" at bounding box center [1094, 598] width 92 height 37
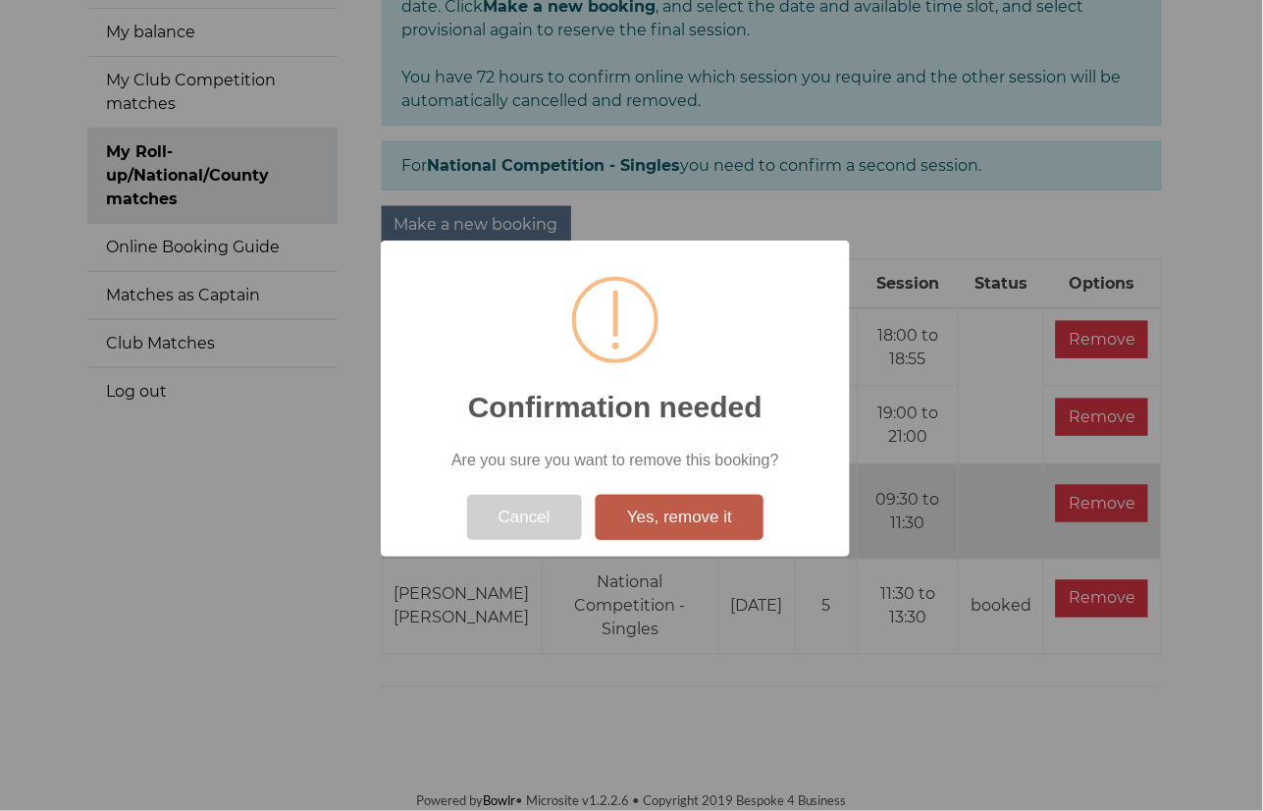
click at [626, 506] on button "Yes, remove it" at bounding box center [680, 517] width 168 height 45
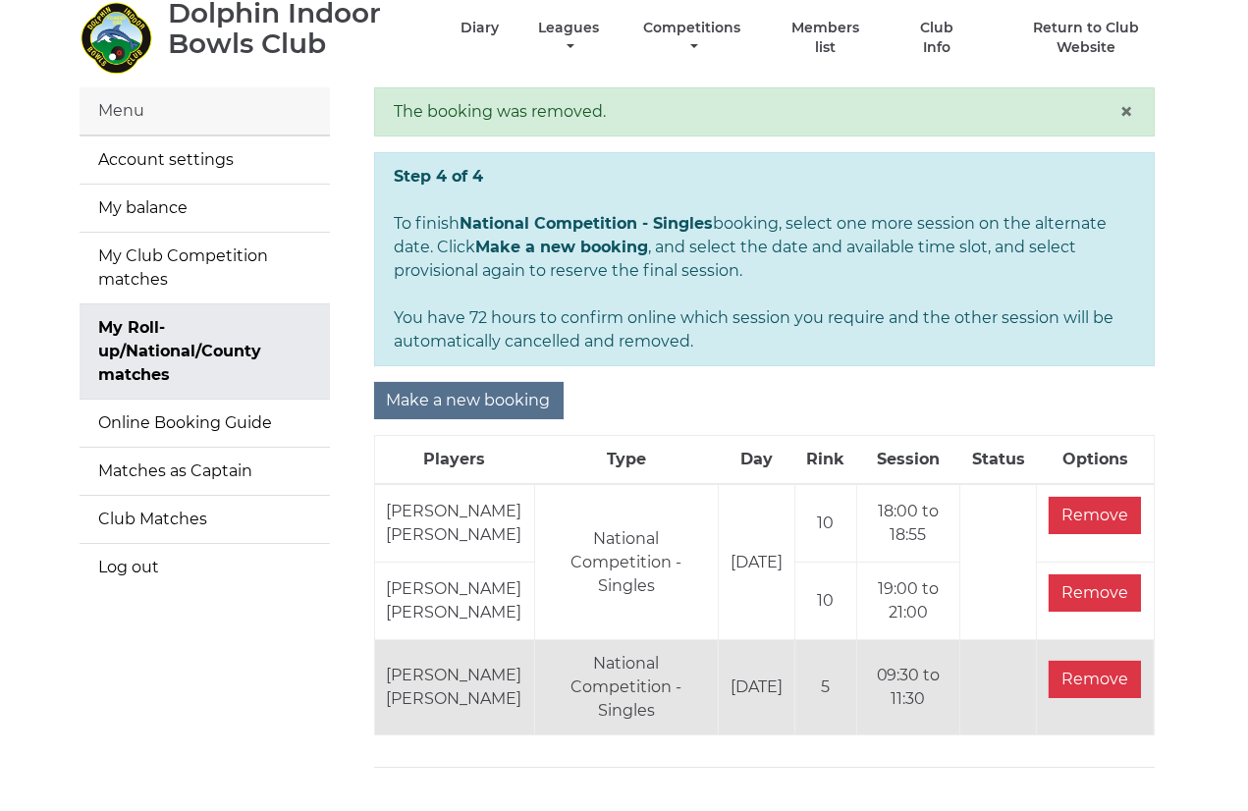
scroll to position [182, 0]
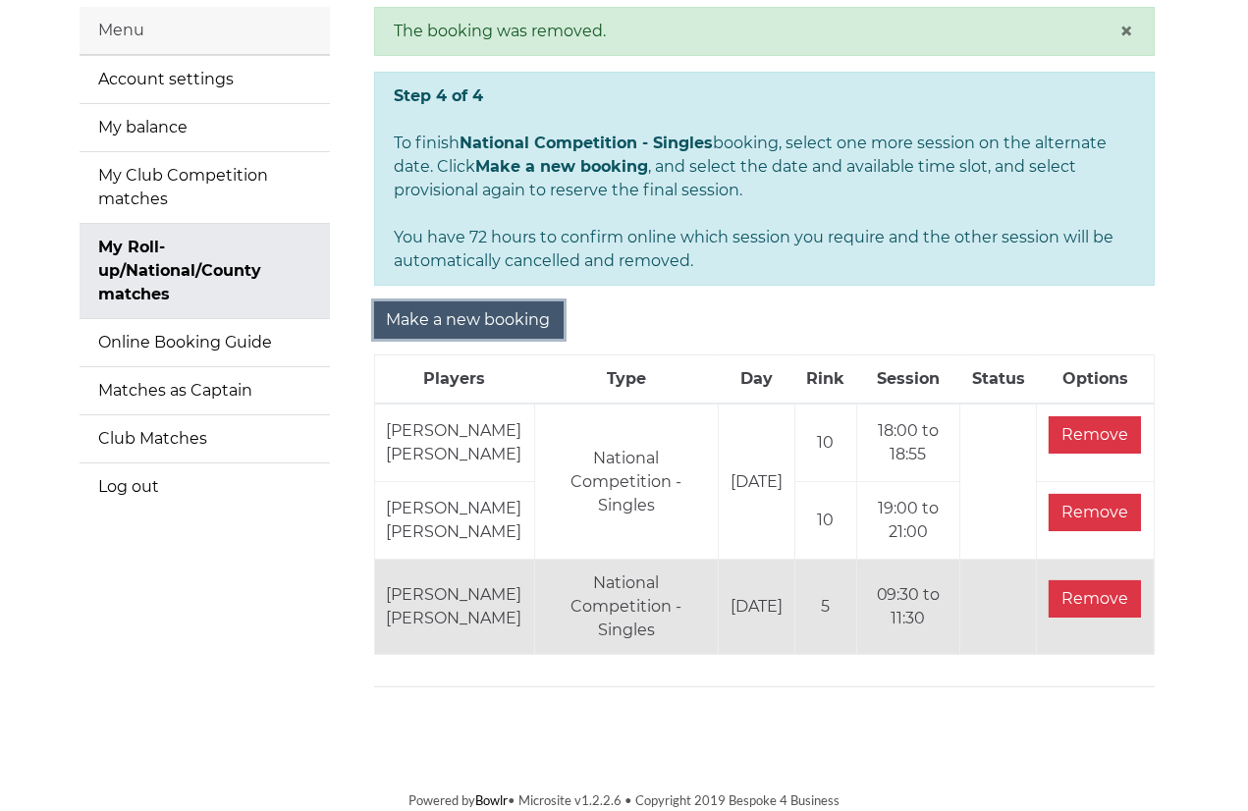
click at [461, 301] on input "Make a new booking" at bounding box center [468, 319] width 189 height 37
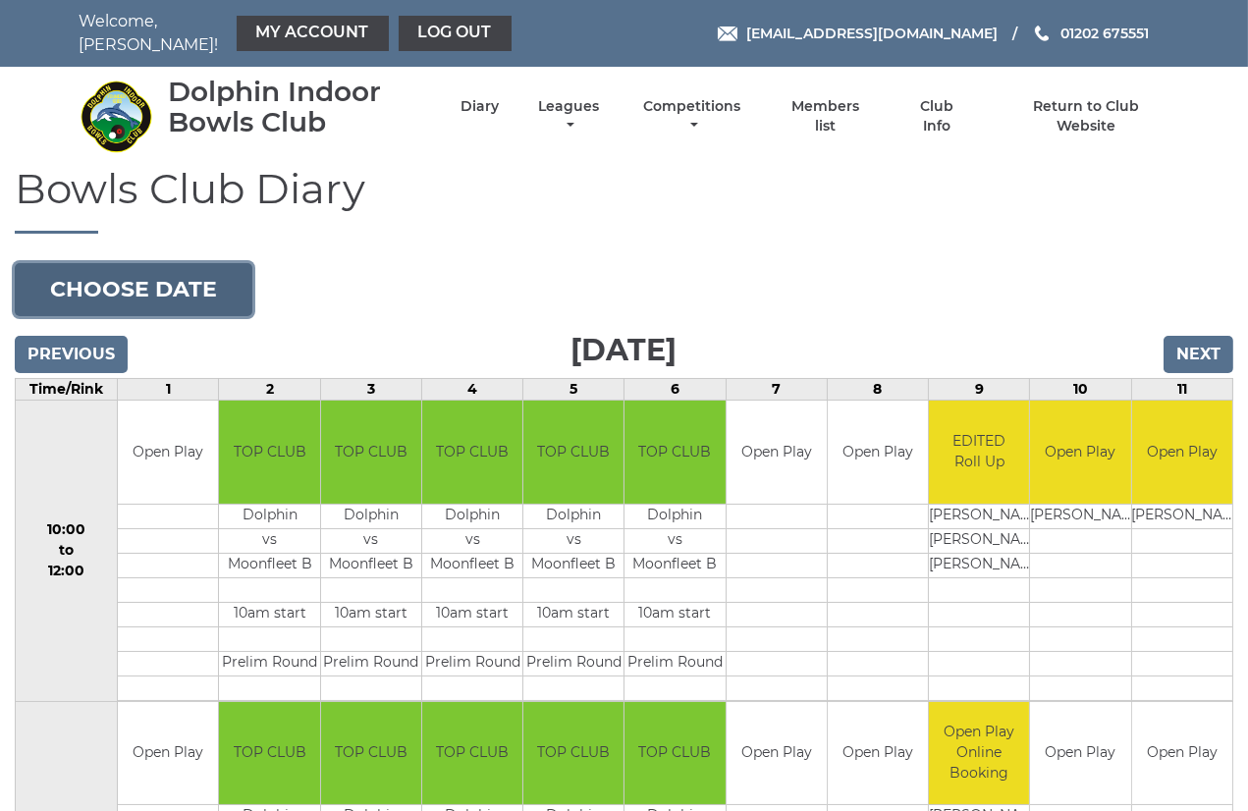
click at [133, 288] on button "Choose date" at bounding box center [134, 289] width 238 height 53
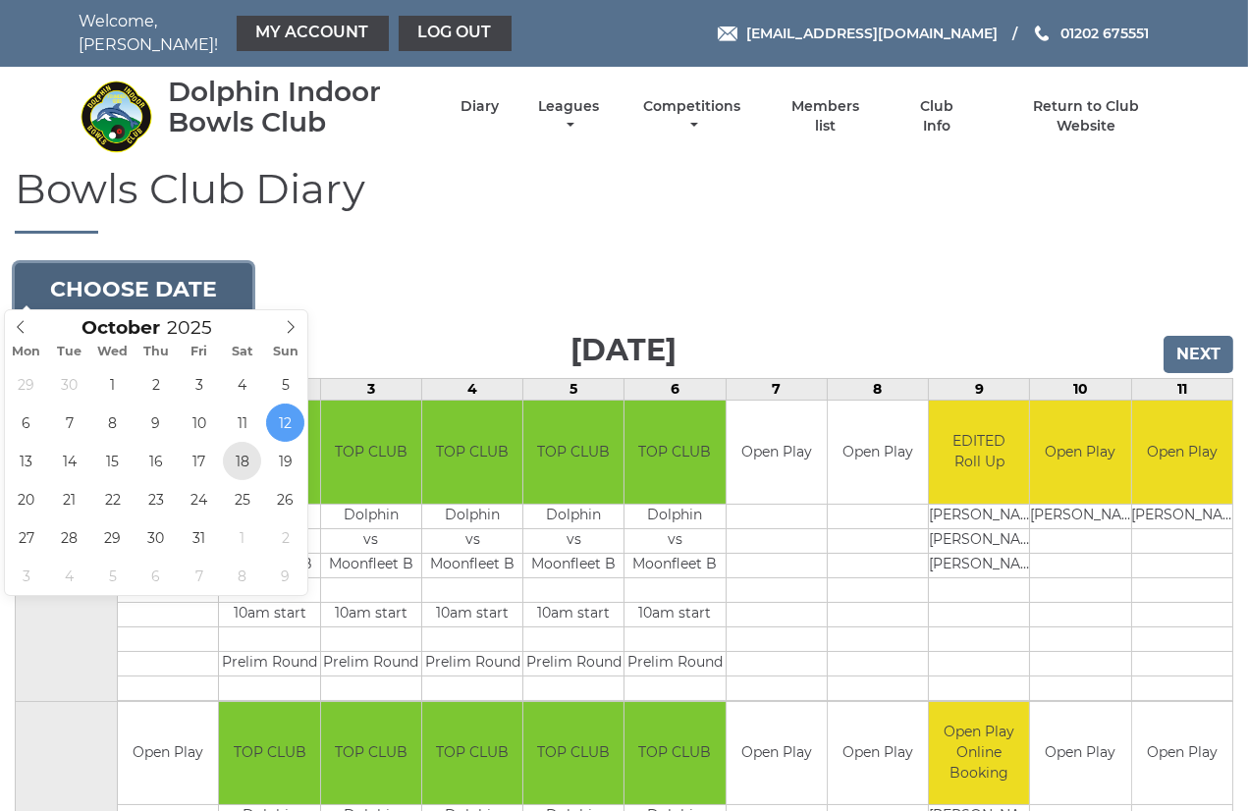
type input "[DATE]"
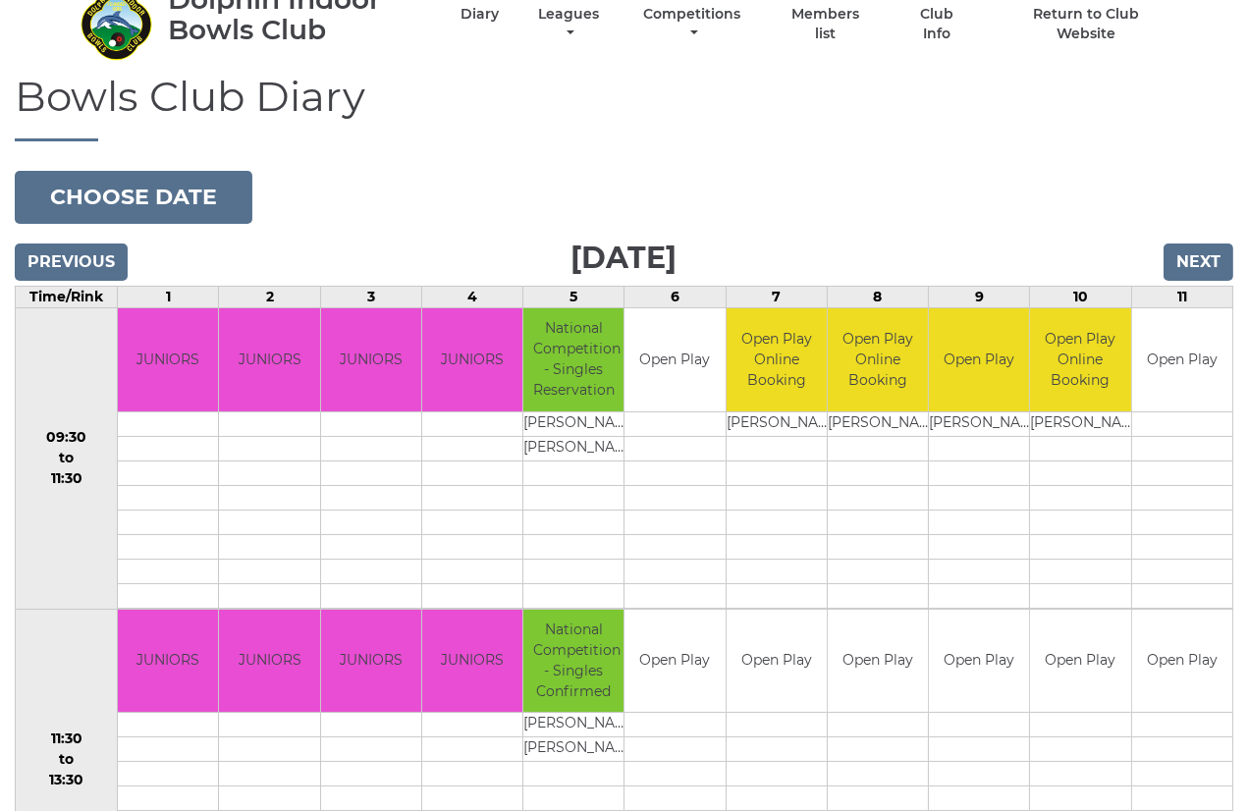
scroll to position [218, 0]
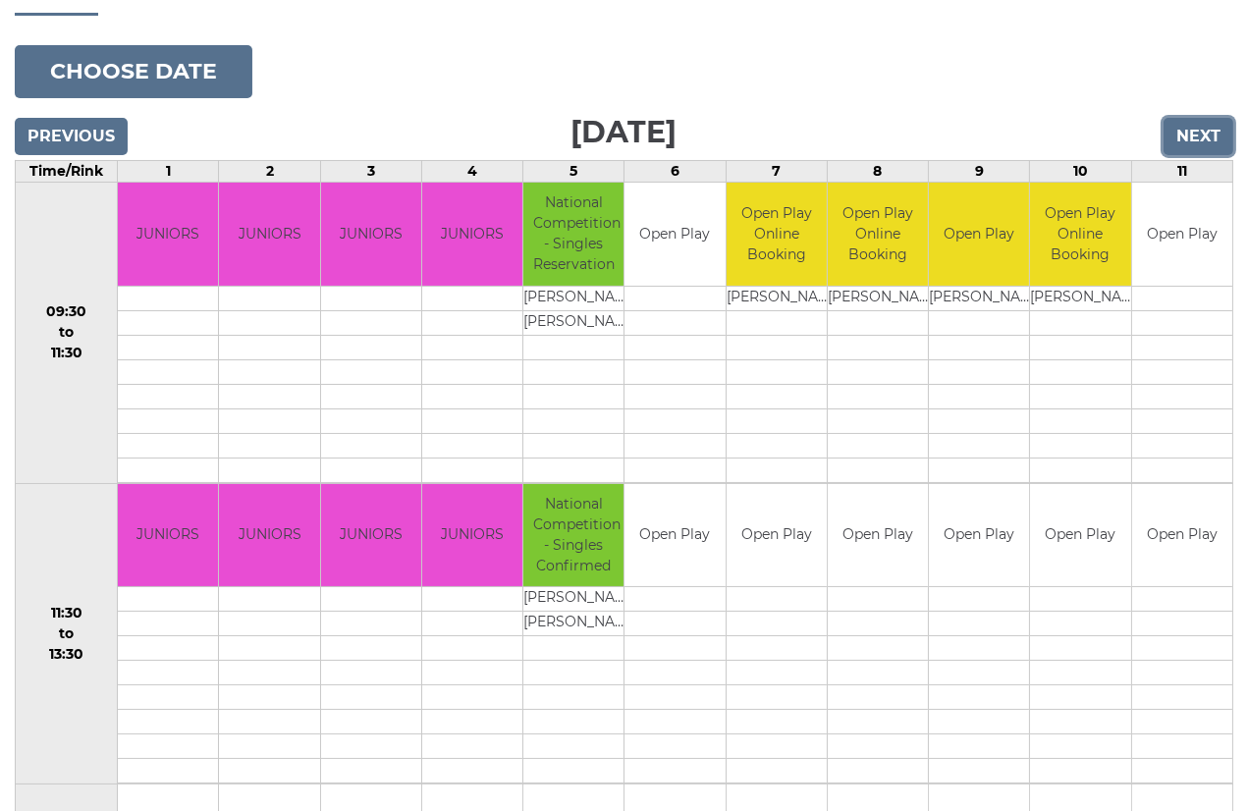
click at [1195, 124] on input "Next" at bounding box center [1198, 136] width 70 height 37
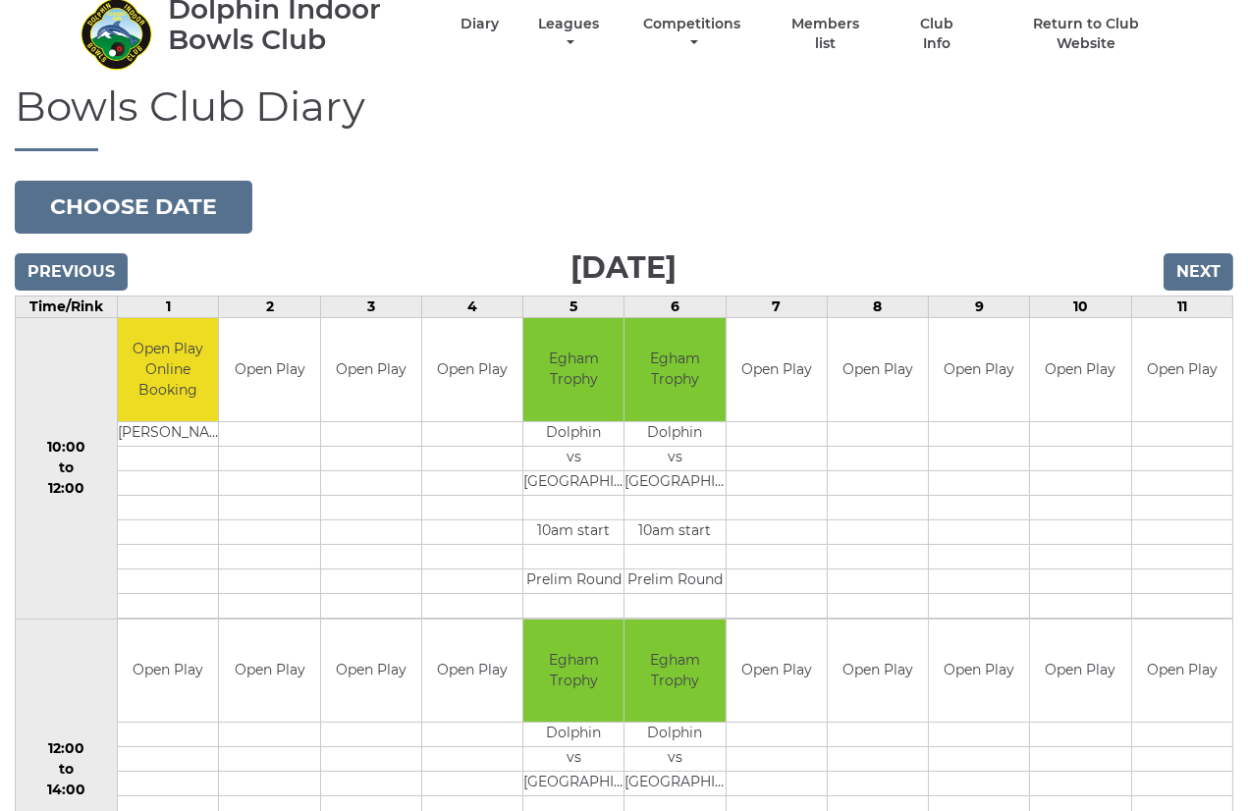
scroll to position [218, 0]
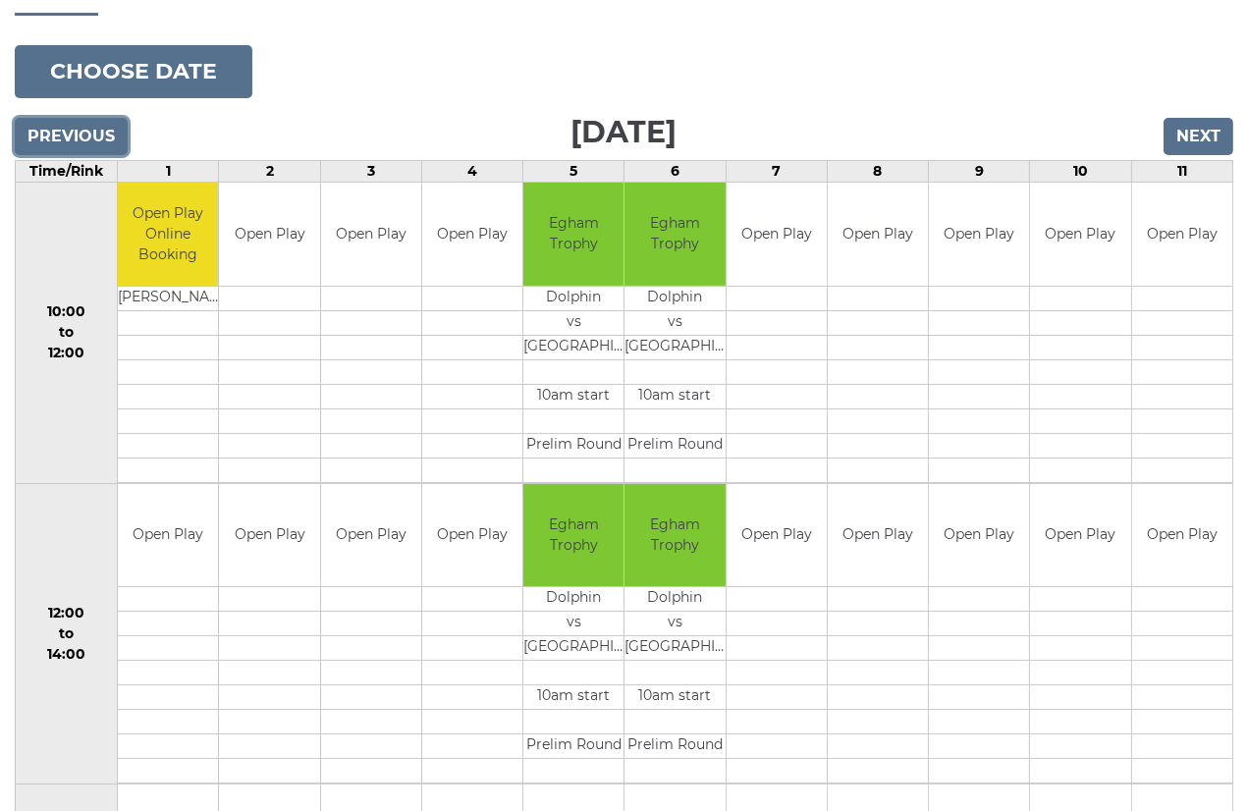
click at [69, 123] on input "Previous" at bounding box center [71, 136] width 113 height 37
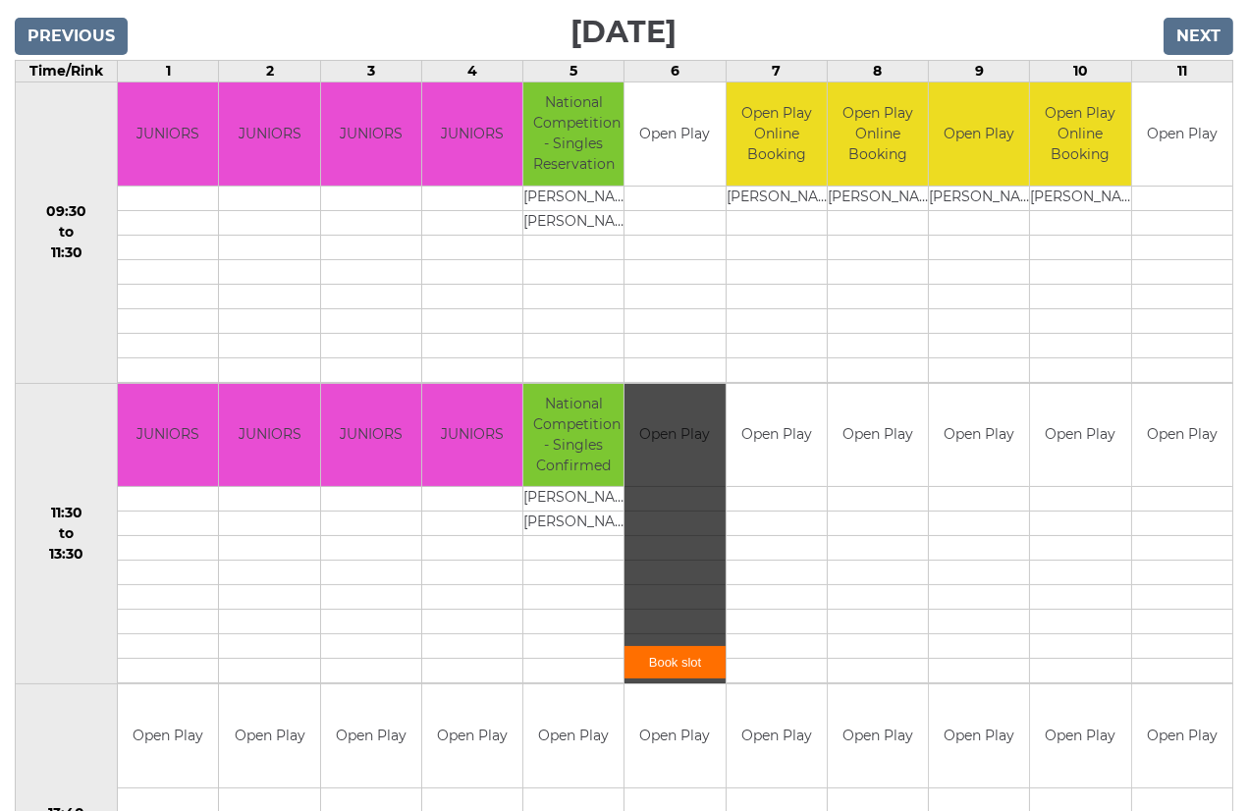
scroll to position [327, 0]
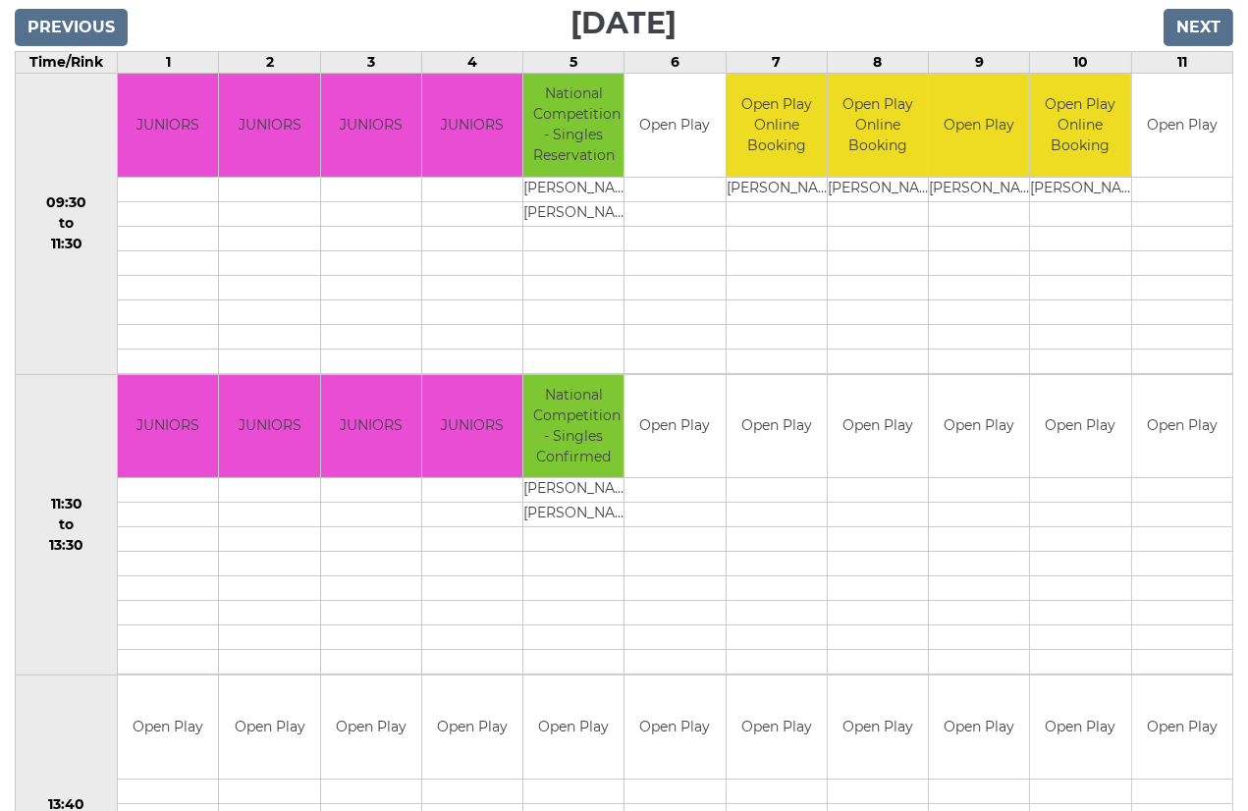
click at [566, 324] on td at bounding box center [573, 336] width 100 height 25
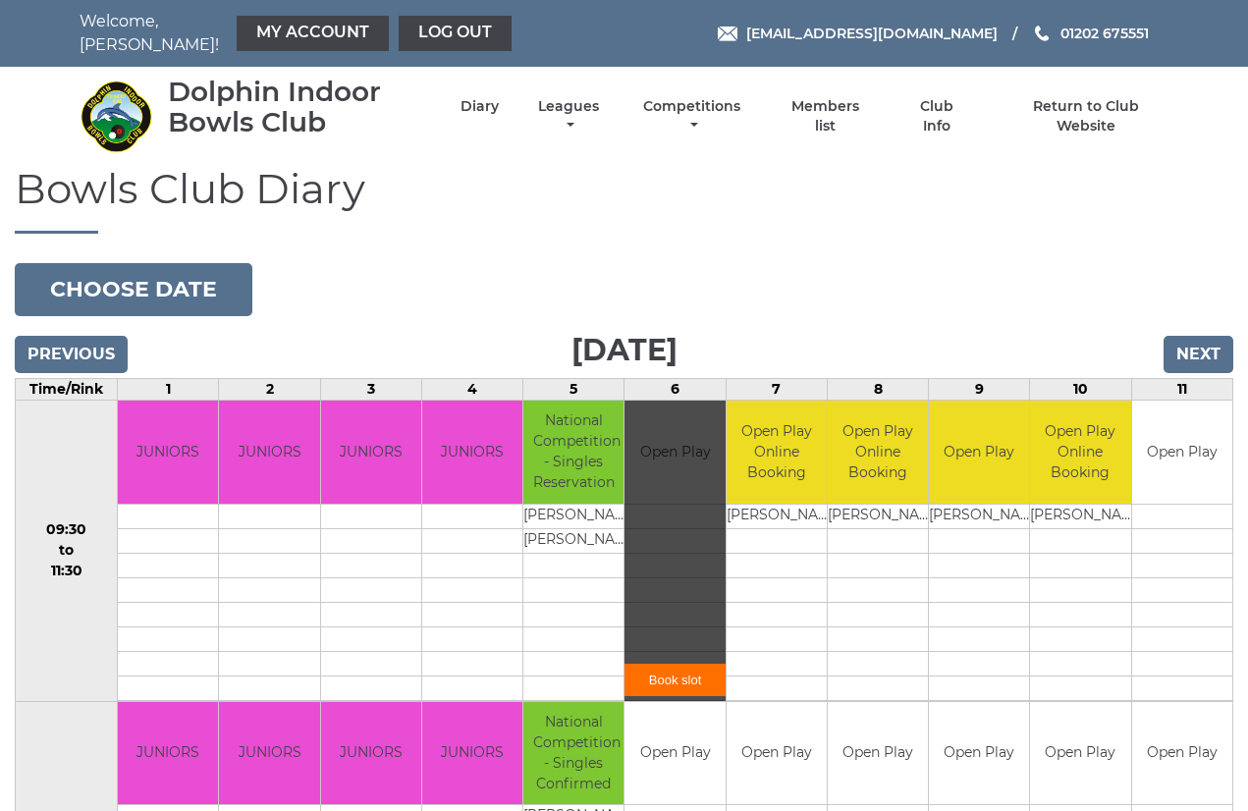
scroll to position [321, 0]
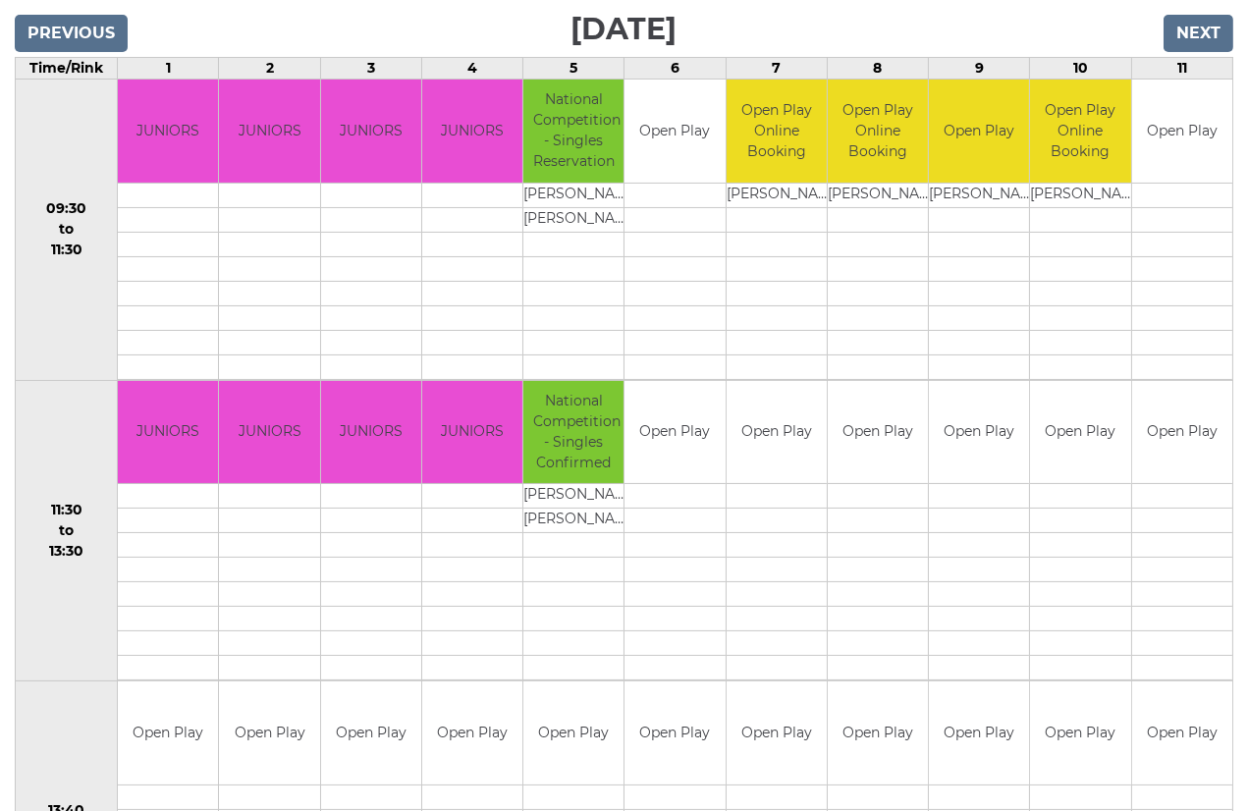
click at [579, 413] on td "National Competition - Singles Confirmed" at bounding box center [573, 432] width 100 height 103
click at [565, 445] on td "National Competition - Singles Confirmed" at bounding box center [573, 432] width 100 height 103
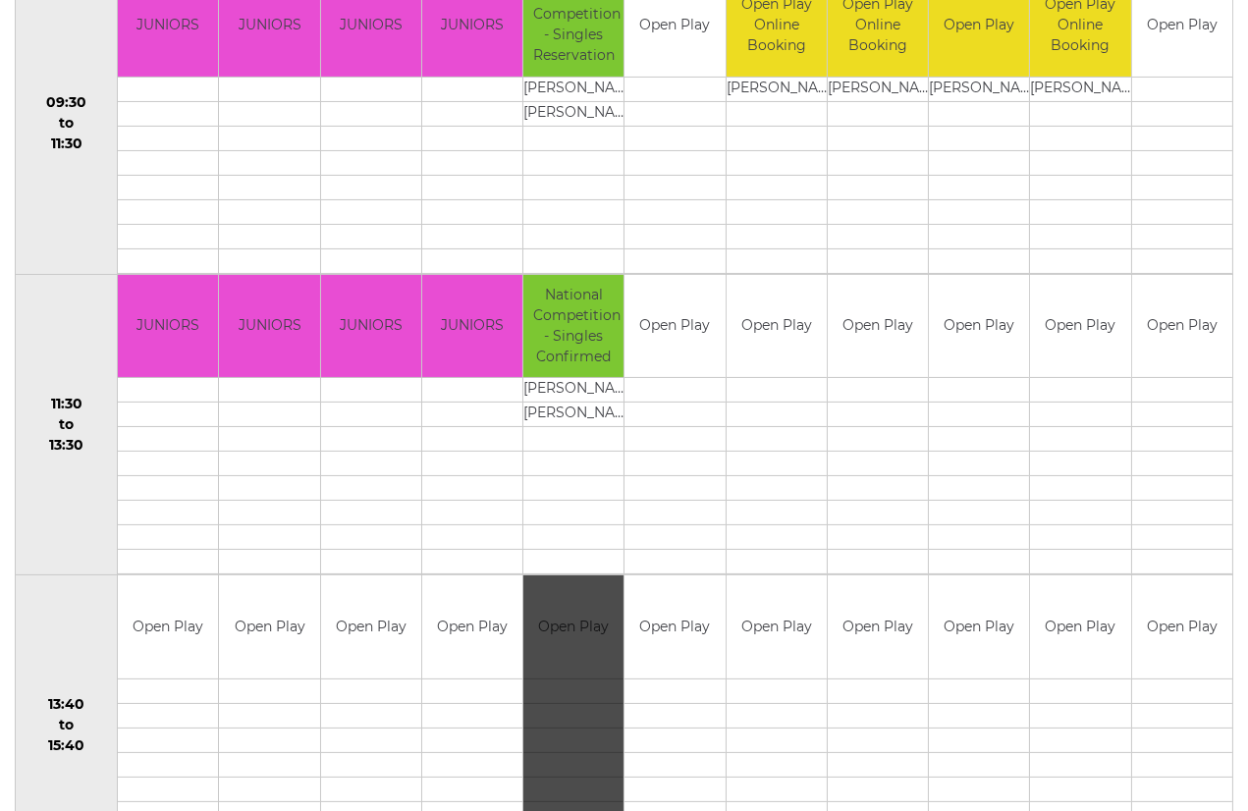
scroll to position [545, 0]
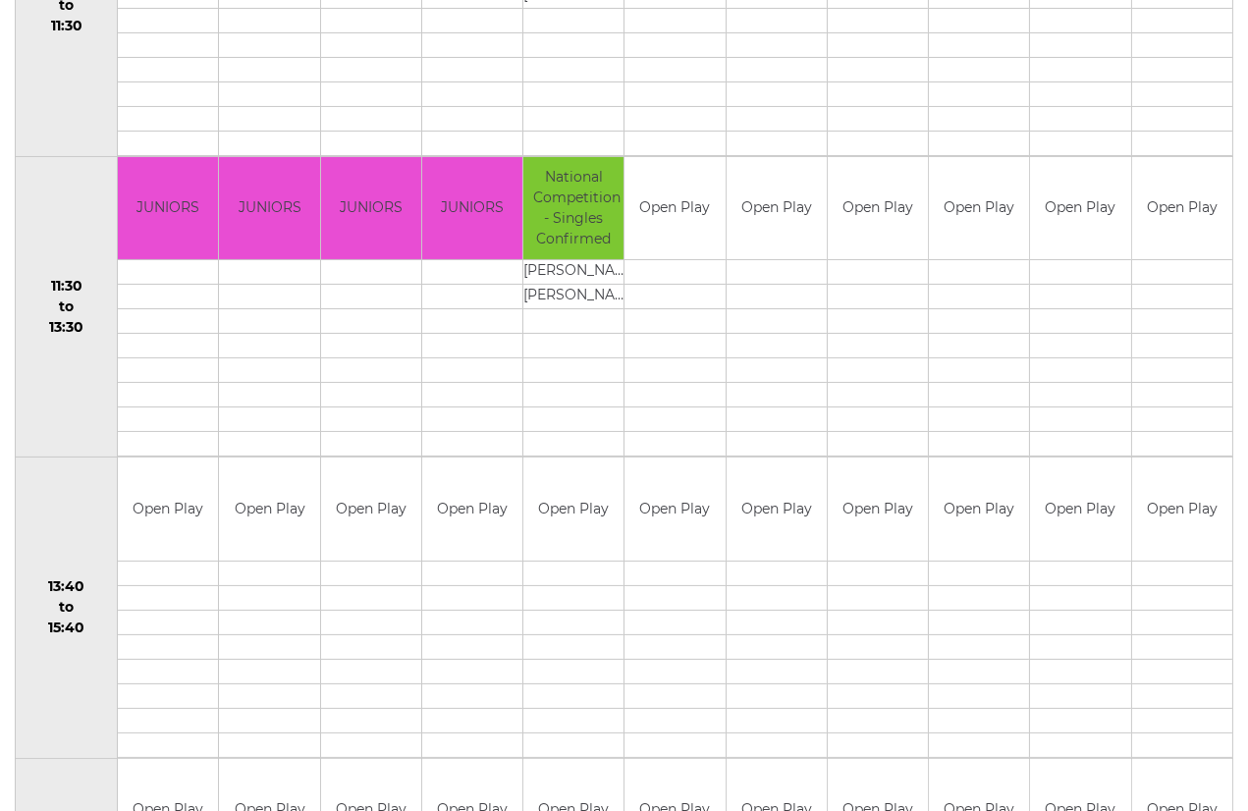
click at [567, 238] on td "National Competition - Singles Confirmed" at bounding box center [573, 208] width 100 height 103
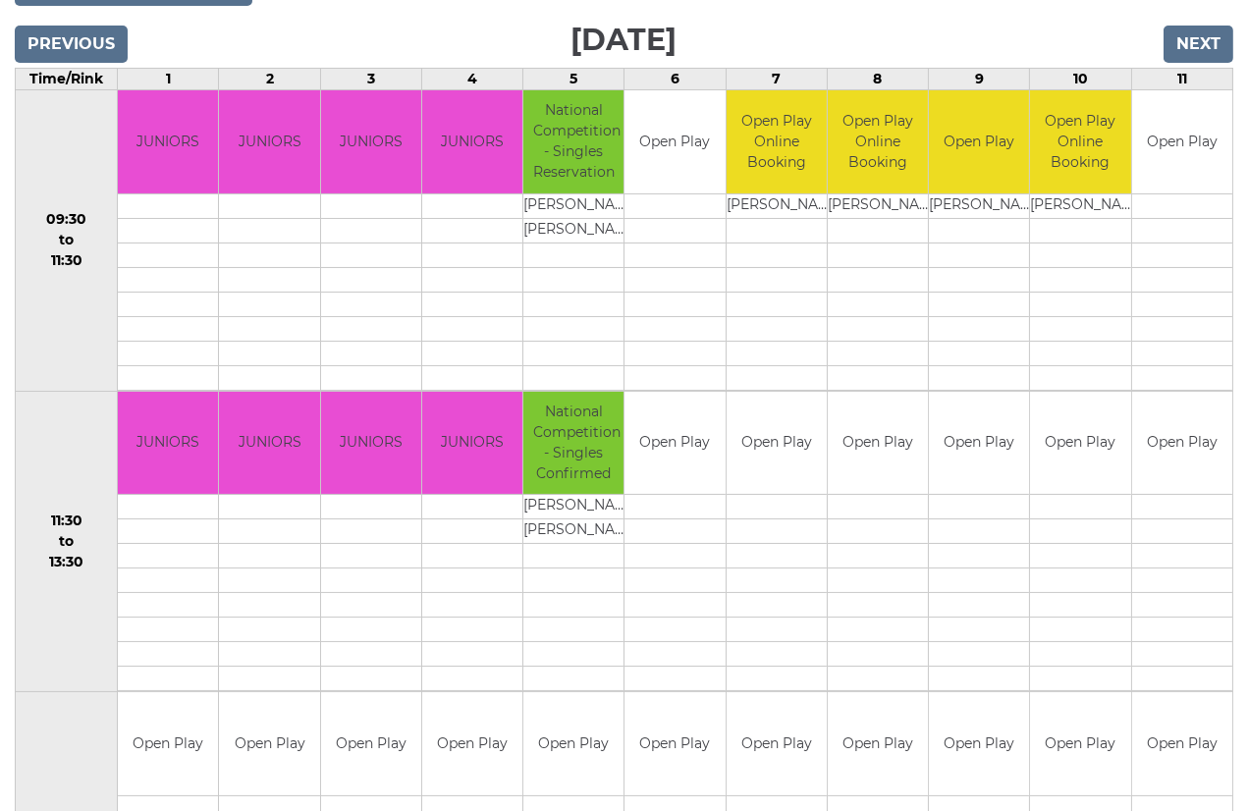
scroll to position [185, 0]
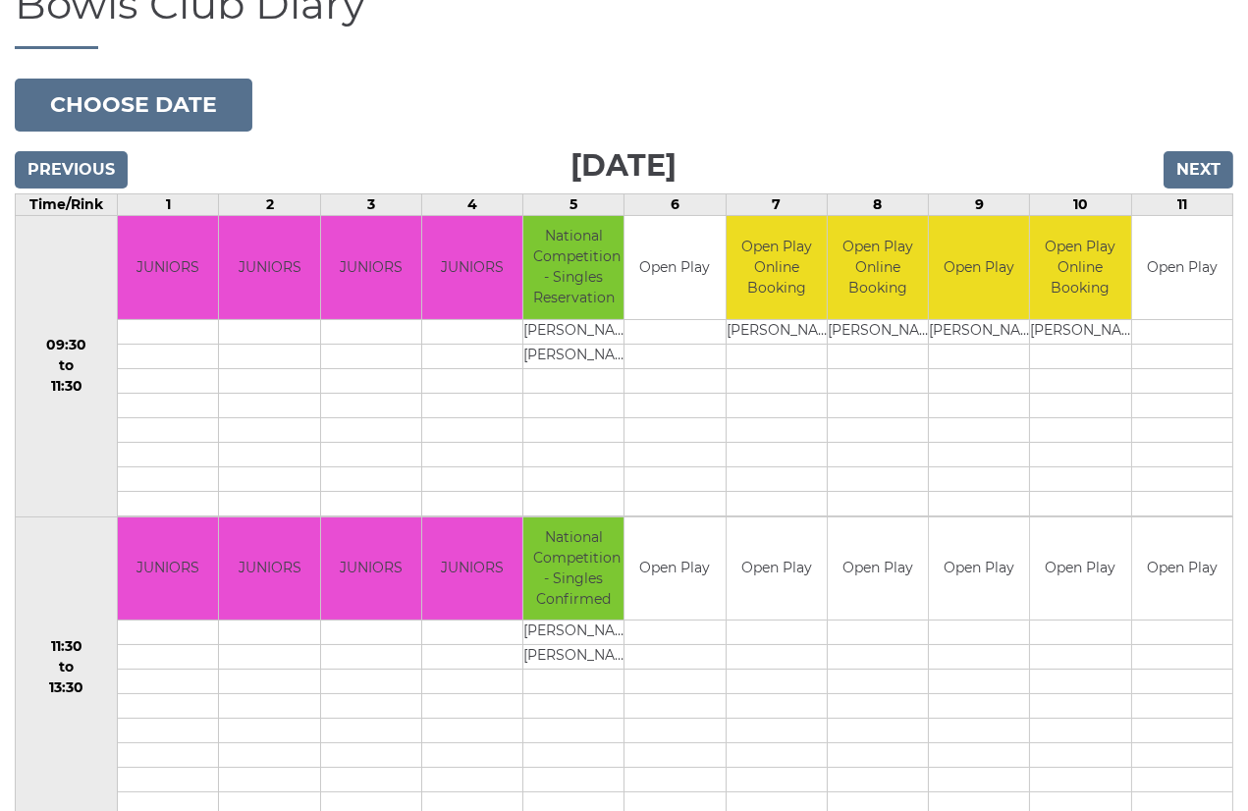
click at [487, 792] on td at bounding box center [472, 804] width 100 height 25
click at [573, 466] on td at bounding box center [573, 478] width 100 height 25
click at [552, 694] on td at bounding box center [573, 706] width 100 height 25
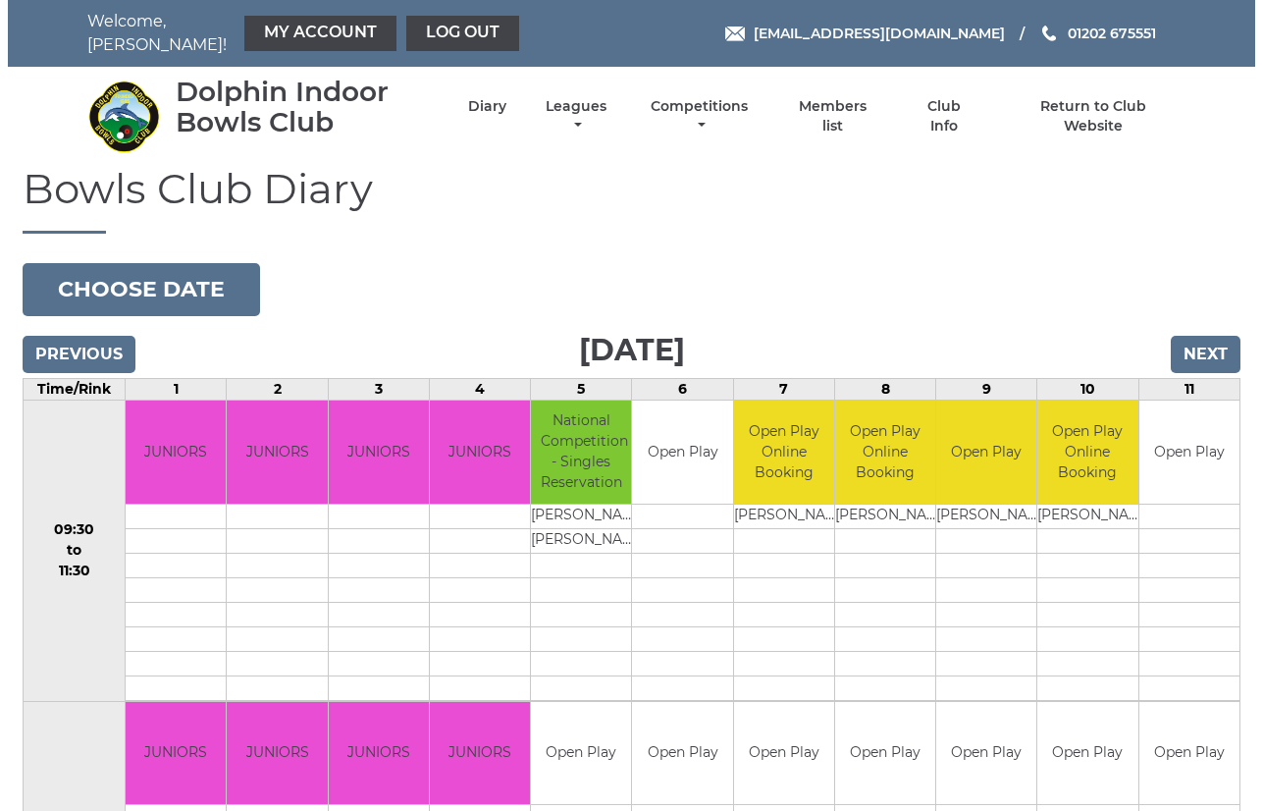
scroll to position [185, 0]
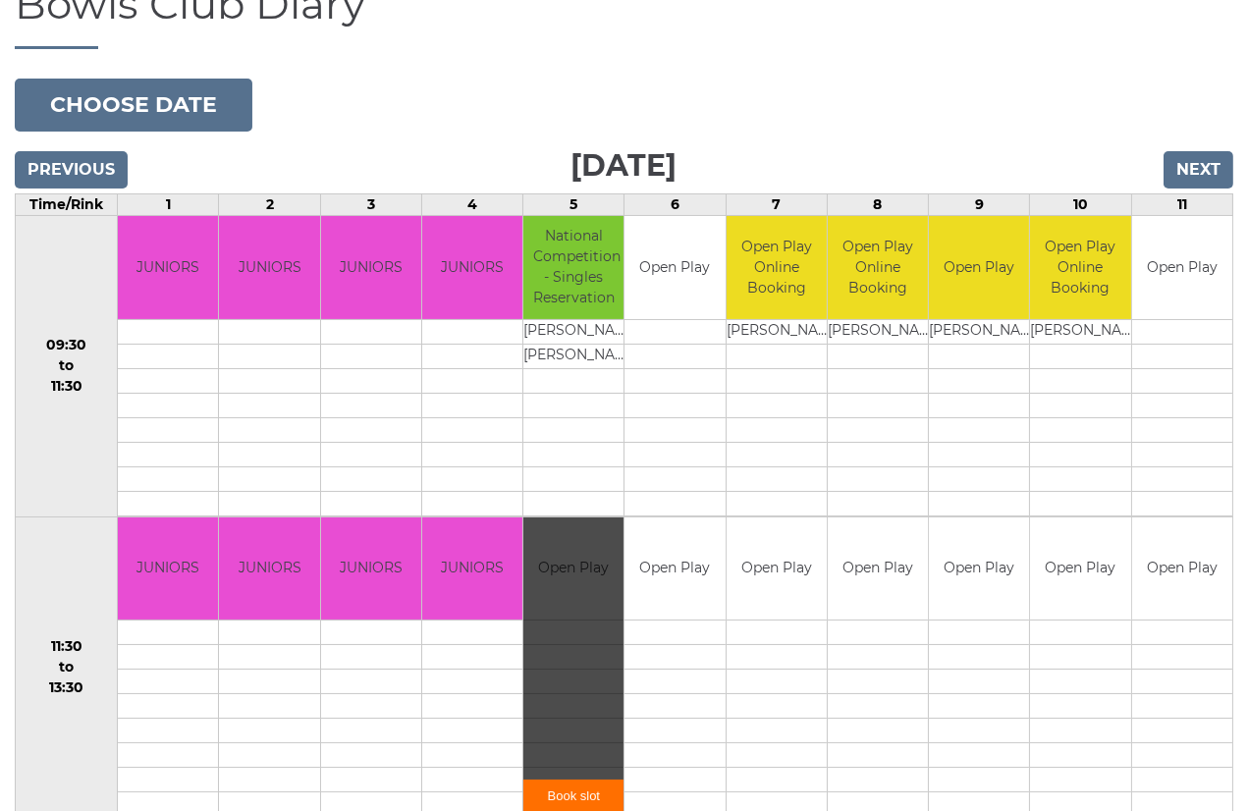
click at [570, 786] on link "Book slot" at bounding box center [573, 795] width 100 height 32
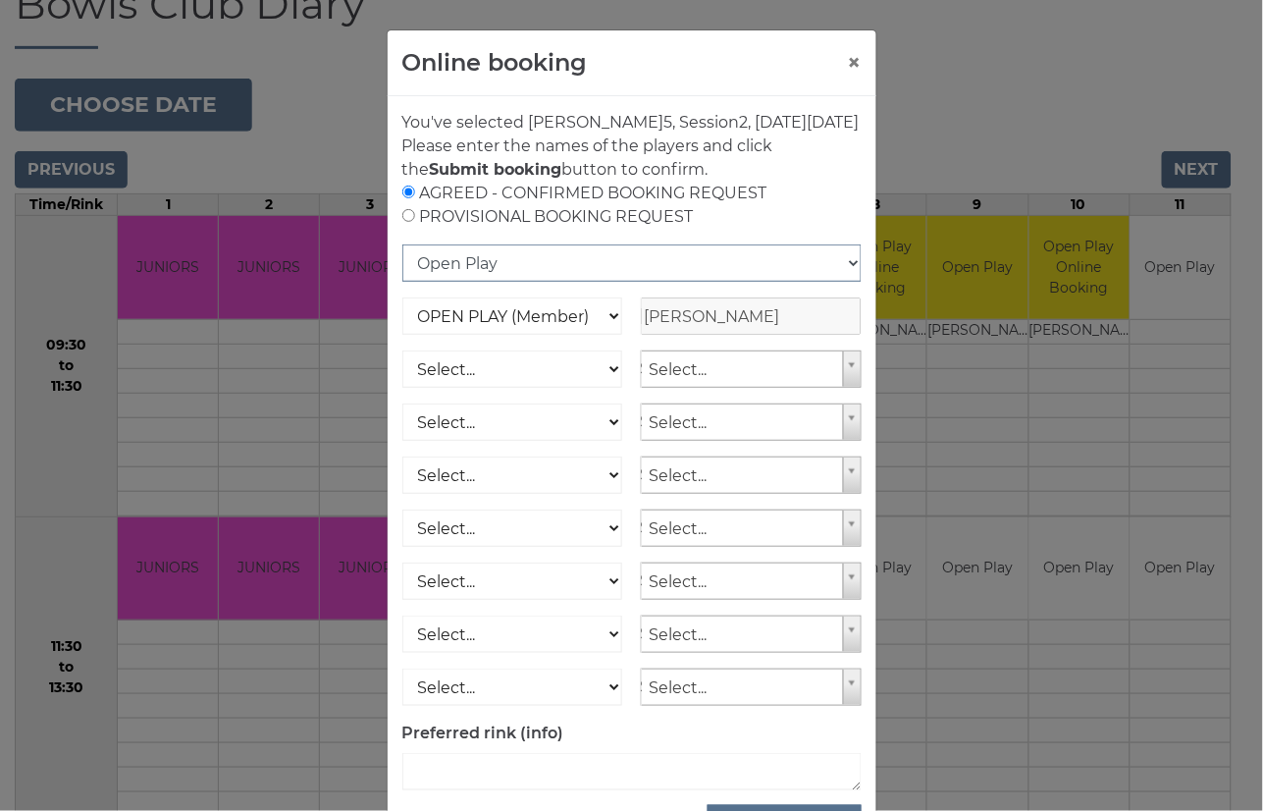
click at [606, 282] on select "Open Play National Competition - Singles National Competition - Pairs National …" at bounding box center [631, 262] width 459 height 37
select select "10"
click at [402, 268] on select "Open Play National Competition - Singles National Competition - Pairs National …" at bounding box center [631, 262] width 459 height 37
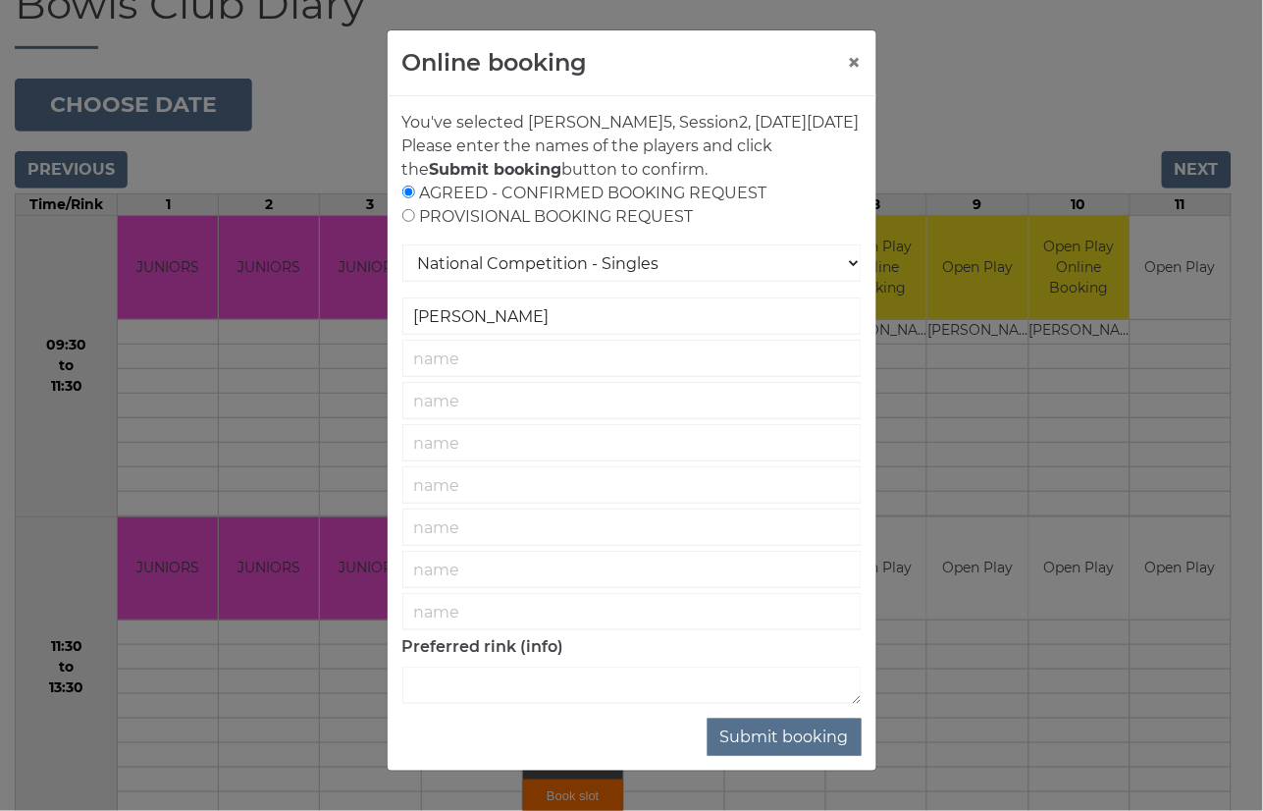
click at [436, 229] on div "AGREED - CONFIRMED BOOKING REQUEST PROVISIONAL BOOKING REQUEST" at bounding box center [631, 205] width 459 height 47
click at [402, 222] on input "radio" at bounding box center [408, 215] width 13 height 13
radio input "true"
click at [489, 368] on input "text" at bounding box center [631, 358] width 459 height 37
type input "[PERSON_NAME]"
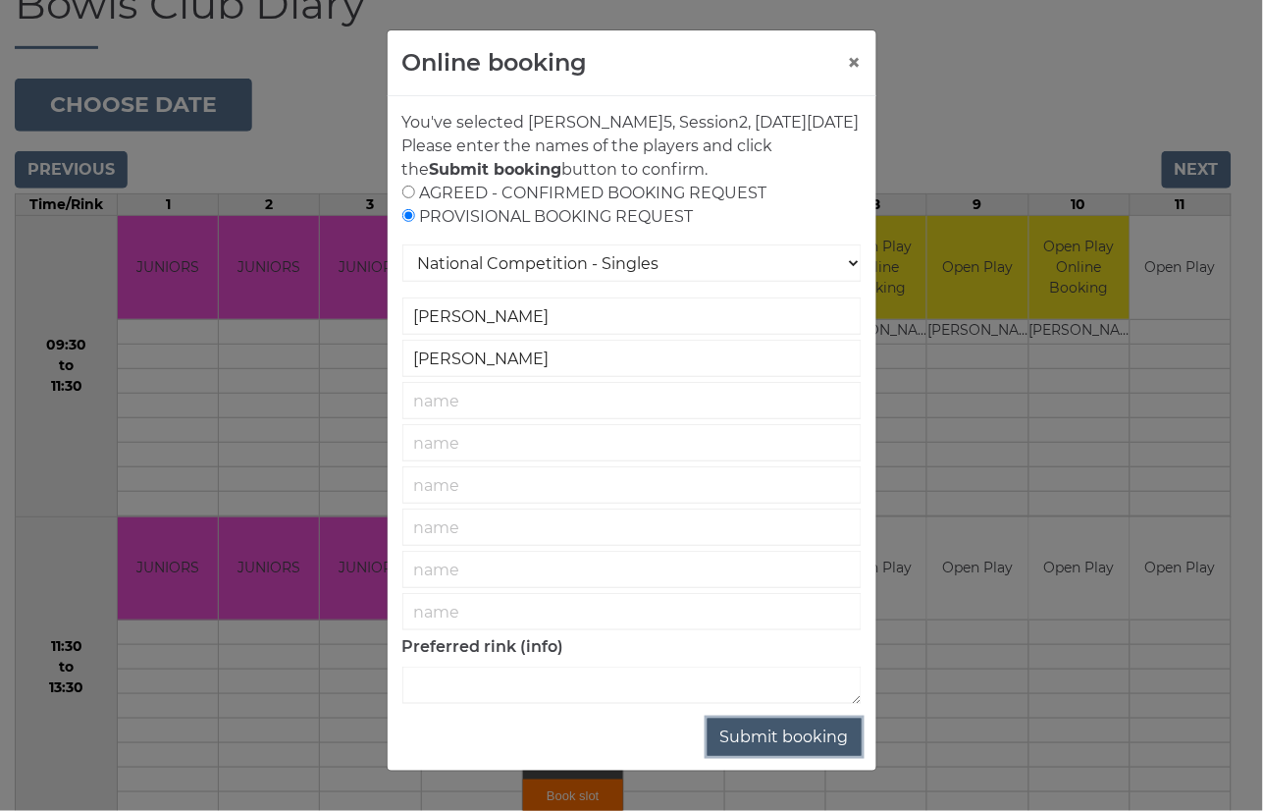
click at [768, 756] on button "Submit booking" at bounding box center [785, 737] width 154 height 37
